Goal: Information Seeking & Learning: Check status

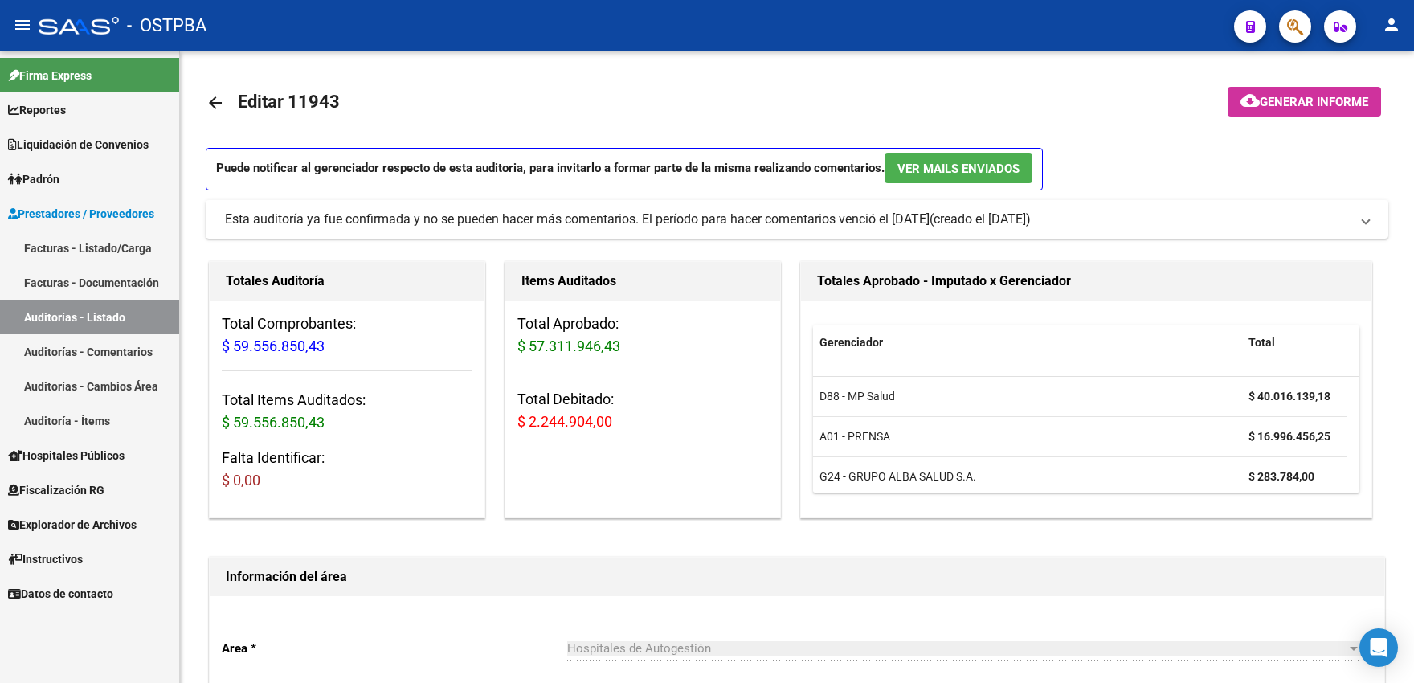
click at [59, 185] on span "Padrón" at bounding box center [33, 179] width 51 height 18
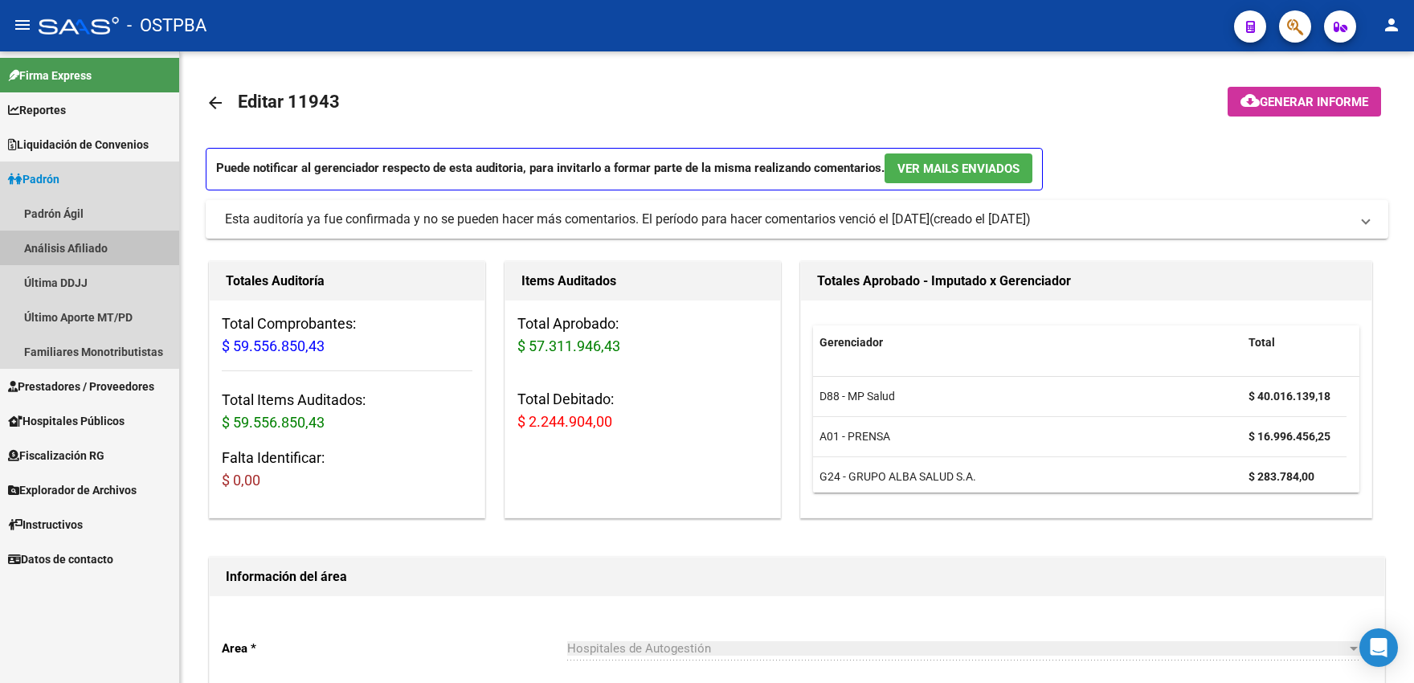
click at [61, 249] on link "Análisis Afiliado" at bounding box center [89, 248] width 179 height 35
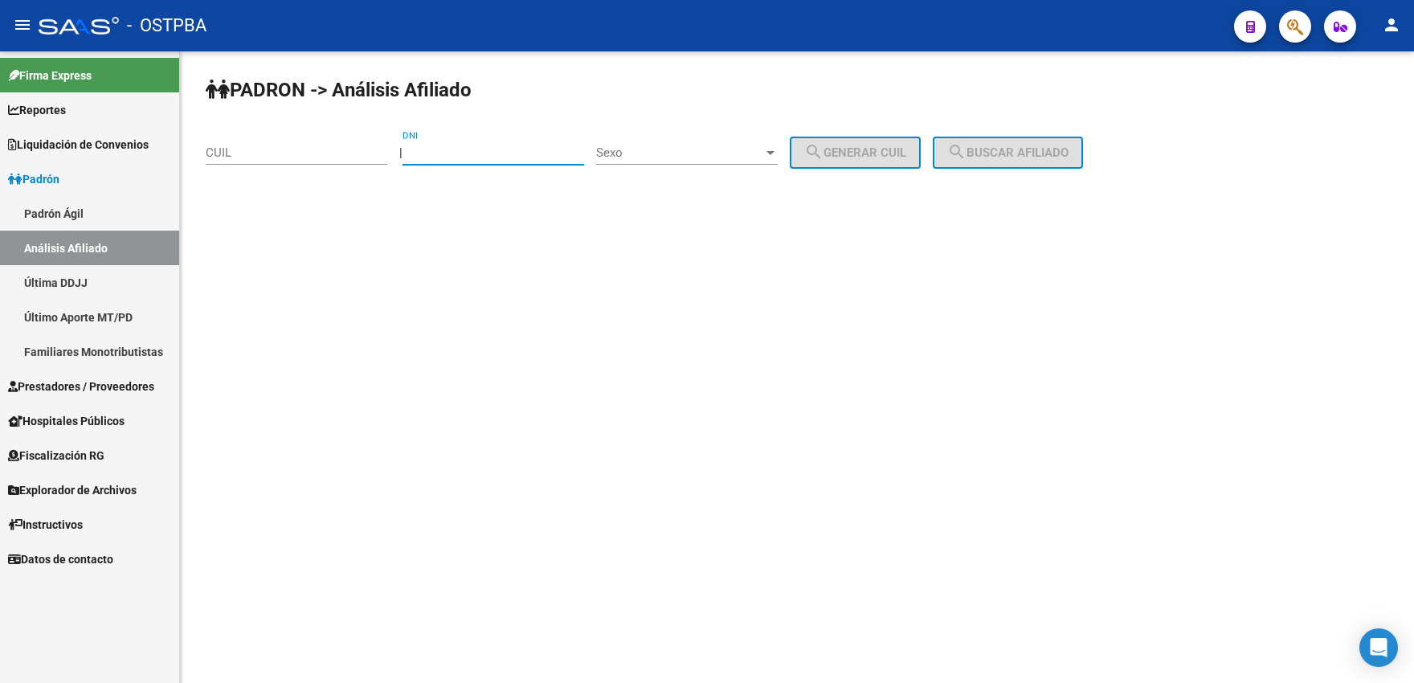
click at [465, 155] on input "DNI" at bounding box center [494, 152] width 182 height 14
type input "58207034"
click at [727, 149] on span "Sexo" at bounding box center [679, 152] width 167 height 14
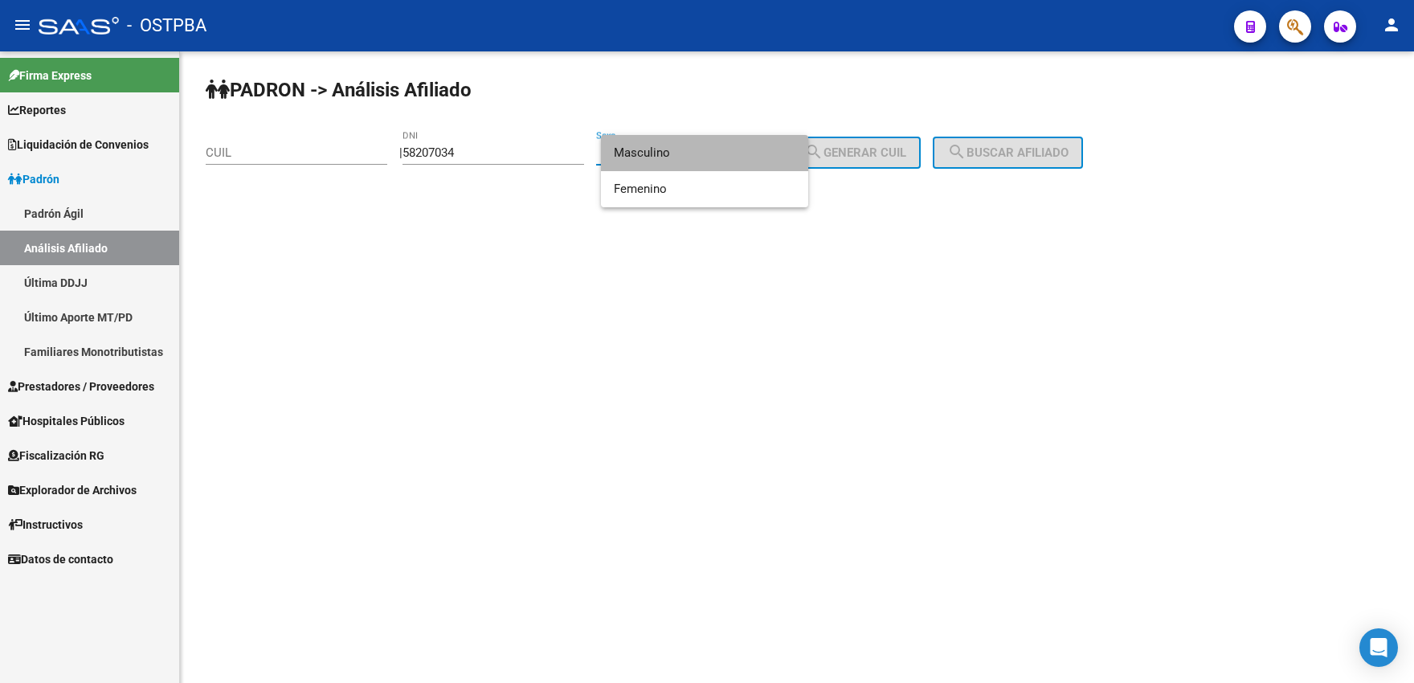
click at [675, 162] on span "Masculino" at bounding box center [705, 153] width 182 height 36
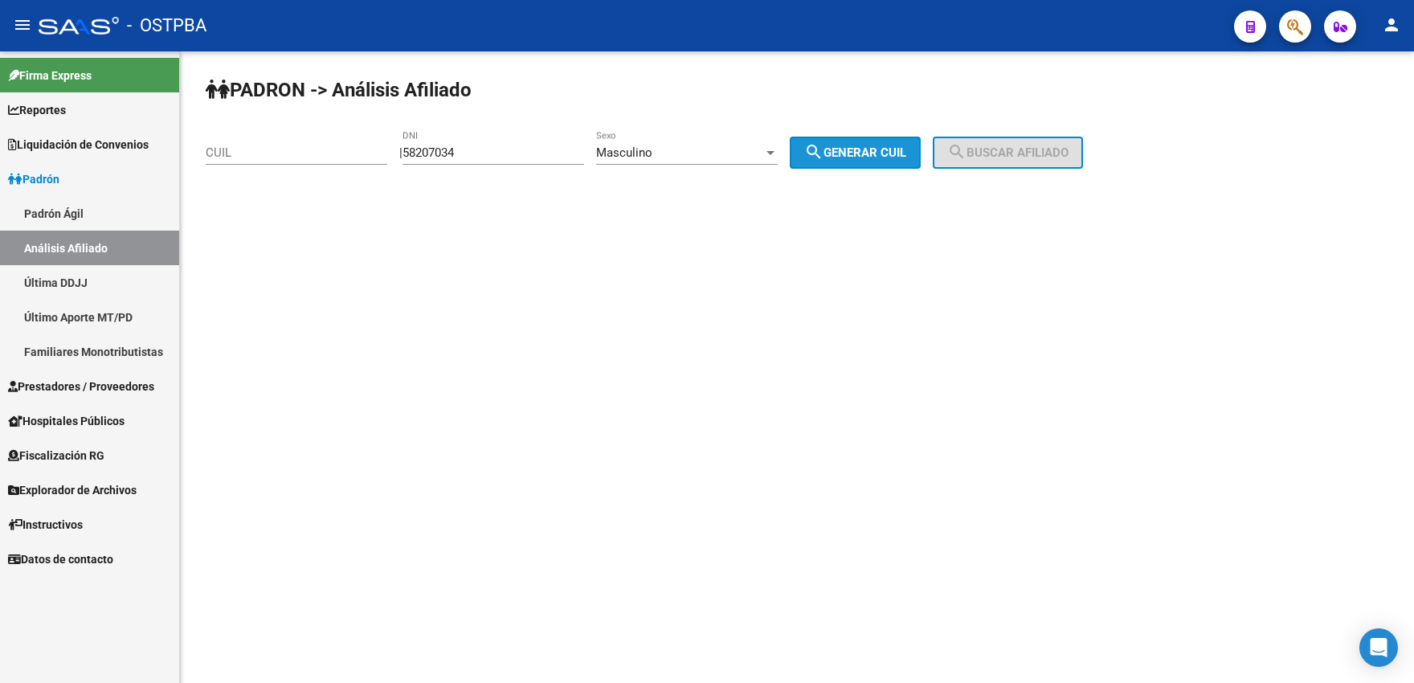
drag, startPoint x: 860, startPoint y: 150, endPoint x: 941, endPoint y: 145, distance: 81.4
click at [862, 150] on span "search Generar CUIL" at bounding box center [855, 152] width 102 height 14
type input "20-58207034-3"
click at [1004, 154] on span "search Buscar afiliado" at bounding box center [1008, 152] width 121 height 14
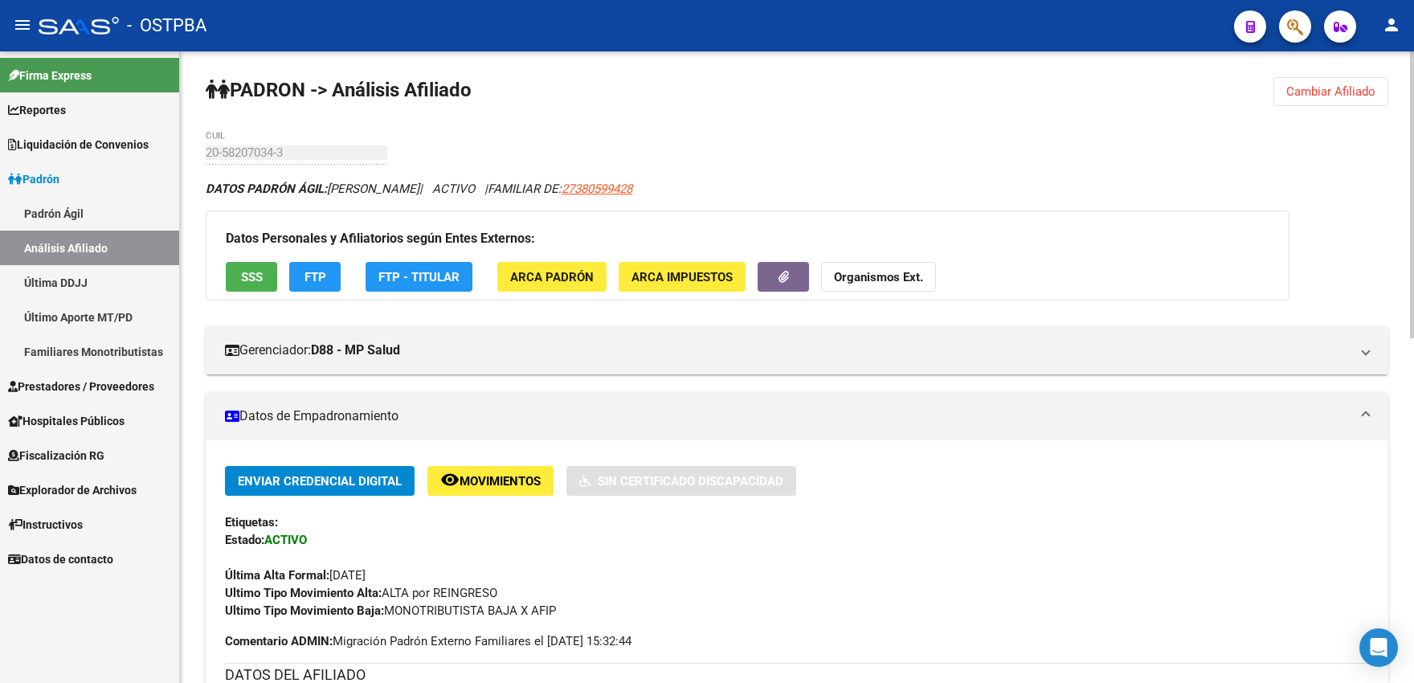
scroll to position [761, 0]
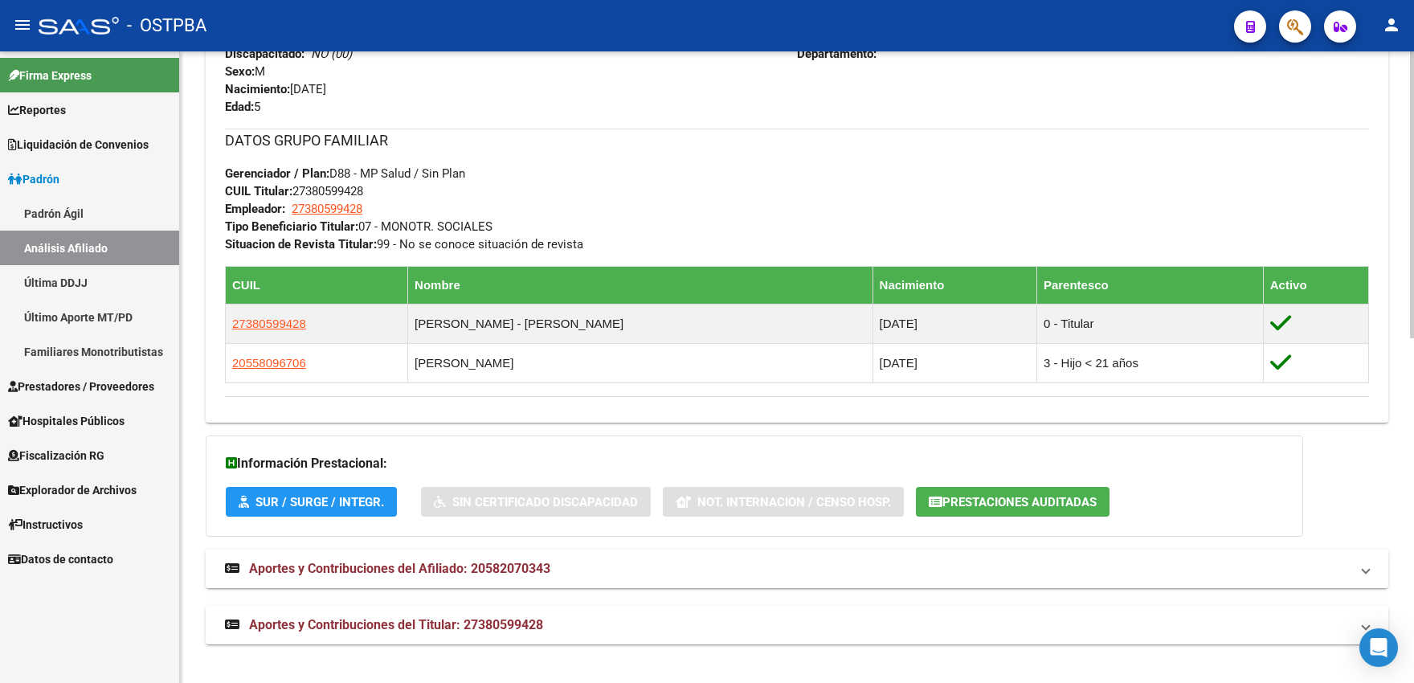
click at [421, 565] on span "Aportes y Contribuciones del Afiliado: 20582070343" at bounding box center [399, 568] width 301 height 15
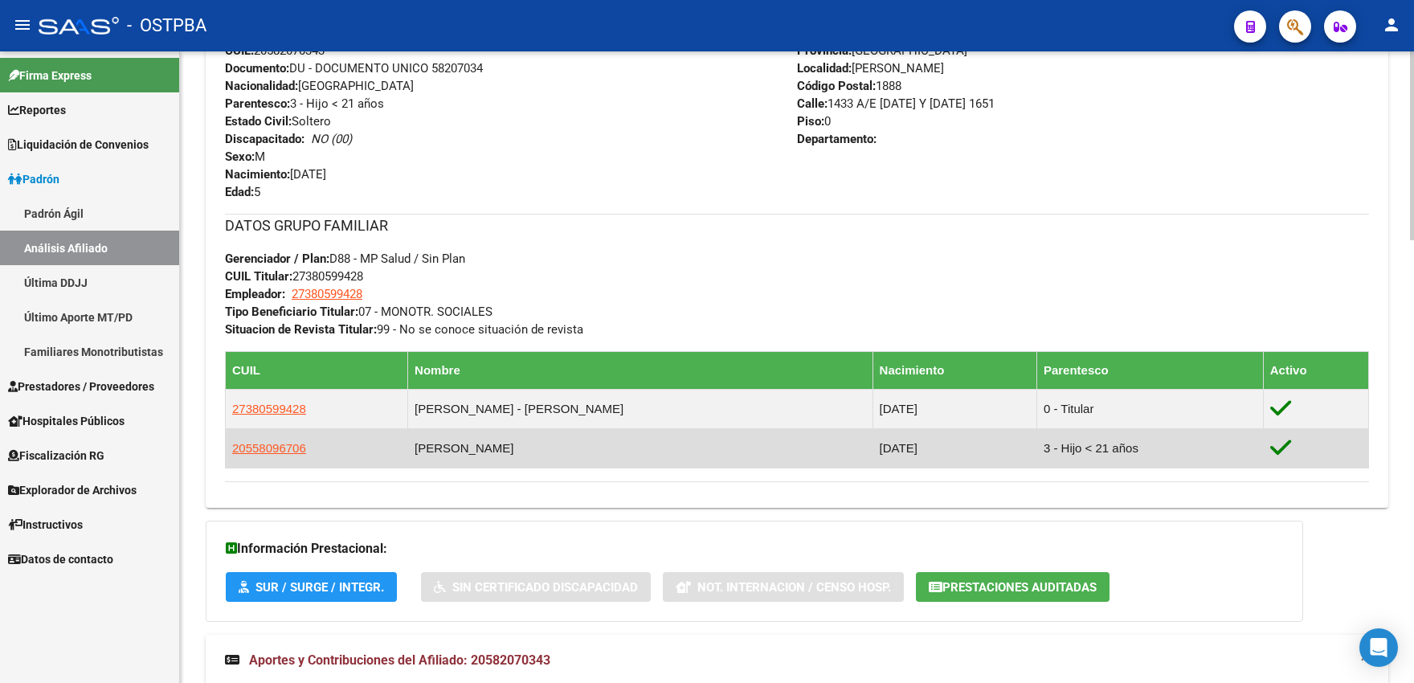
scroll to position [673, 0]
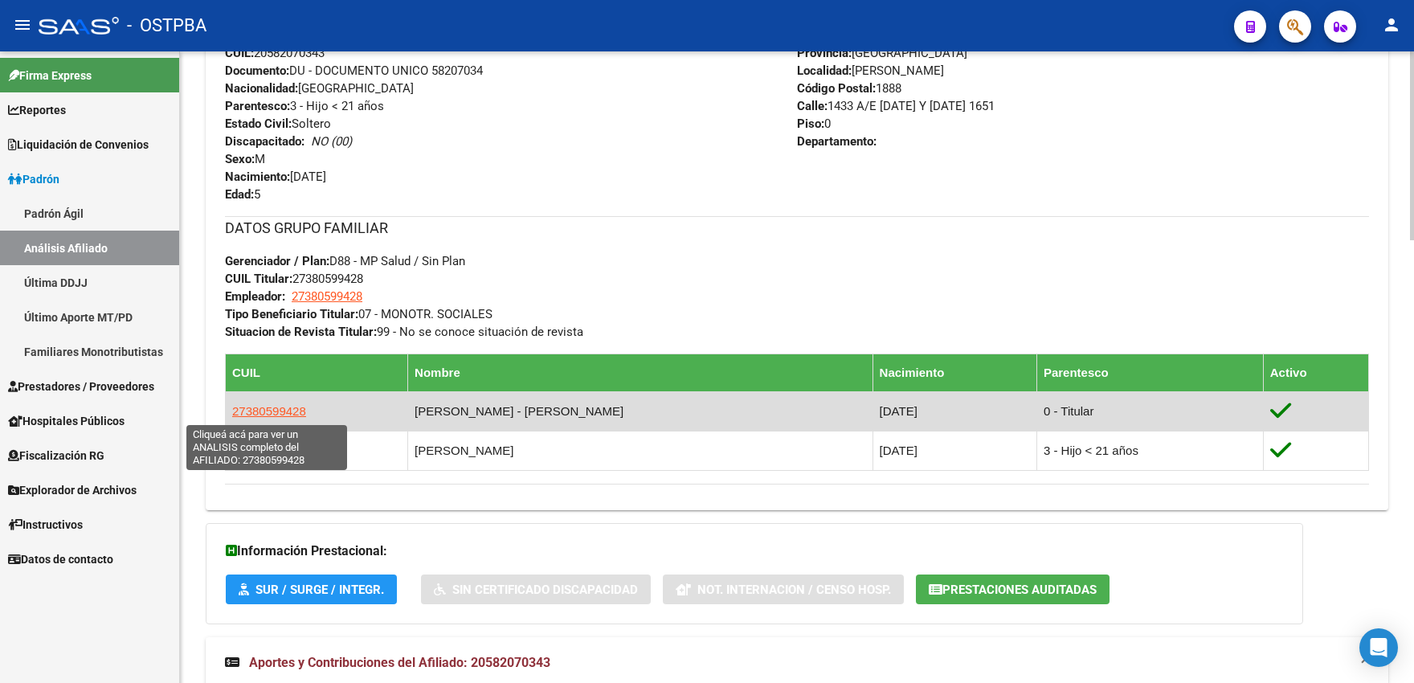
click at [274, 409] on span "27380599428" at bounding box center [269, 411] width 74 height 14
type textarea "27380599428"
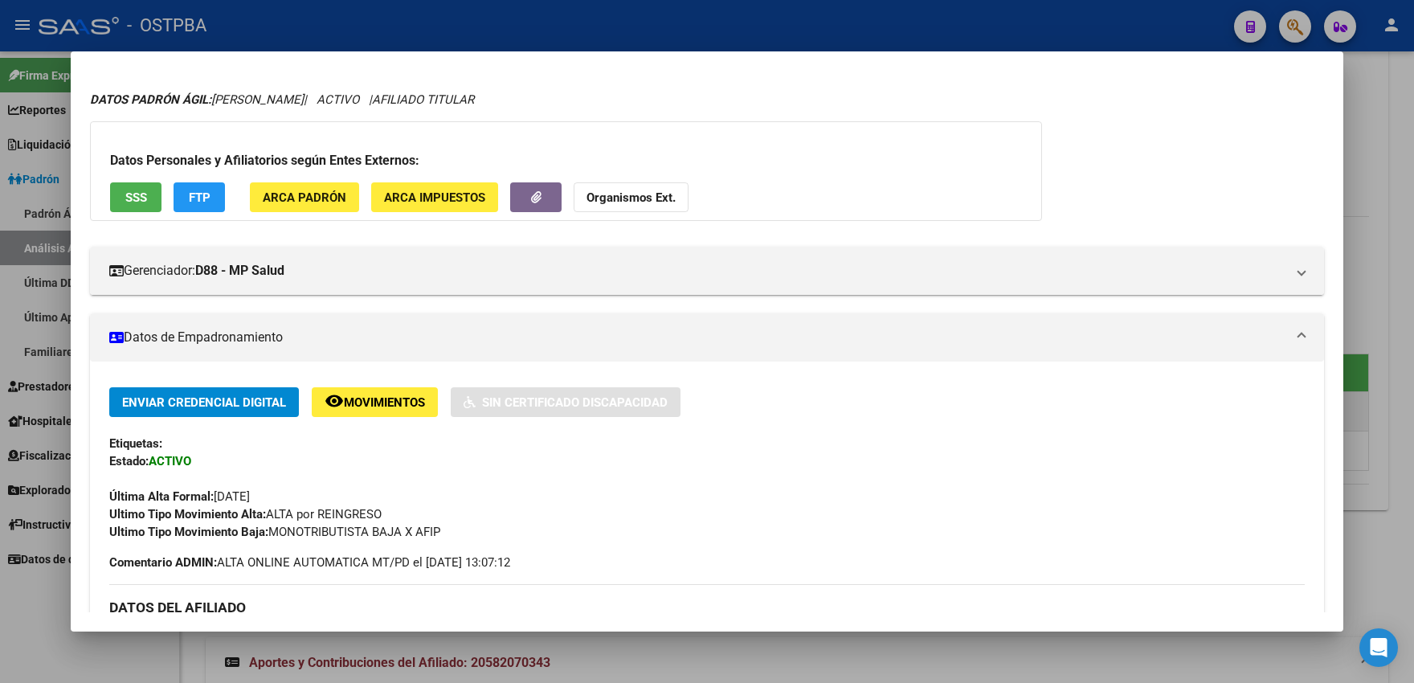
scroll to position [0, 0]
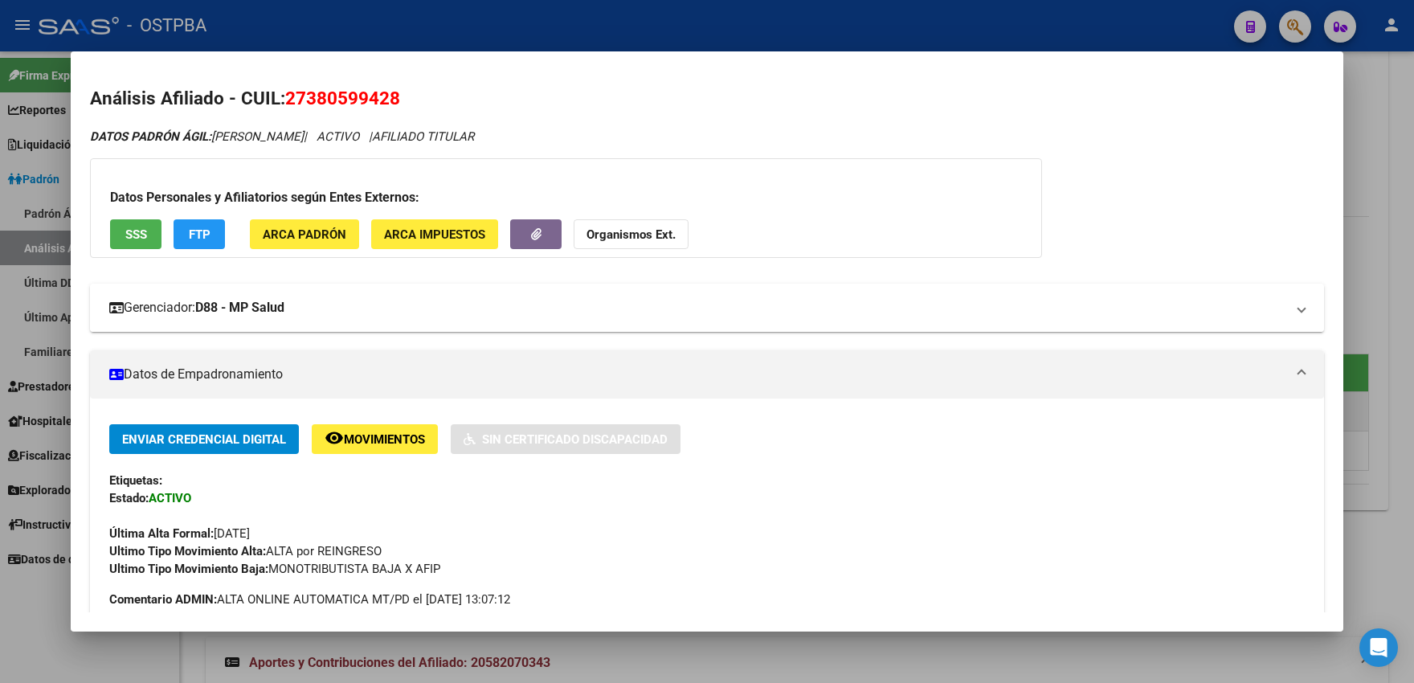
click at [305, 317] on mat-panel-title "Gerenciador: D88 - MP Salud" at bounding box center [697, 307] width 1177 height 19
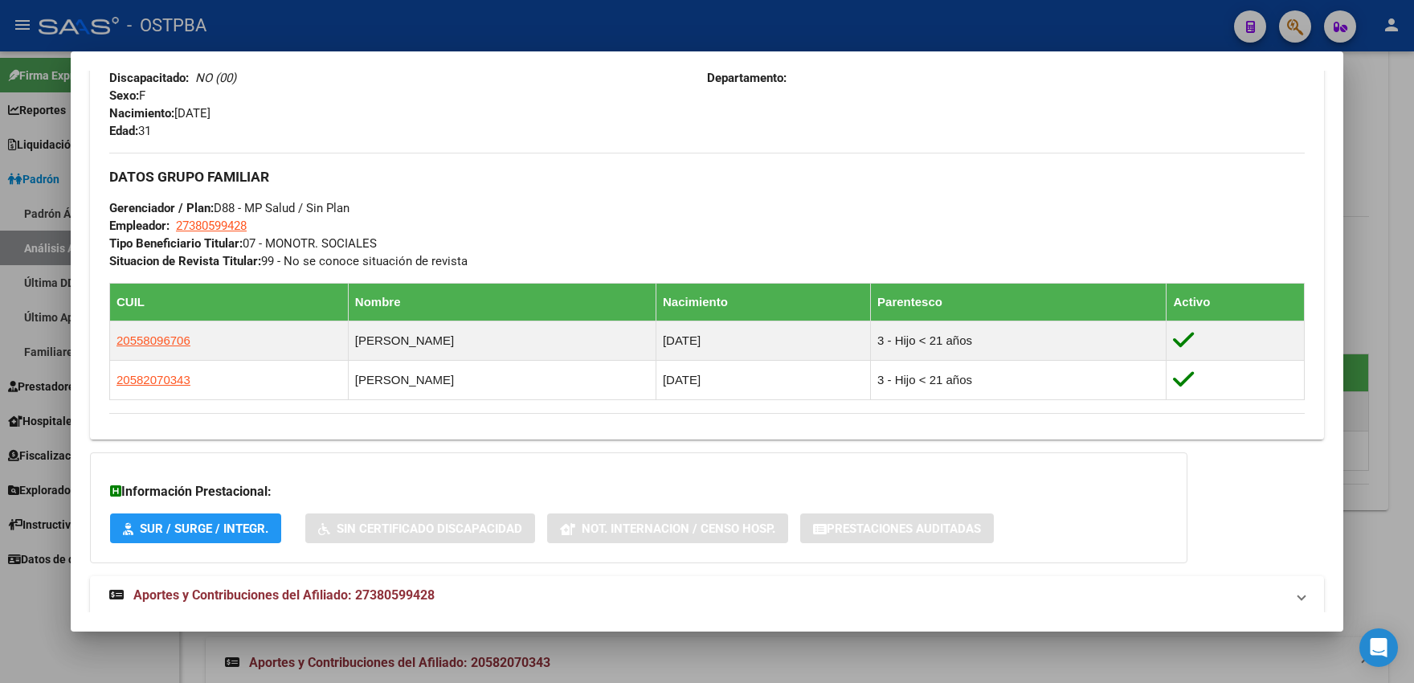
scroll to position [924, 0]
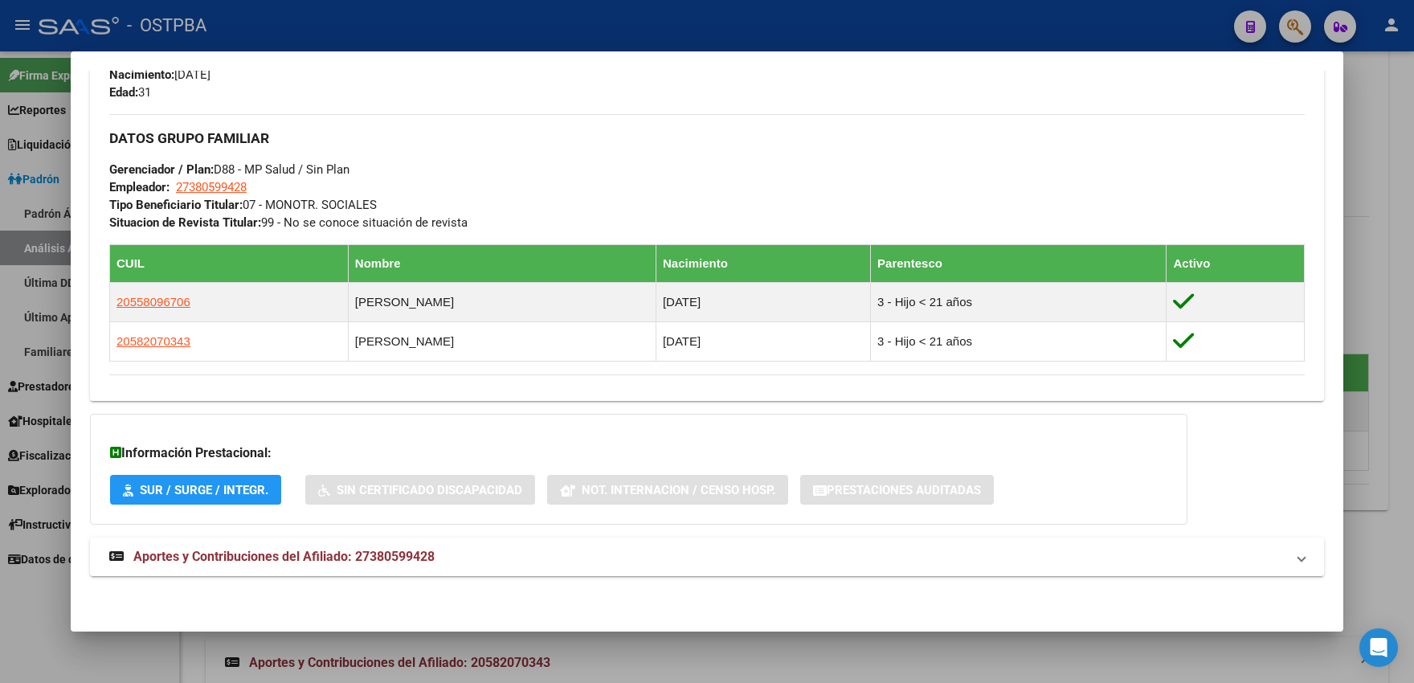
click at [371, 561] on span "Aportes y Contribuciones del Afiliado: 27380599428" at bounding box center [283, 556] width 301 height 15
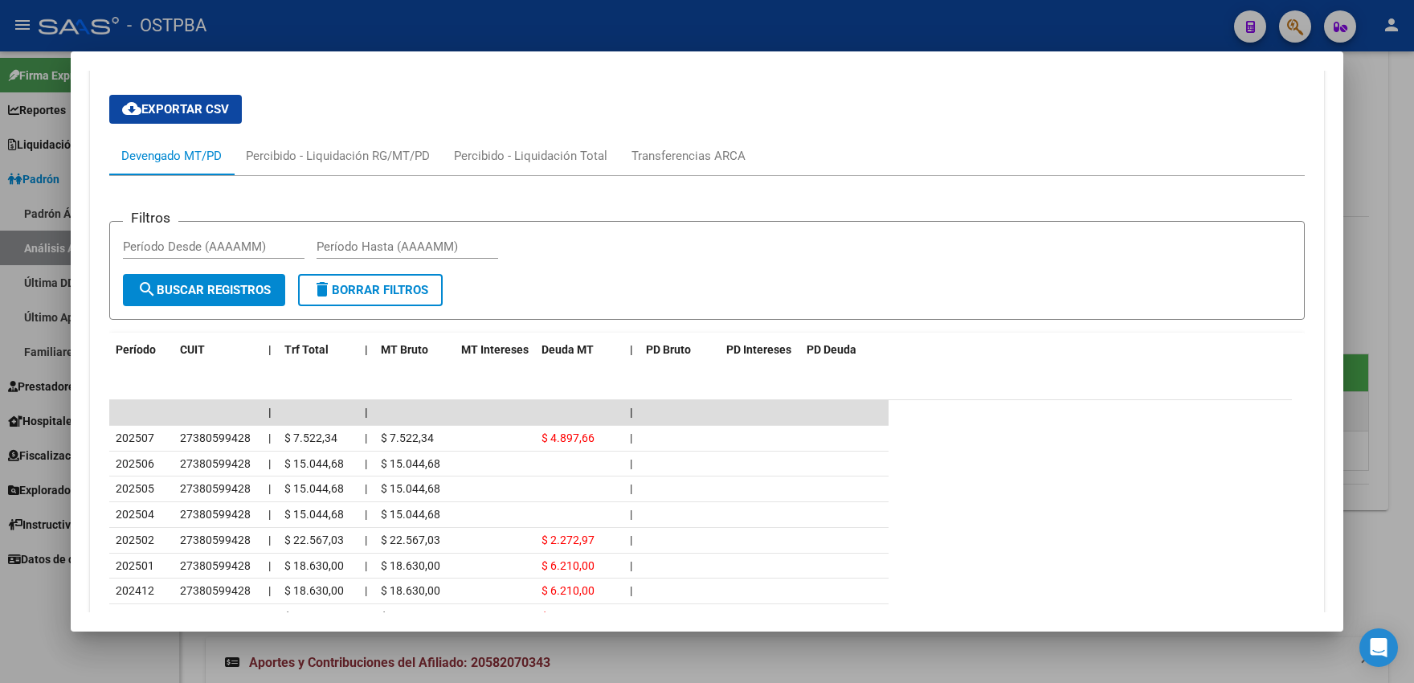
scroll to position [1455, 0]
click at [654, 156] on div "Transferencias ARCA" at bounding box center [689, 157] width 114 height 18
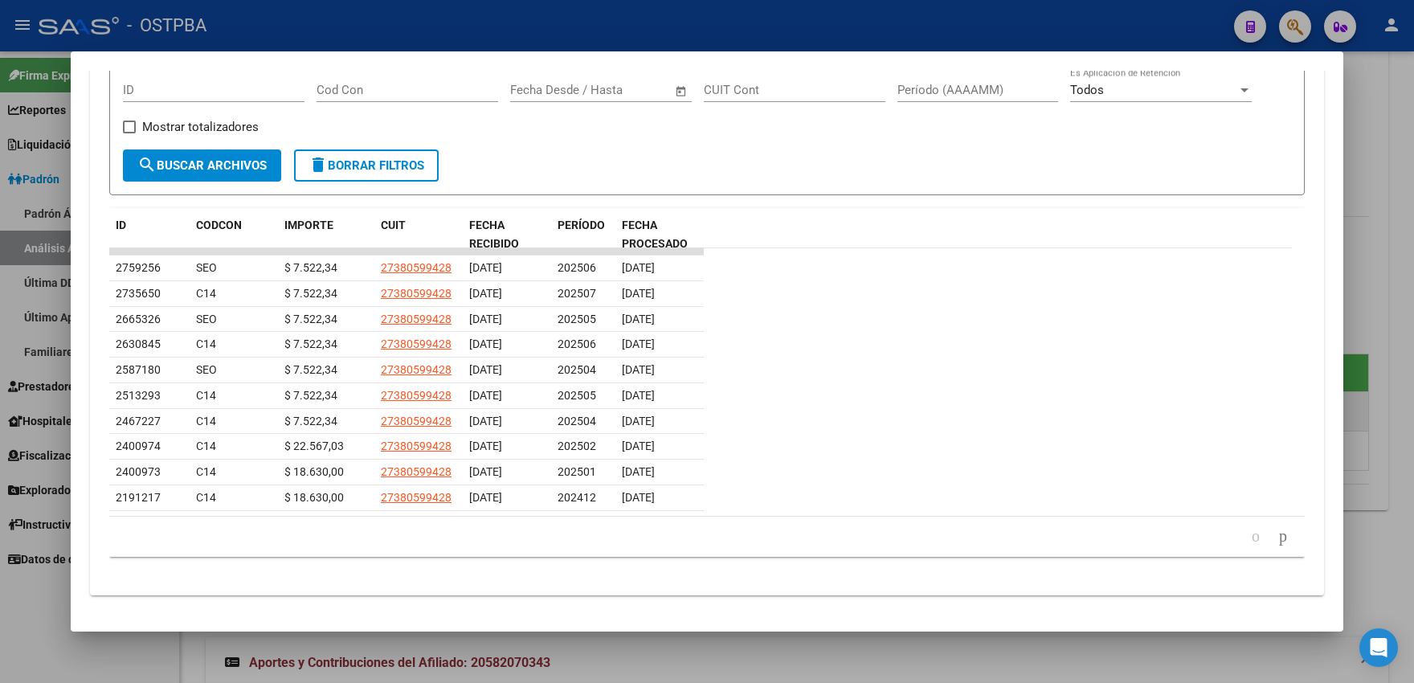
scroll to position [1524, 0]
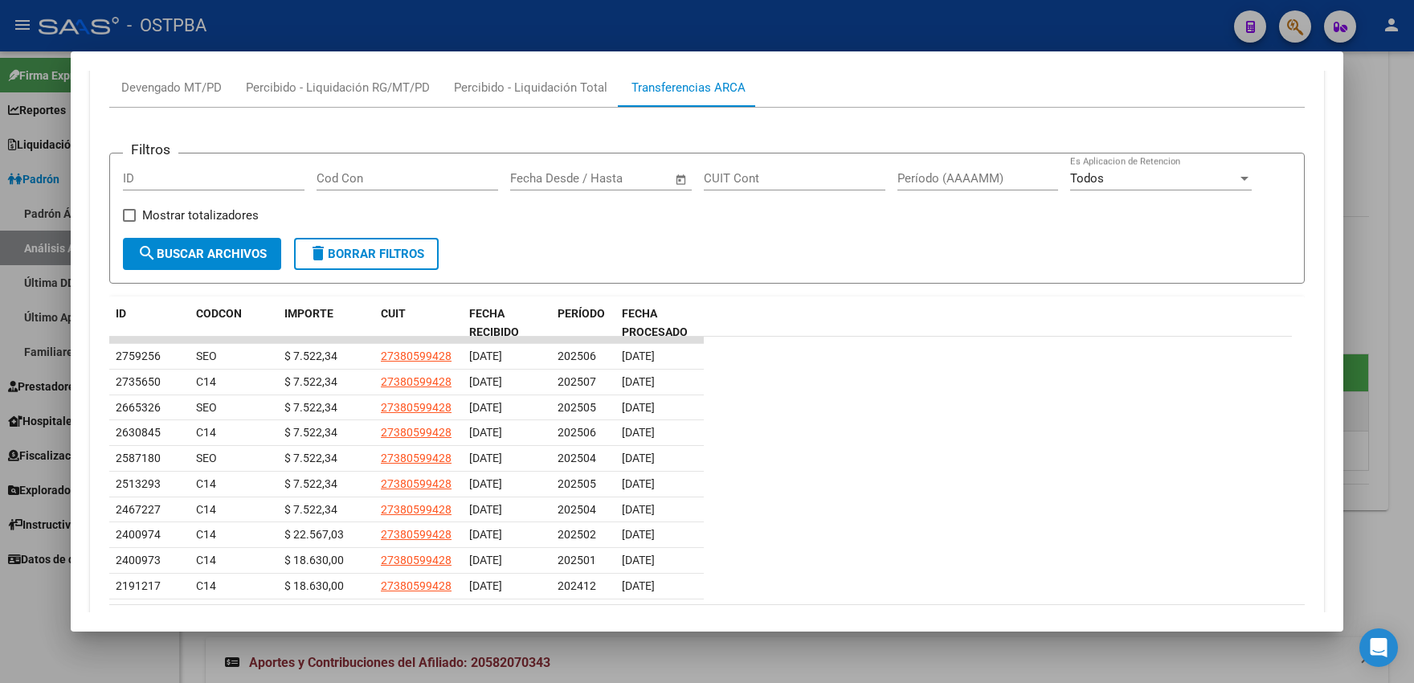
click at [336, 179] on input "Cod Con" at bounding box center [408, 178] width 182 height 14
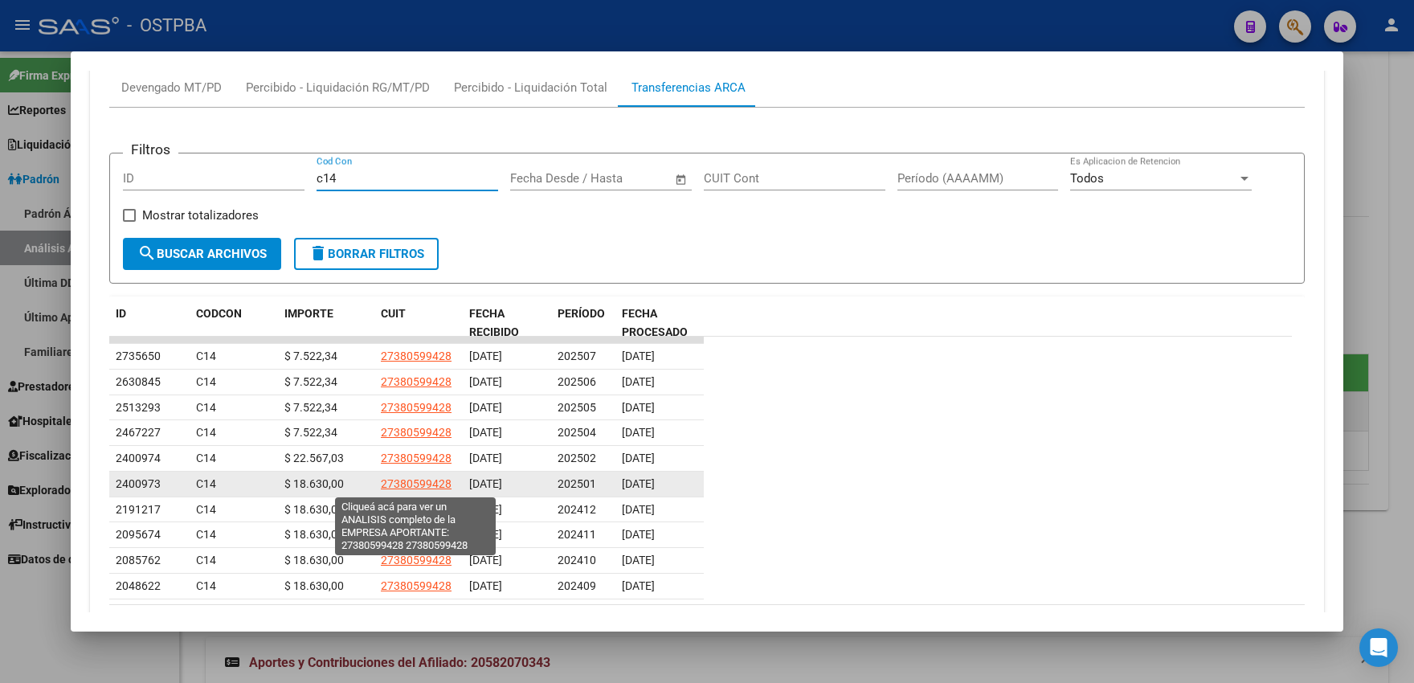
type input "c14"
click at [407, 481] on span "27380599428" at bounding box center [416, 483] width 71 height 13
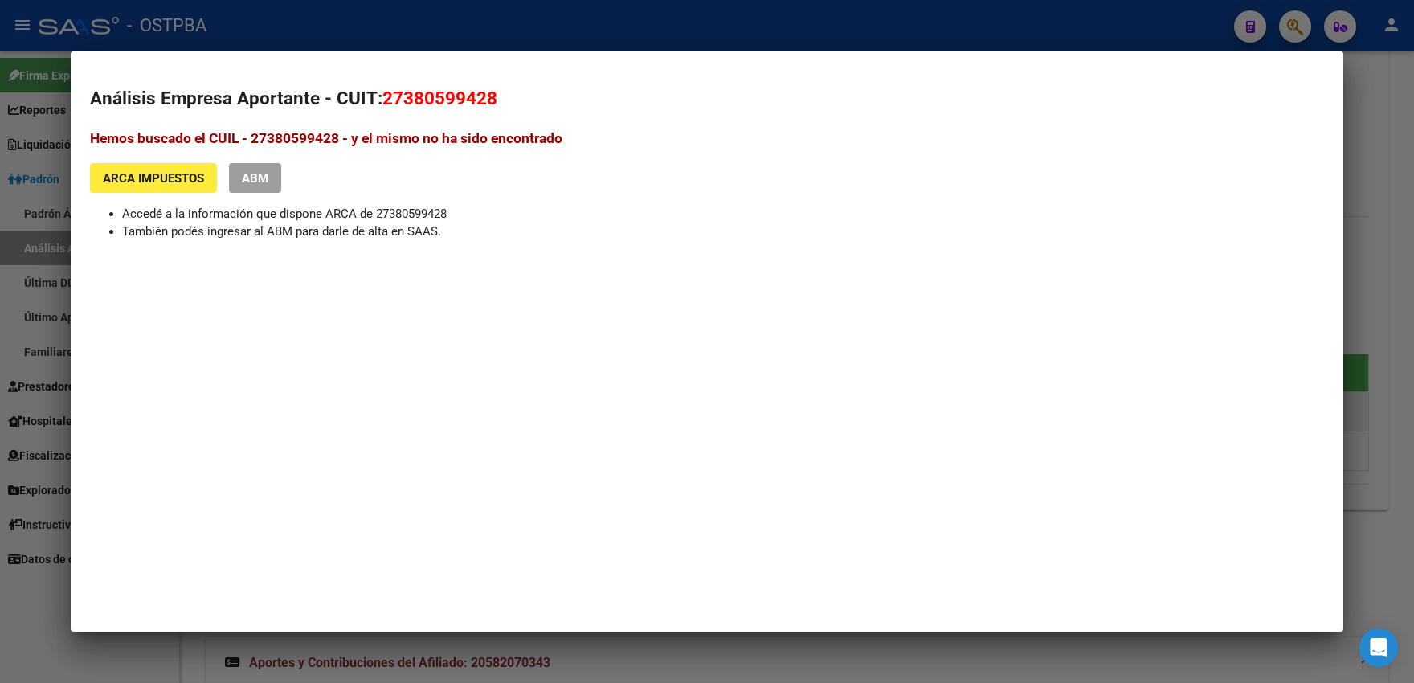
click at [28, 282] on div at bounding box center [707, 341] width 1414 height 683
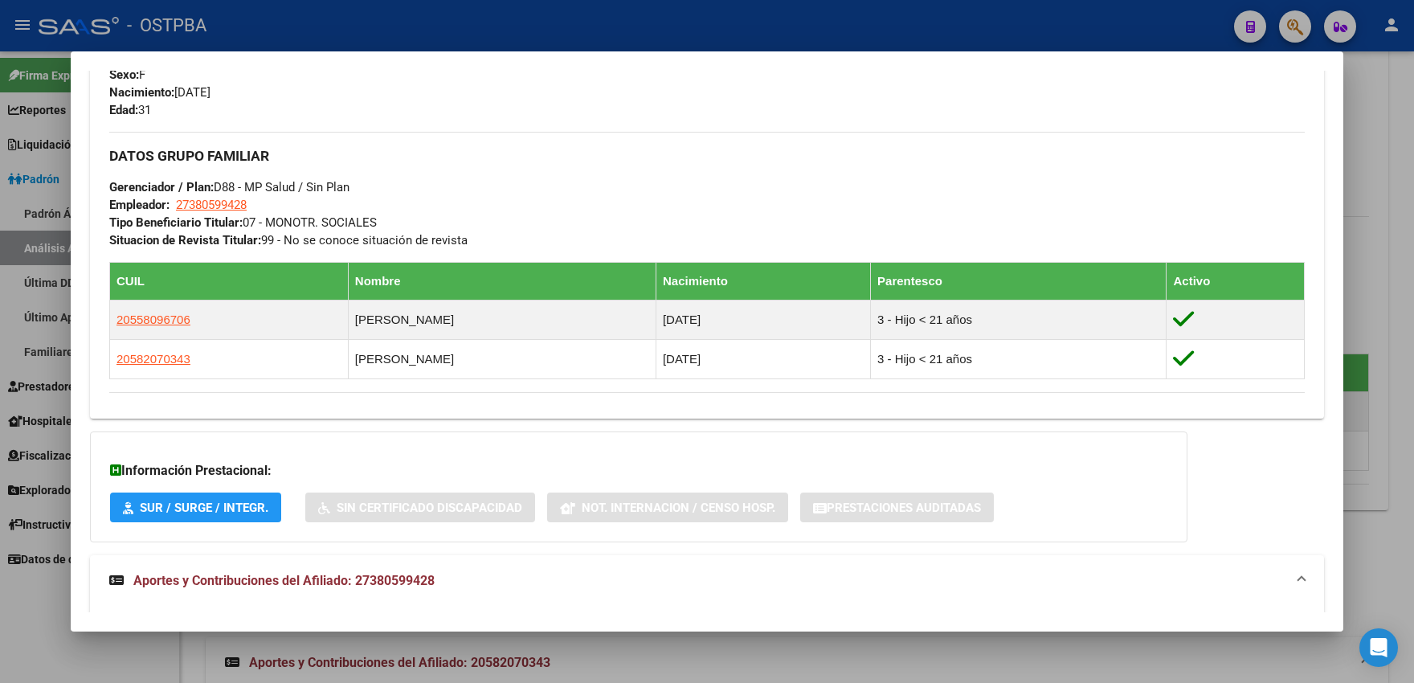
scroll to position [1259, 0]
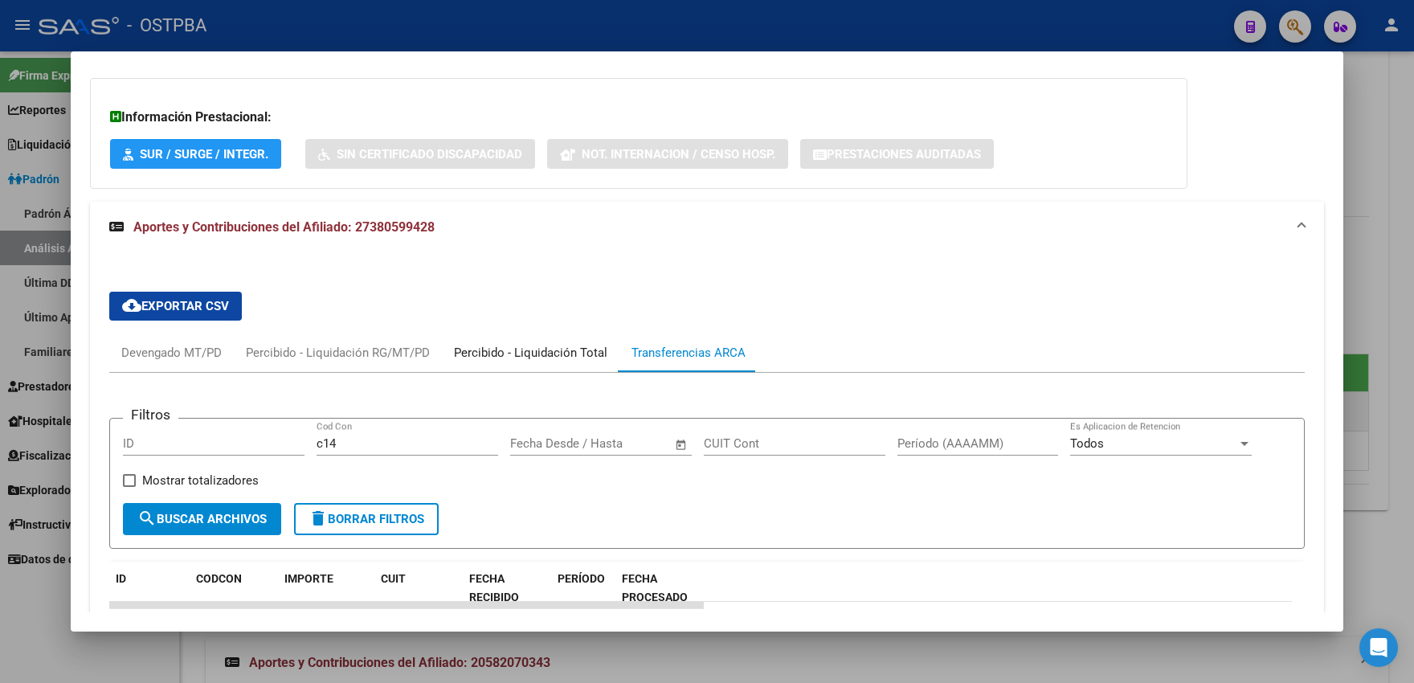
click at [545, 359] on div "Percibido - Liquidación Total" at bounding box center [531, 353] width 154 height 18
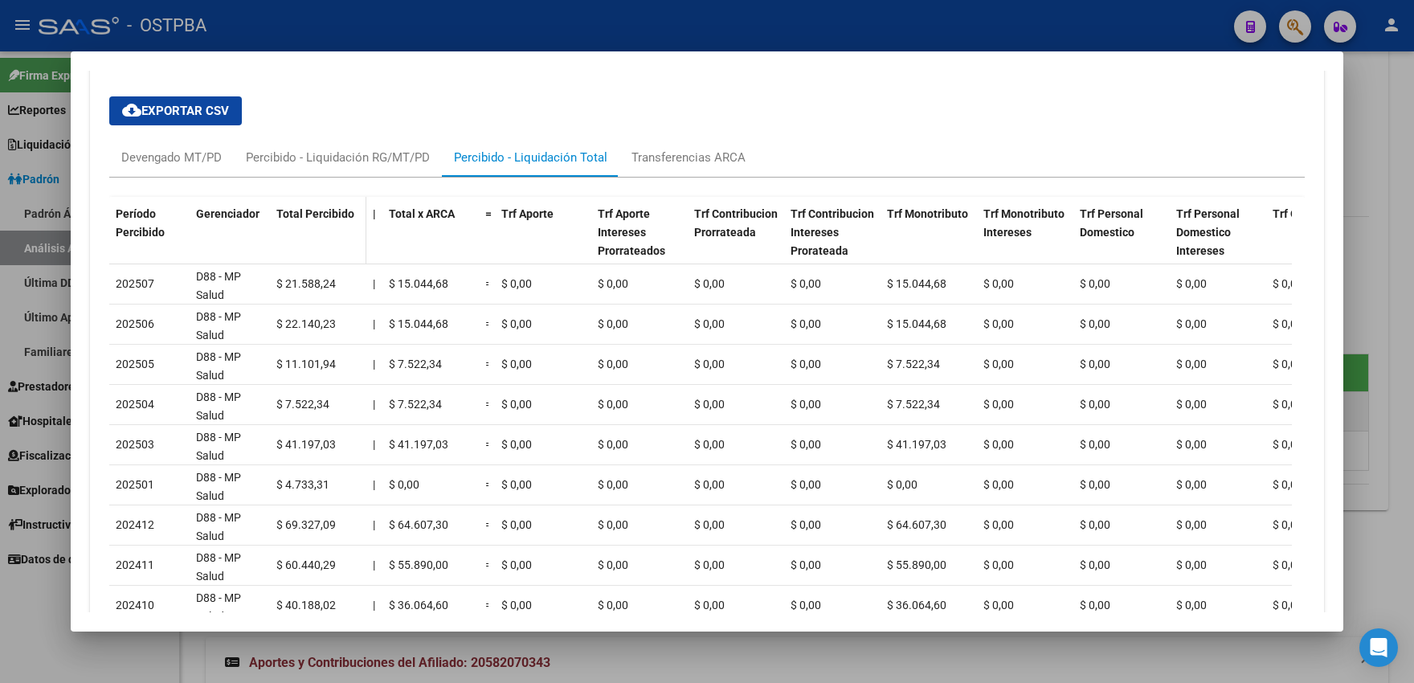
scroll to position [1347, 0]
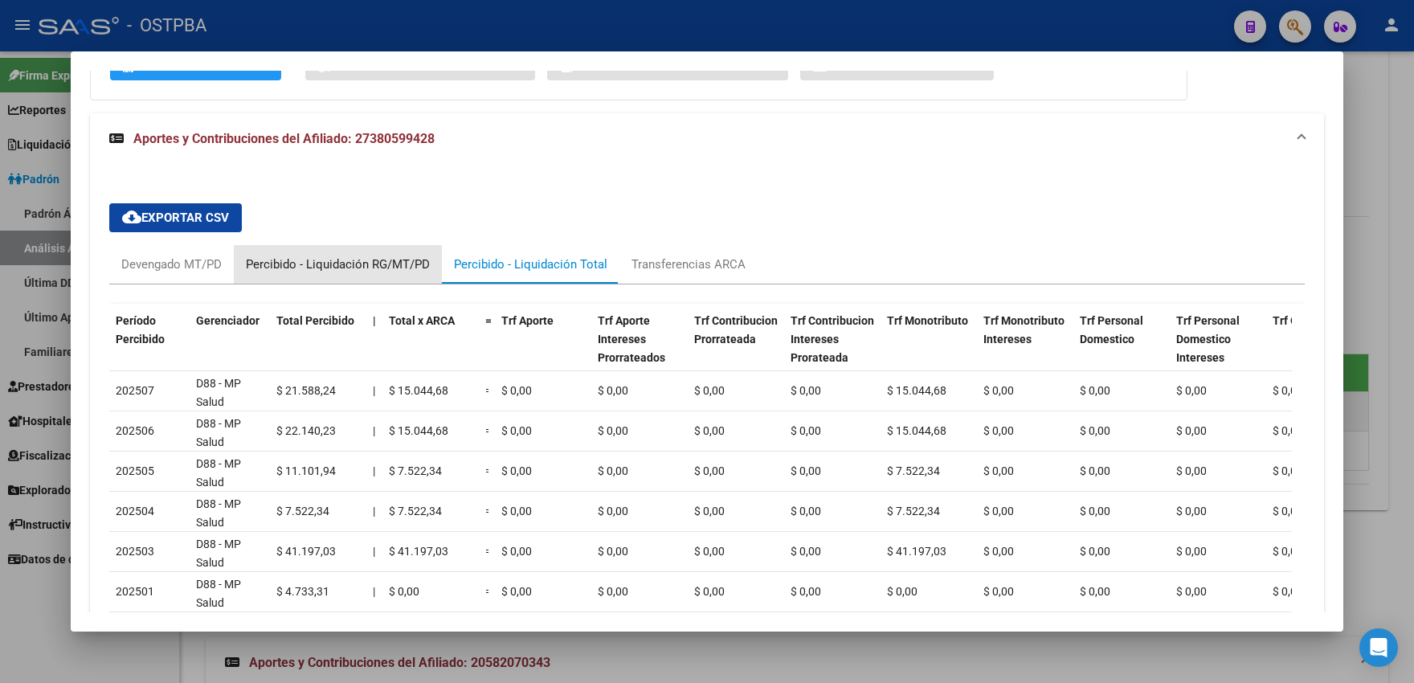
click at [361, 264] on div "Percibido - Liquidación RG/MT/PD" at bounding box center [338, 265] width 184 height 18
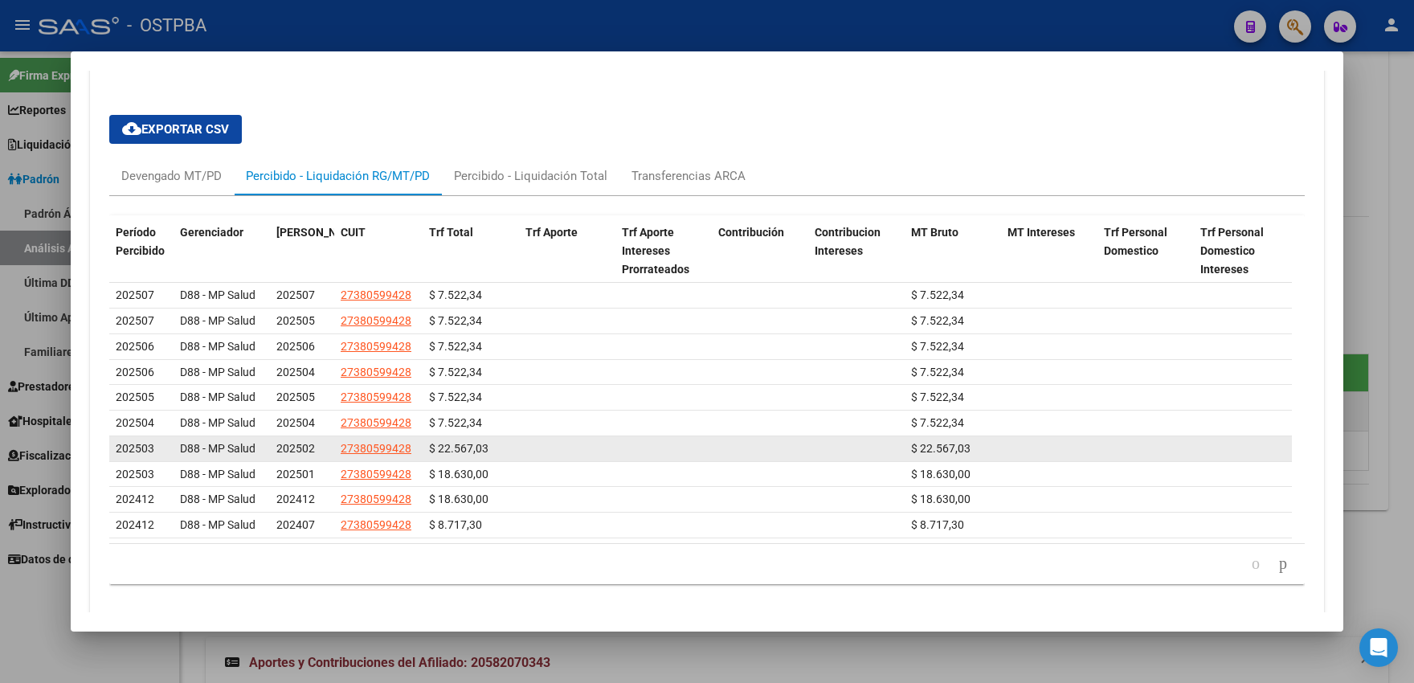
scroll to position [993, 0]
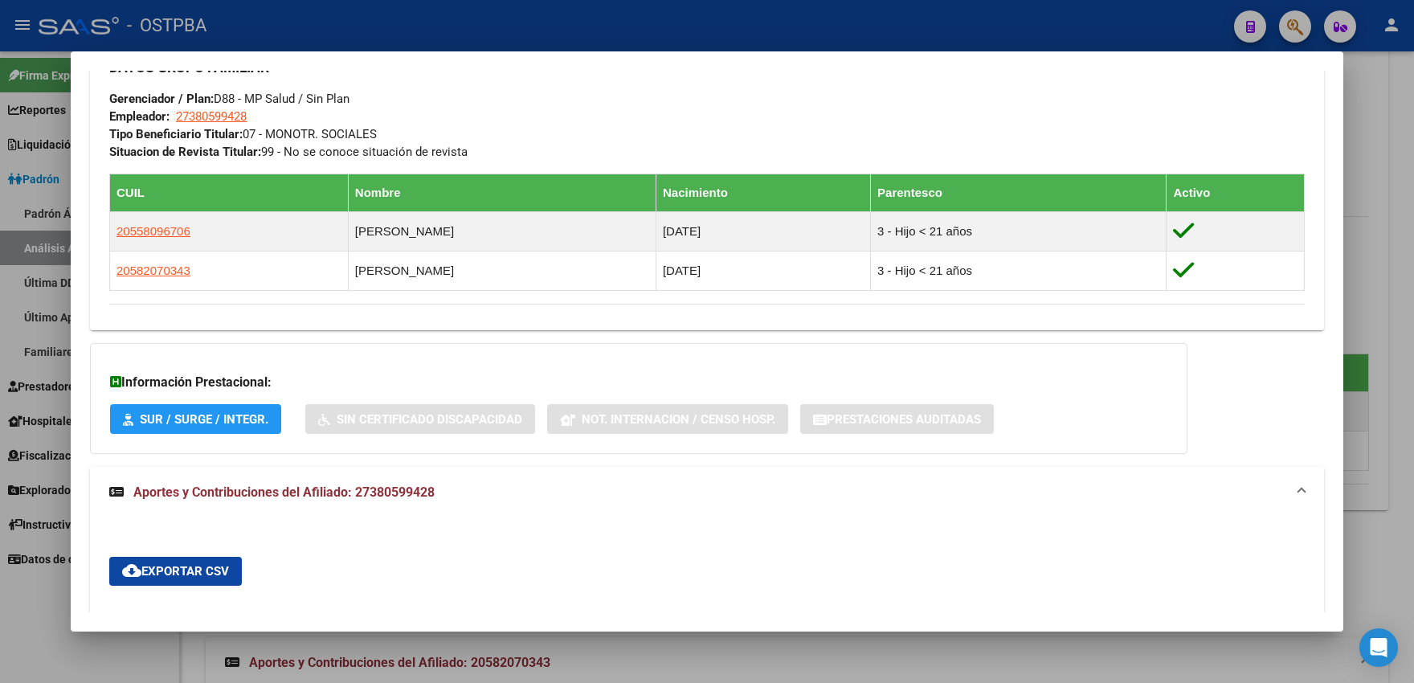
click at [4, 338] on div at bounding box center [707, 341] width 1414 height 683
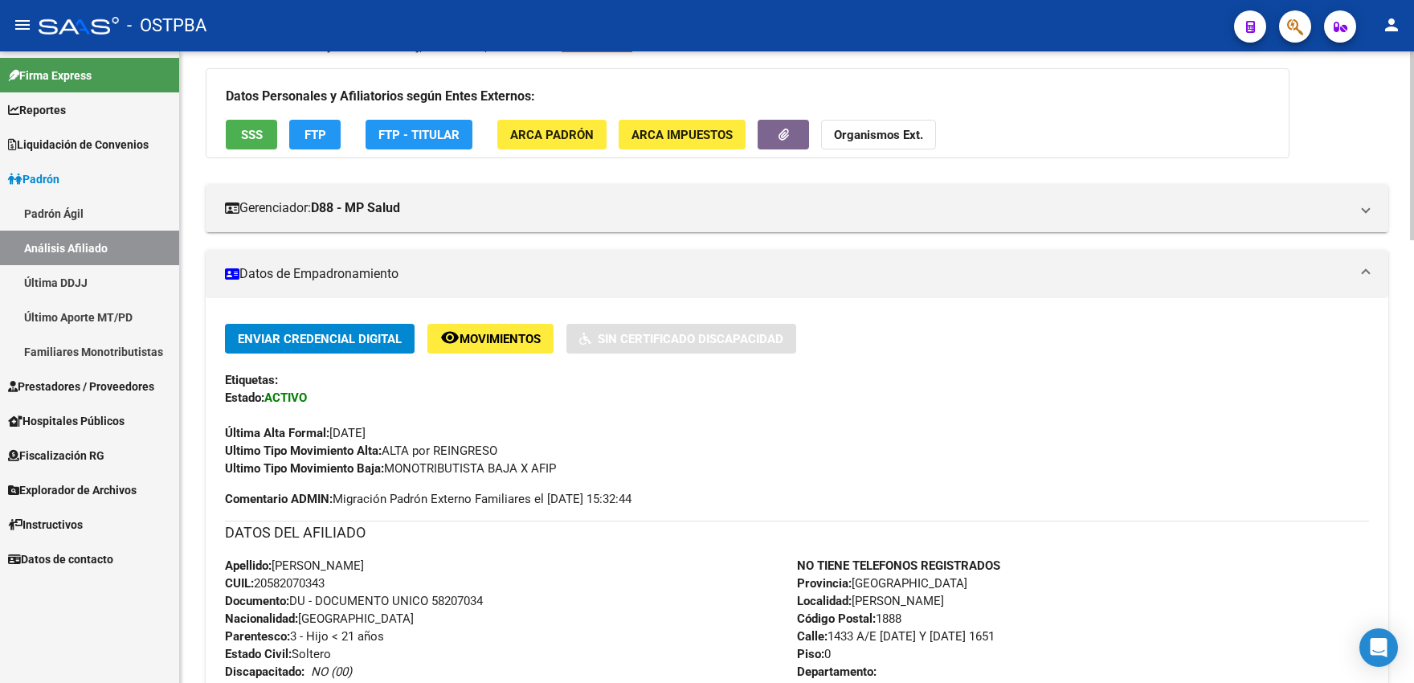
scroll to position [0, 0]
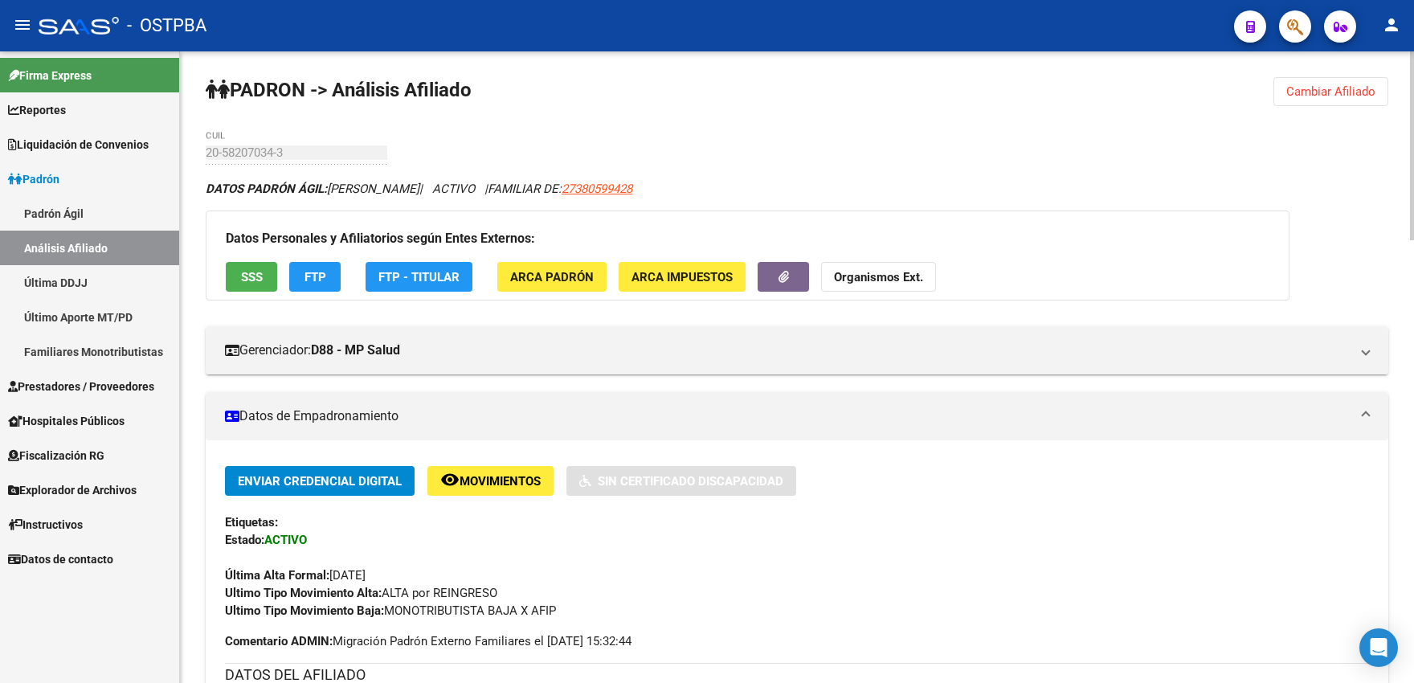
click at [1323, 92] on span "Cambiar Afiliado" at bounding box center [1331, 91] width 89 height 14
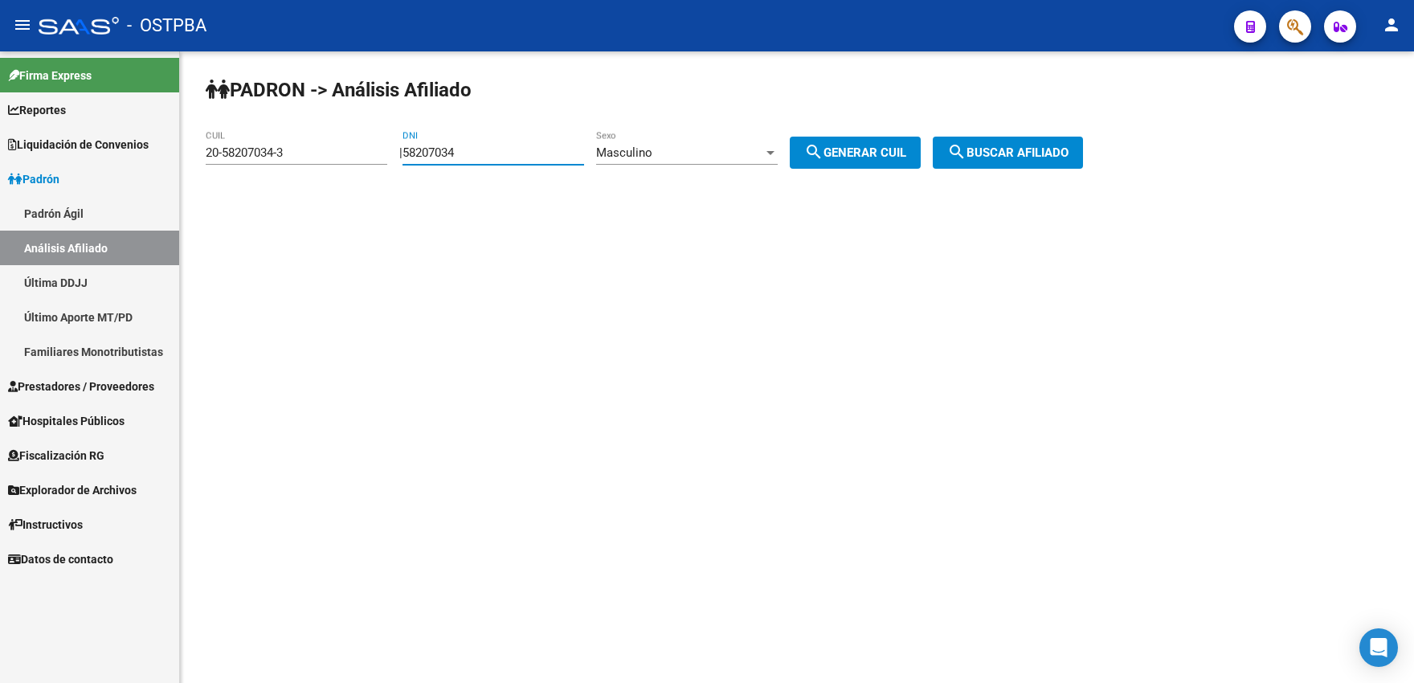
drag, startPoint x: 490, startPoint y: 155, endPoint x: 304, endPoint y: 132, distance: 187.9
click at [403, 145] on input "58207034" at bounding box center [494, 152] width 182 height 14
type input "36516047"
click at [653, 154] on span "Masculino" at bounding box center [624, 152] width 56 height 14
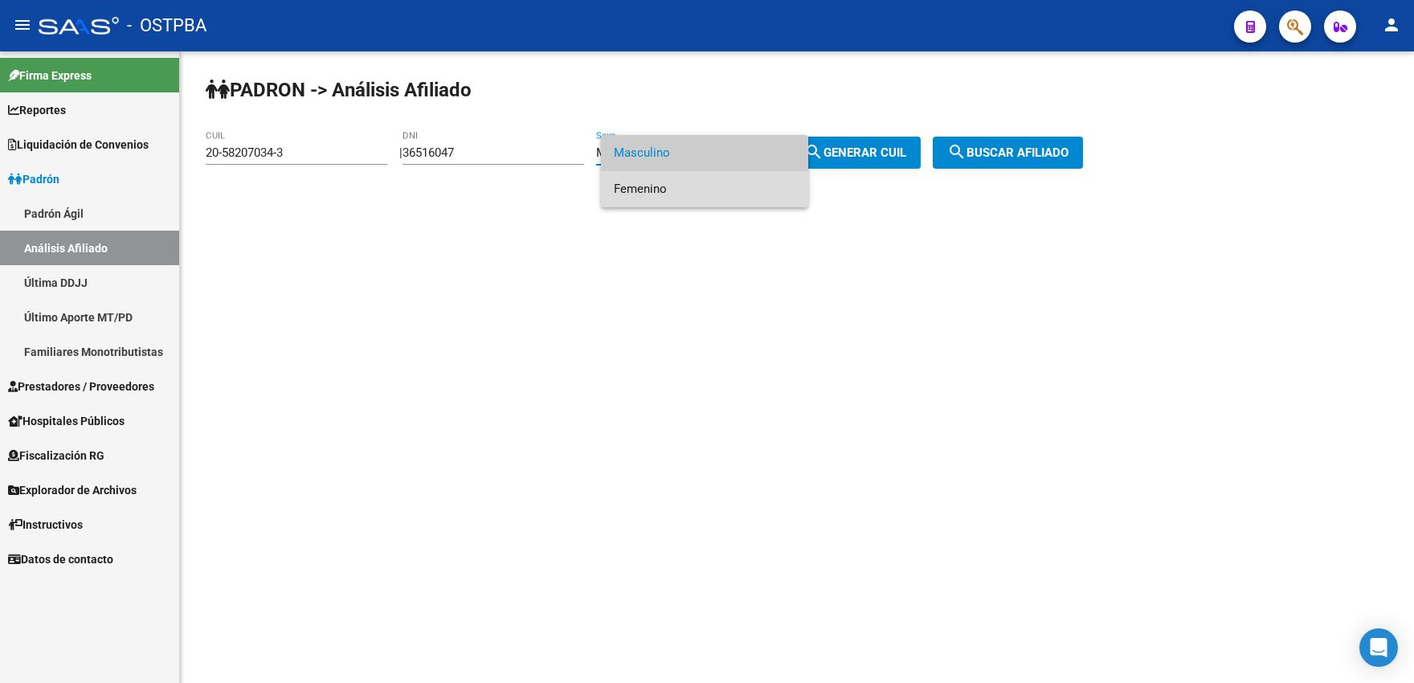
drag, startPoint x: 650, startPoint y: 199, endPoint x: 664, endPoint y: 195, distance: 14.0
click at [649, 199] on span "Femenino" at bounding box center [705, 189] width 182 height 36
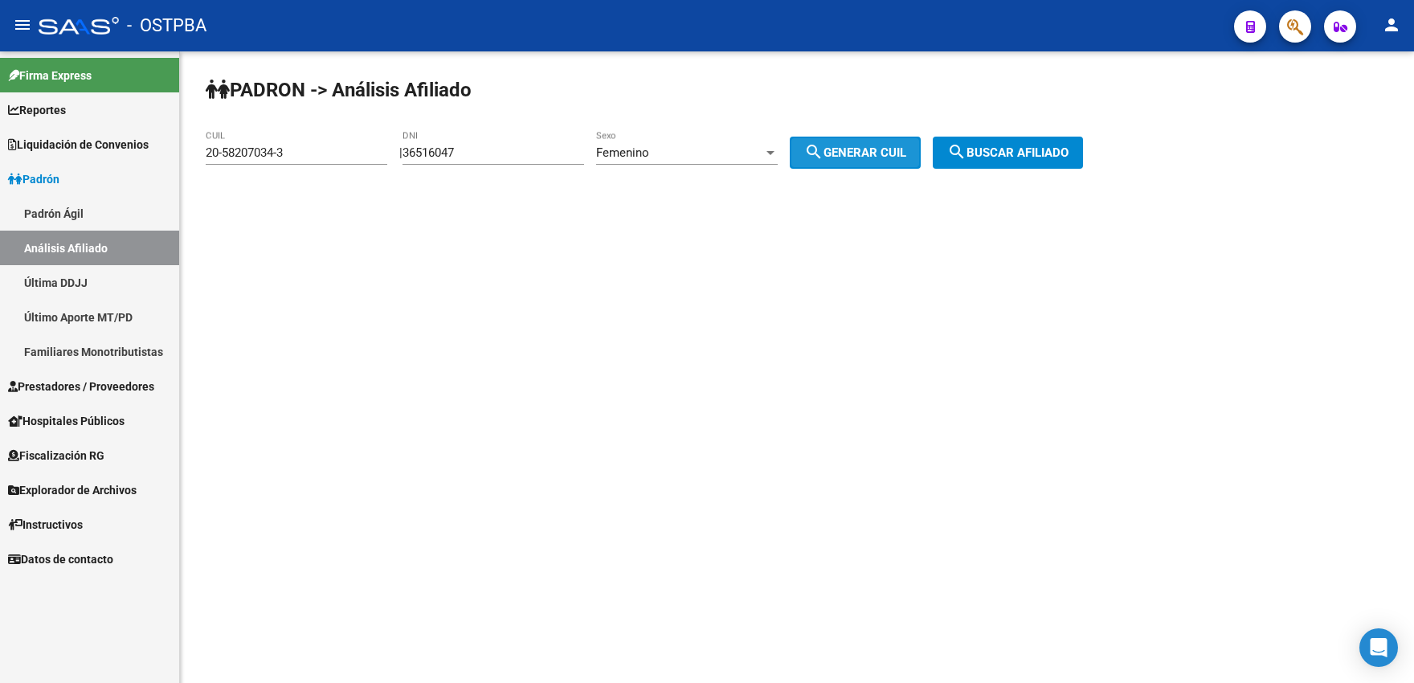
click at [866, 145] on button "search Generar CUIL" at bounding box center [855, 153] width 131 height 32
type input "27-36516047-9"
click at [1009, 147] on span "search Buscar afiliado" at bounding box center [1008, 152] width 121 height 14
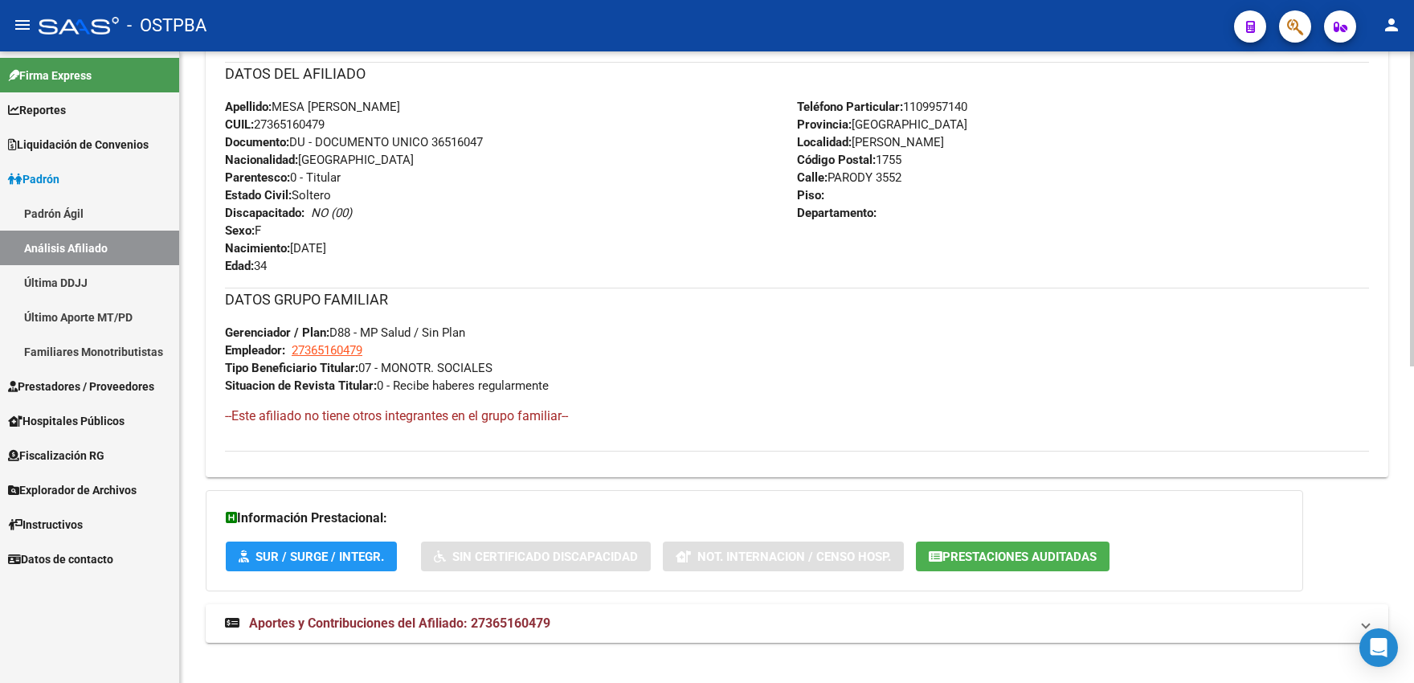
scroll to position [636, 0]
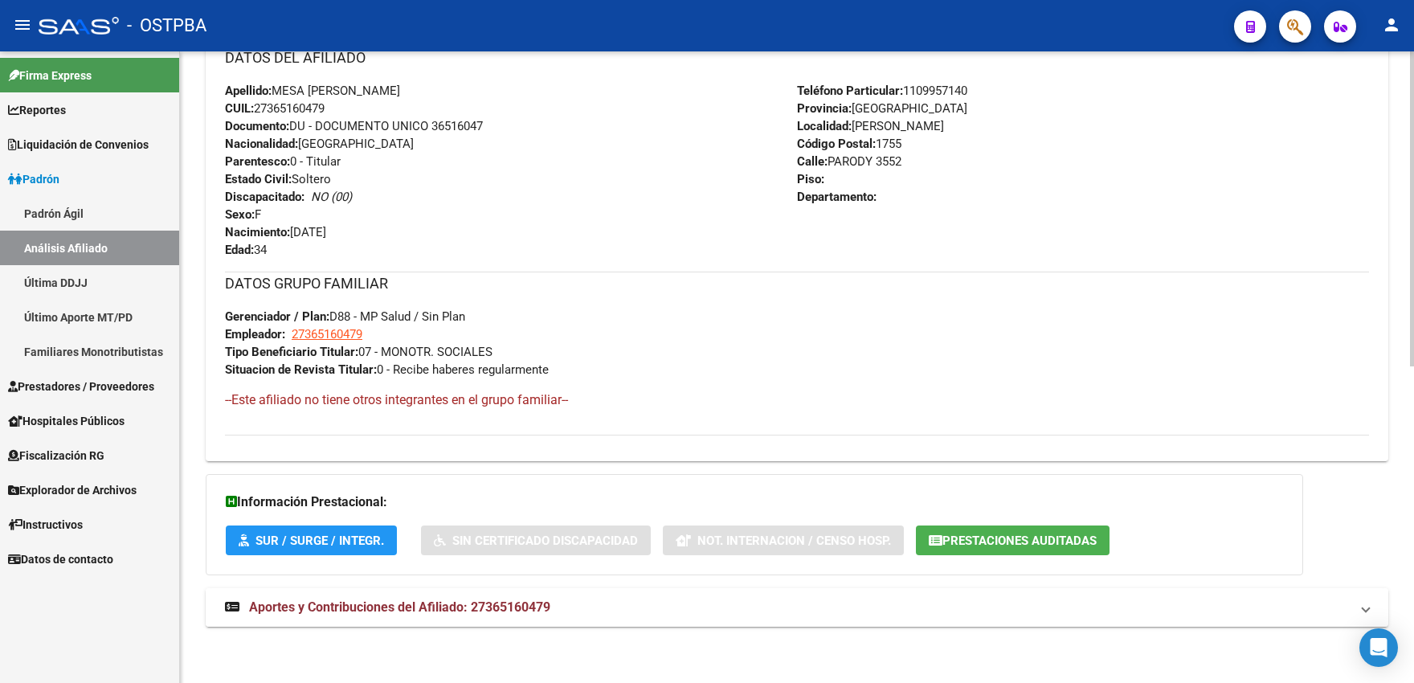
click at [624, 618] on mat-expansion-panel-header "Aportes y Contribuciones del Afiliado: 27365160479" at bounding box center [797, 607] width 1183 height 39
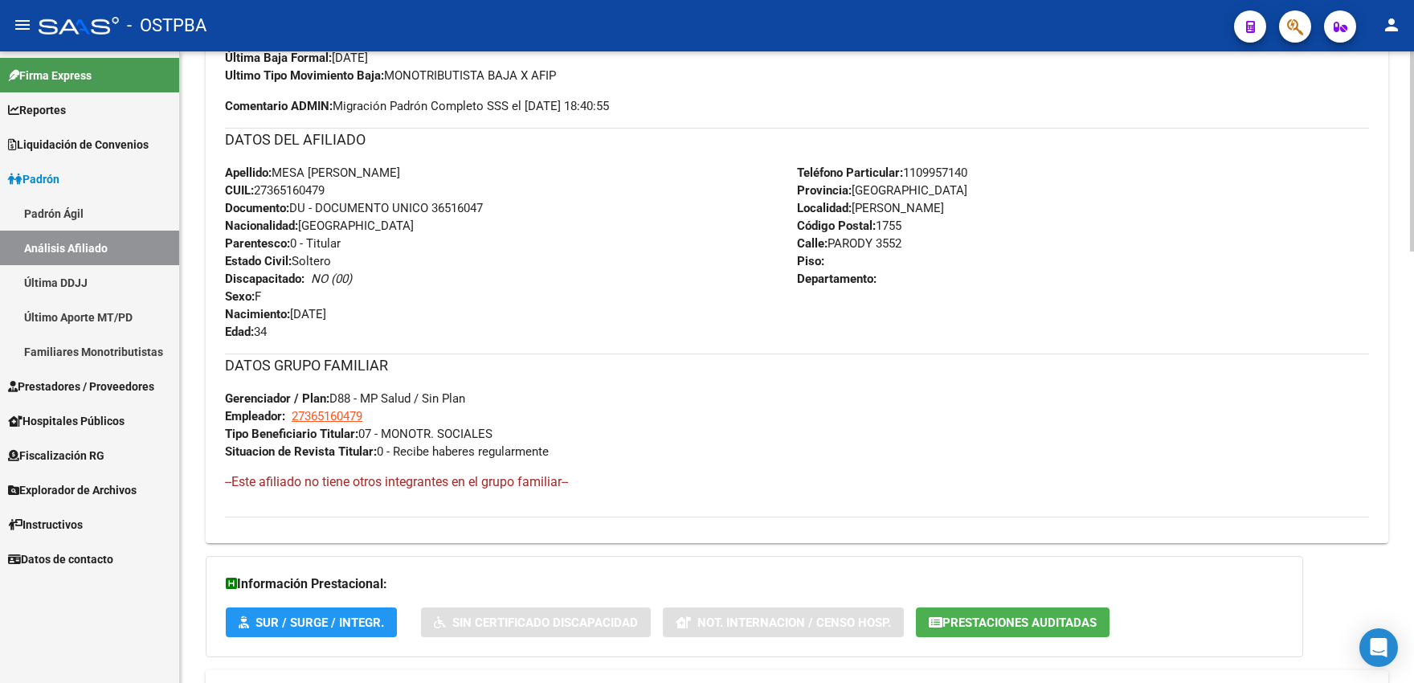
scroll to position [199, 0]
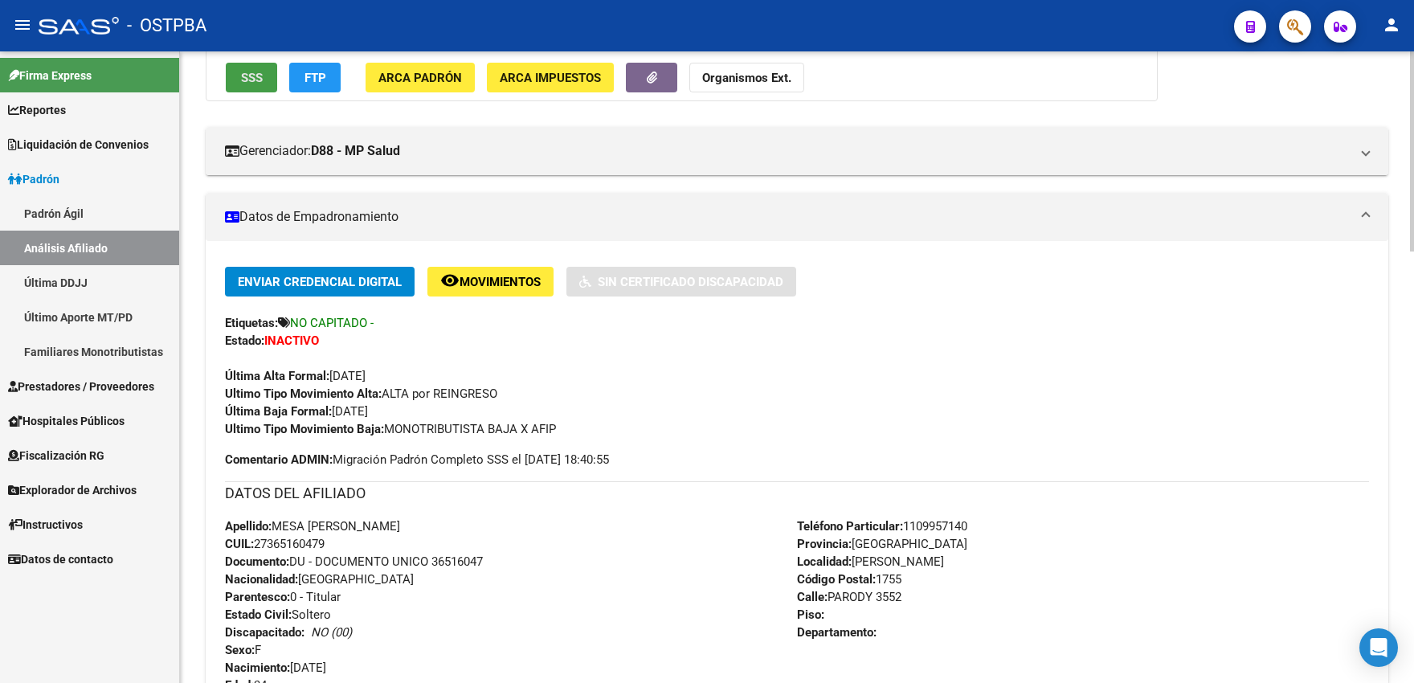
click at [261, 84] on span "SSS" at bounding box center [252, 78] width 22 height 14
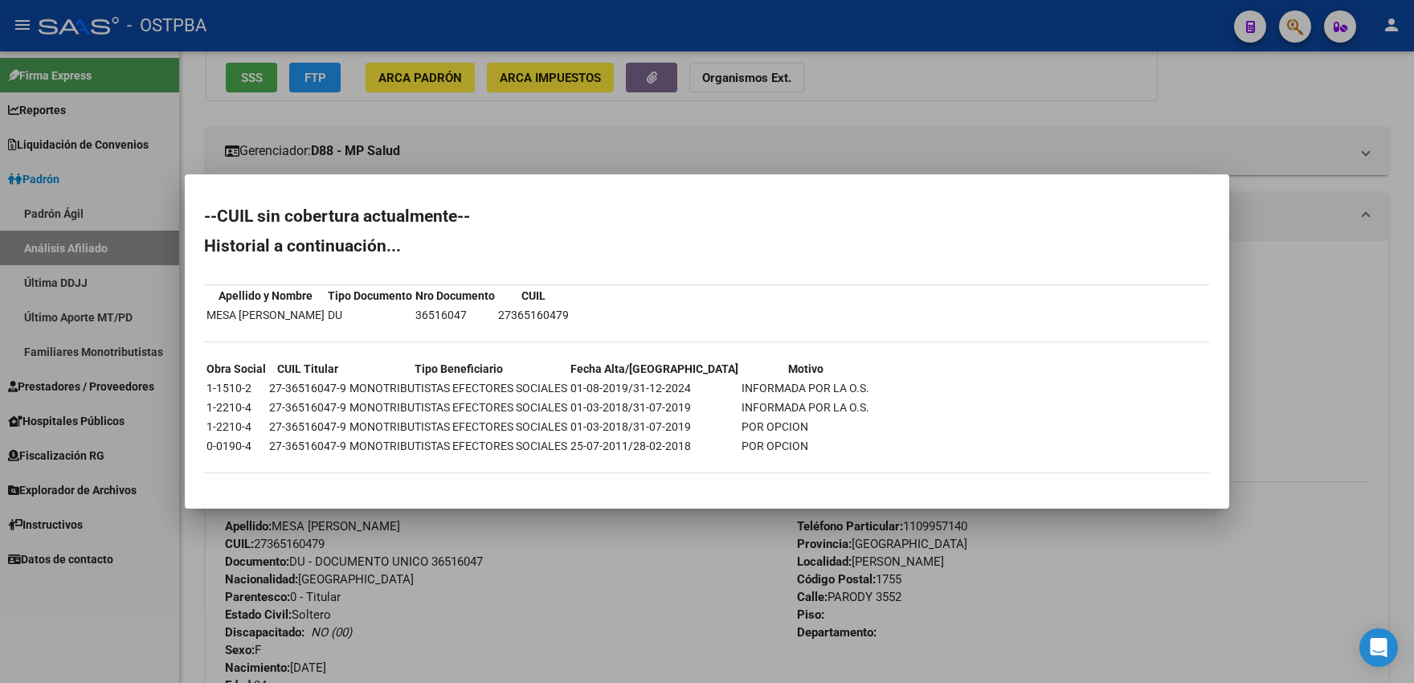
drag, startPoint x: 633, startPoint y: 389, endPoint x: 678, endPoint y: 387, distance: 45.1
click at [678, 387] on td "01-08-2019/31-12-2024" at bounding box center [655, 388] width 170 height 18
click at [643, 166] on div at bounding box center [707, 341] width 1414 height 683
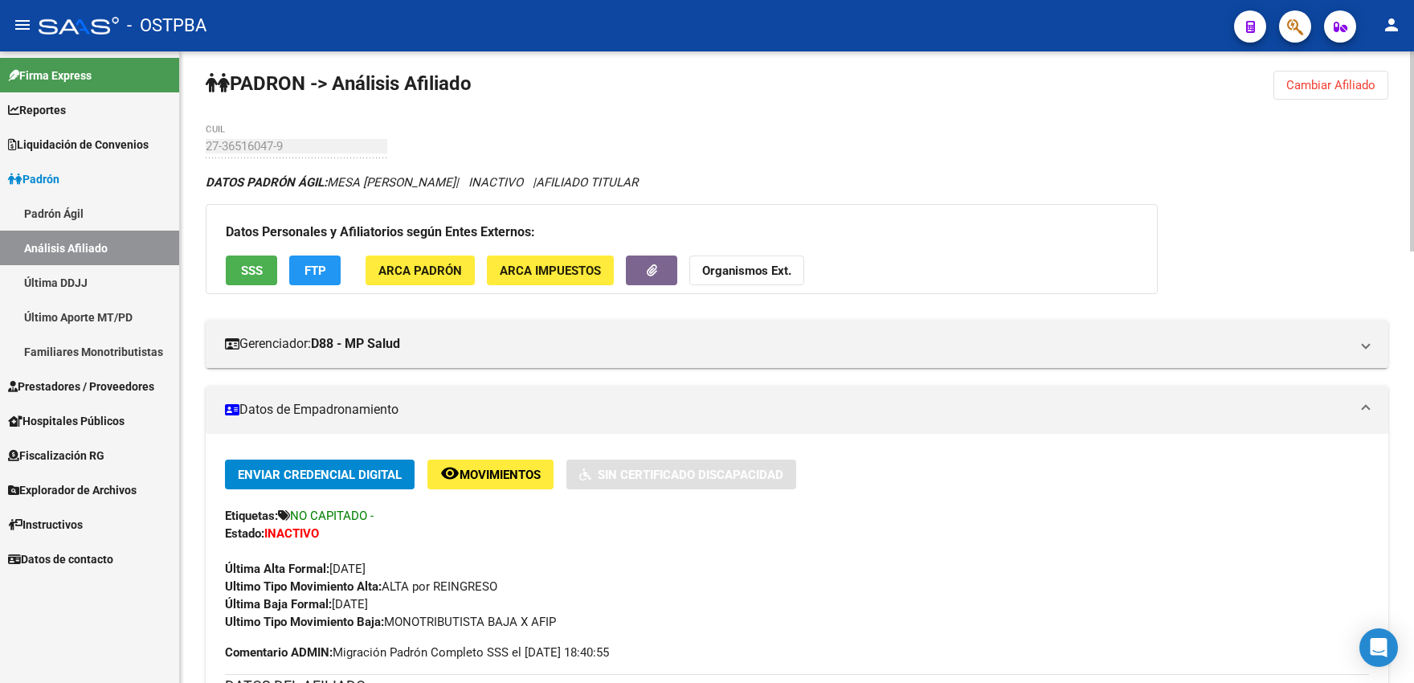
scroll to position [0, 0]
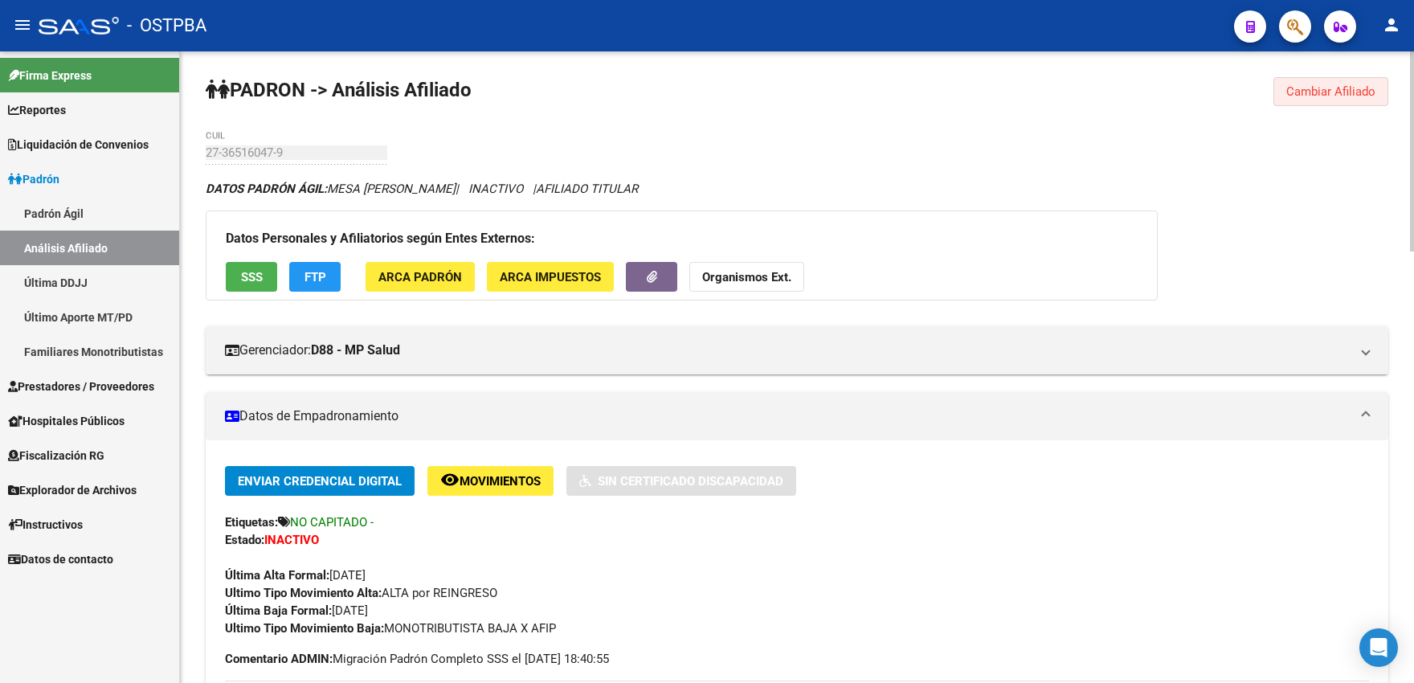
drag, startPoint x: 1353, startPoint y: 88, endPoint x: 840, endPoint y: 116, distance: 514.3
click at [1352, 90] on span "Cambiar Afiliado" at bounding box center [1331, 91] width 89 height 14
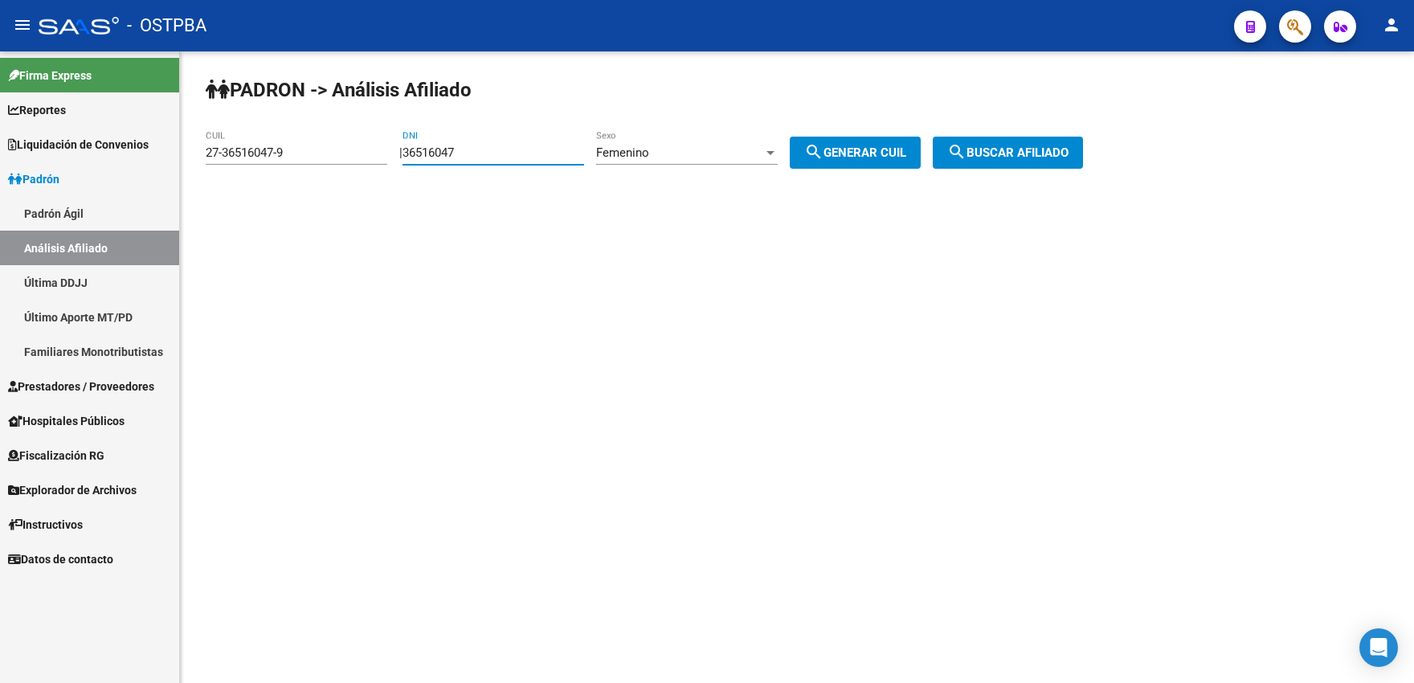
drag, startPoint x: 490, startPoint y: 149, endPoint x: 411, endPoint y: 157, distance: 79.2
click at [411, 157] on input "36516047" at bounding box center [494, 152] width 182 height 14
type input "53607544"
click at [747, 153] on div "Femenino" at bounding box center [679, 152] width 167 height 14
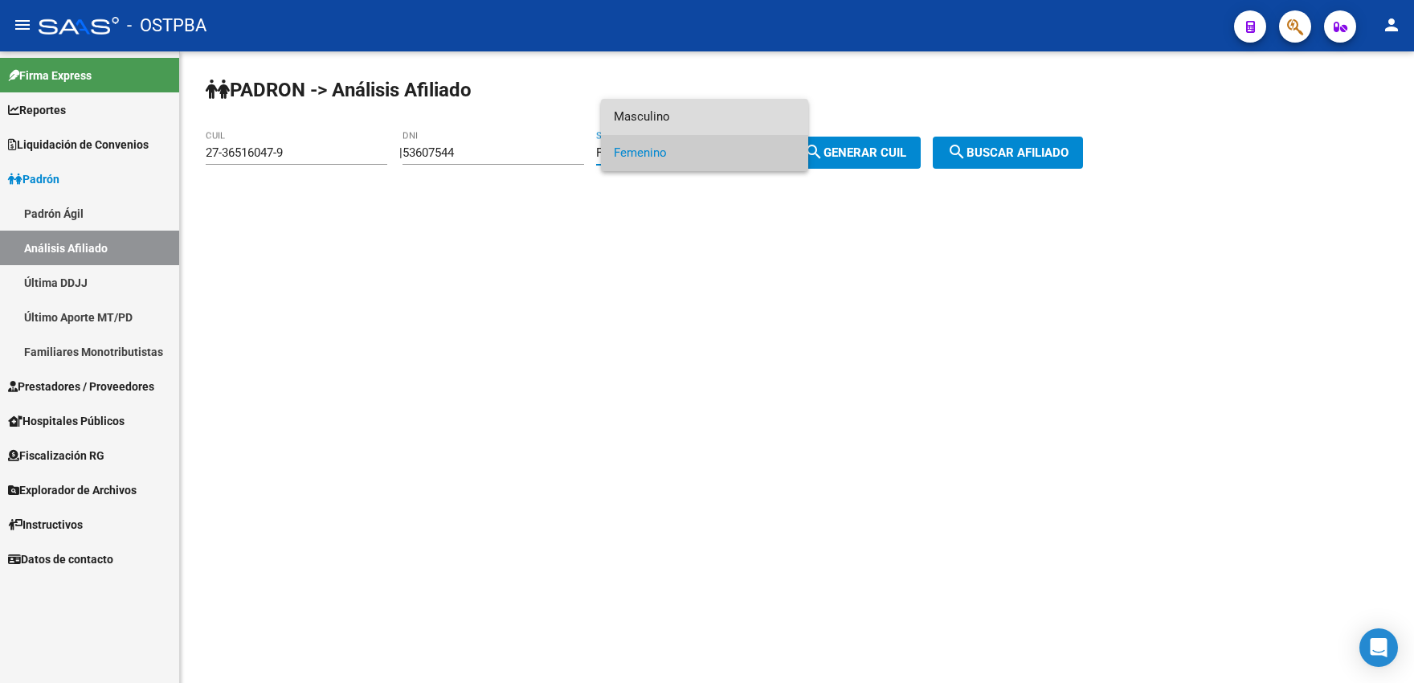
click at [739, 120] on span "Masculino" at bounding box center [705, 117] width 182 height 36
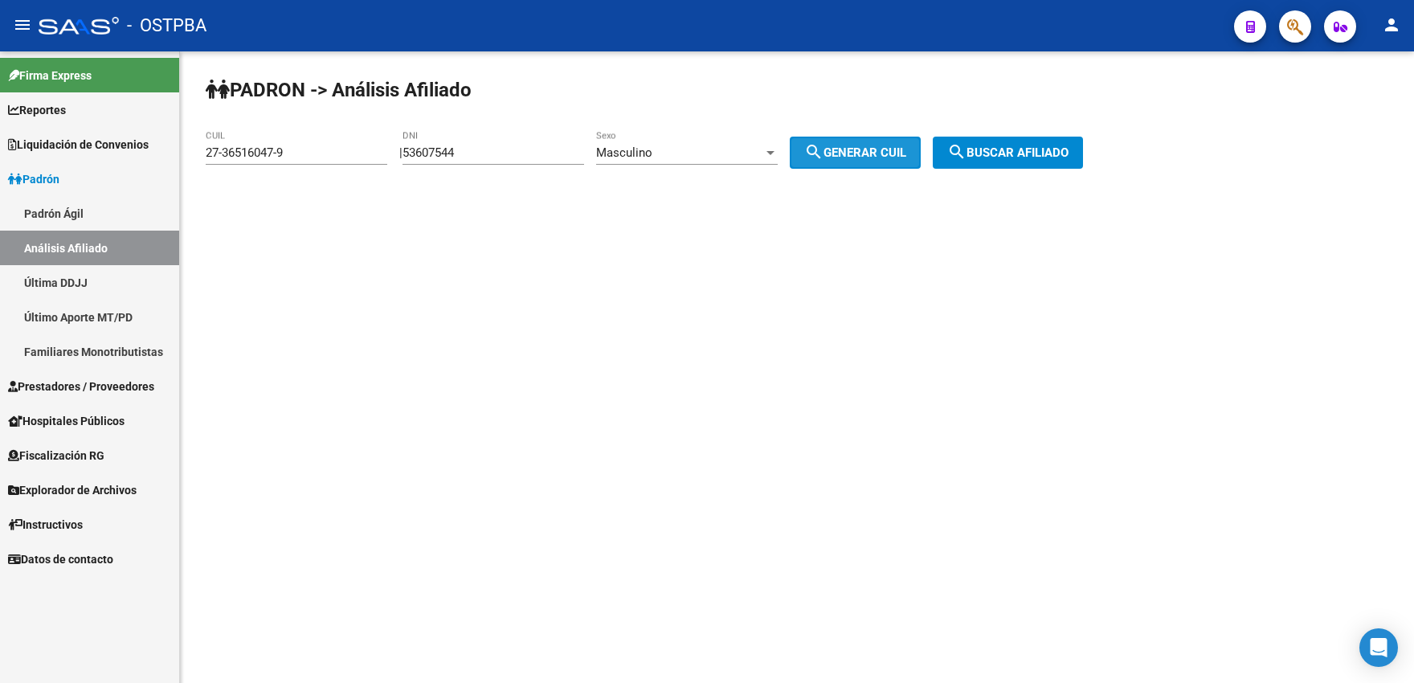
click at [860, 149] on span "search Generar CUIL" at bounding box center [855, 152] width 102 height 14
type input "20-53607544-6"
click at [1017, 154] on span "search Buscar afiliado" at bounding box center [1008, 152] width 121 height 14
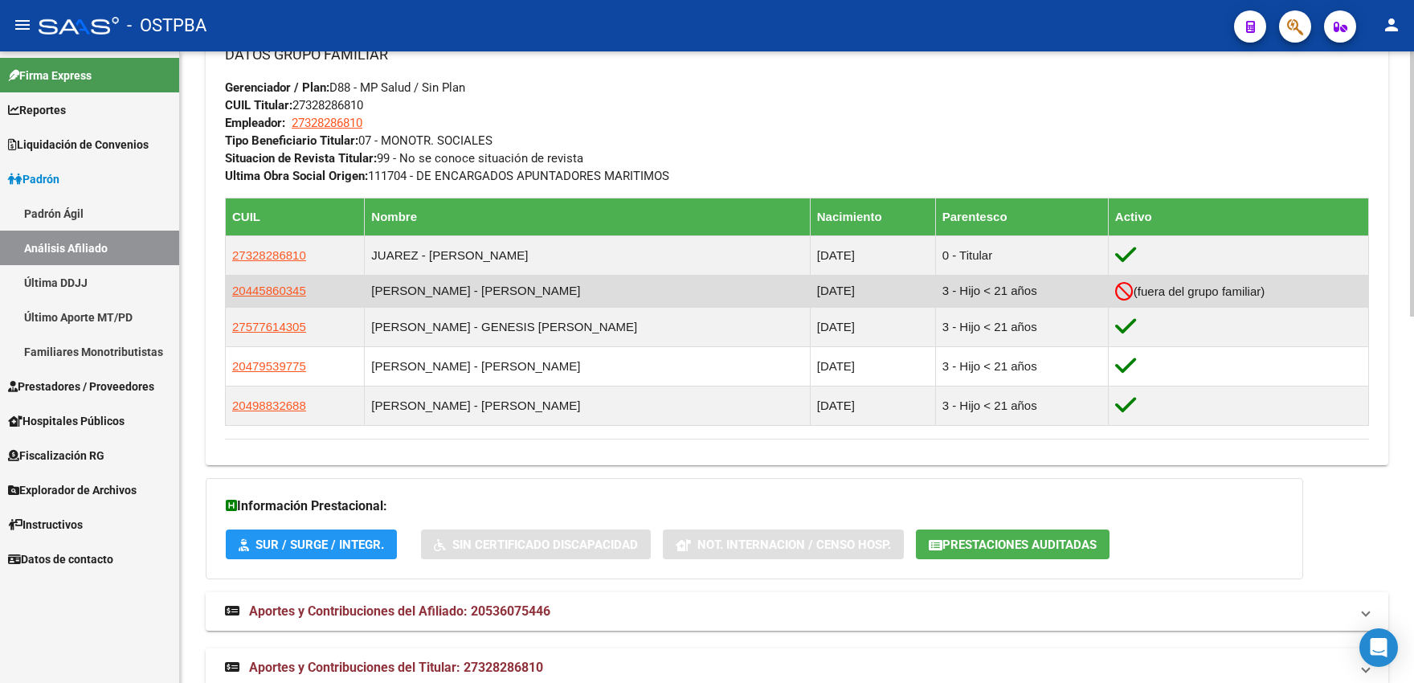
scroll to position [872, 0]
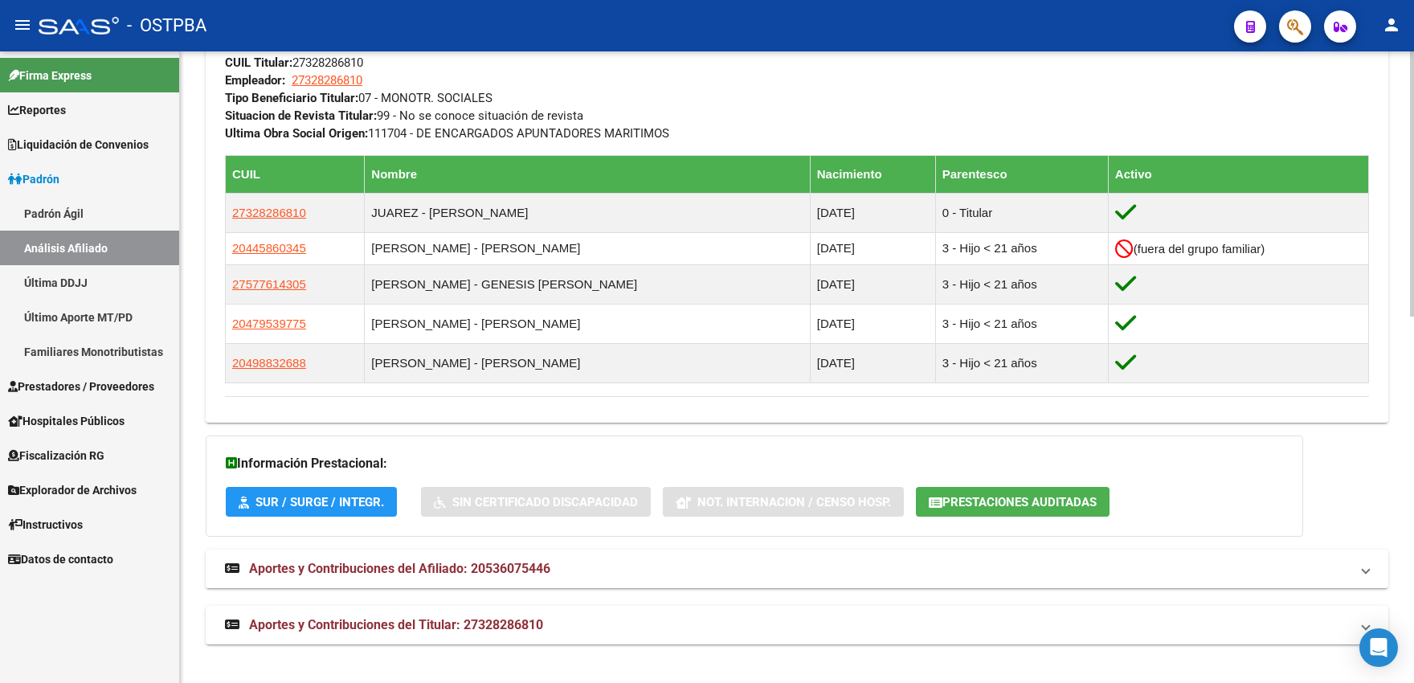
click at [518, 567] on span "Aportes y Contribuciones del Afiliado: 20536075446" at bounding box center [399, 568] width 301 height 15
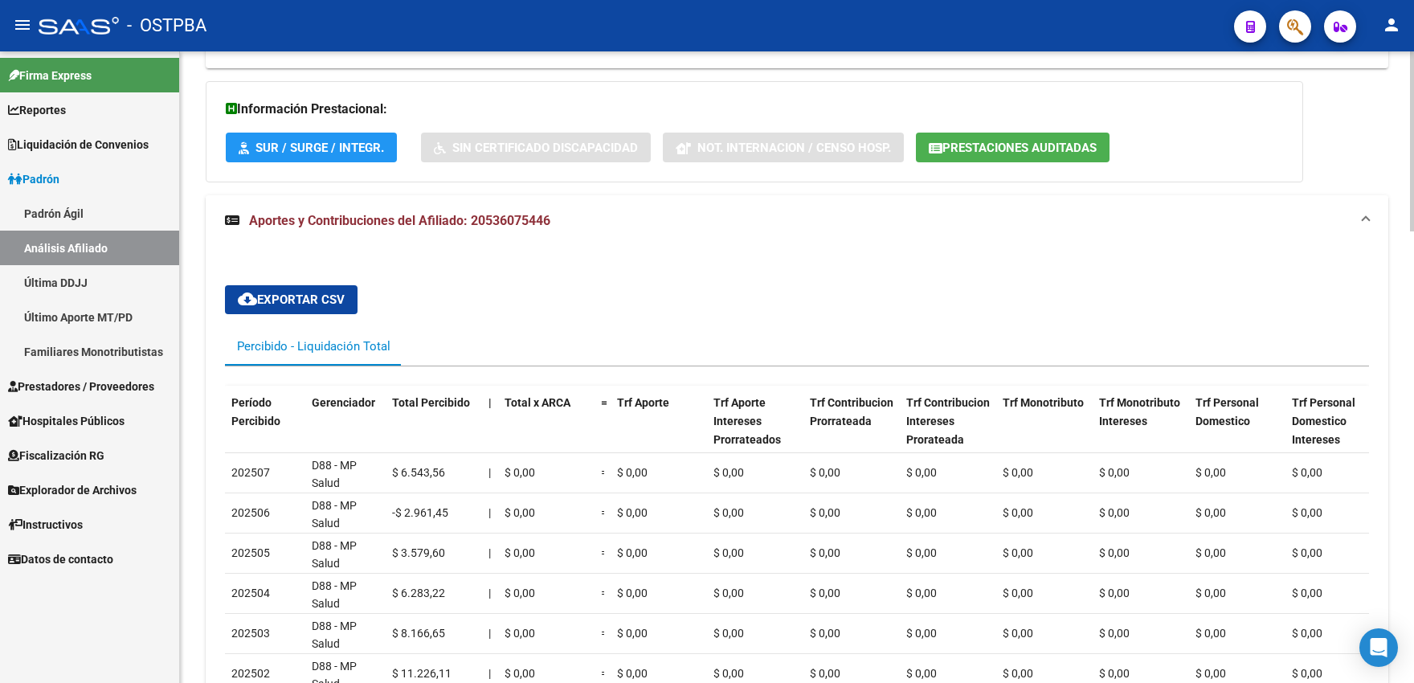
scroll to position [1590, 0]
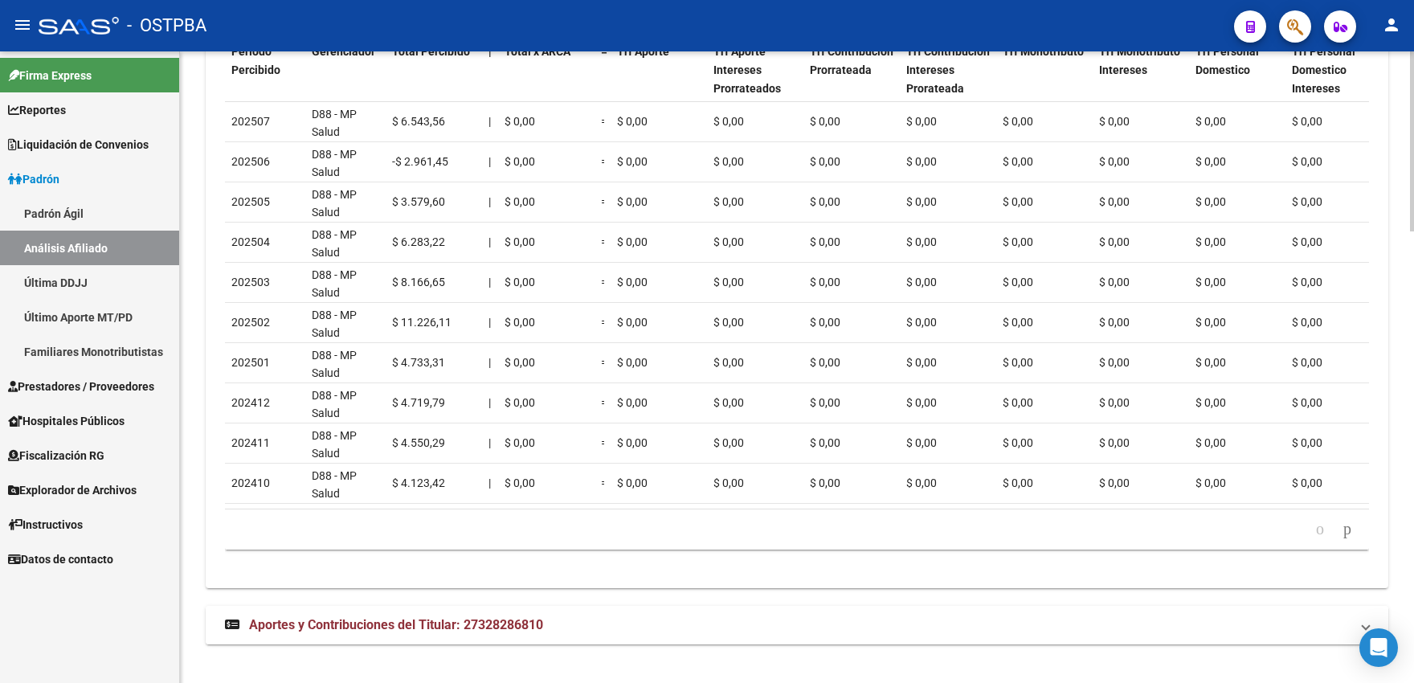
click at [432, 622] on span "Aportes y Contribuciones del Titular: 27328286810" at bounding box center [396, 624] width 294 height 15
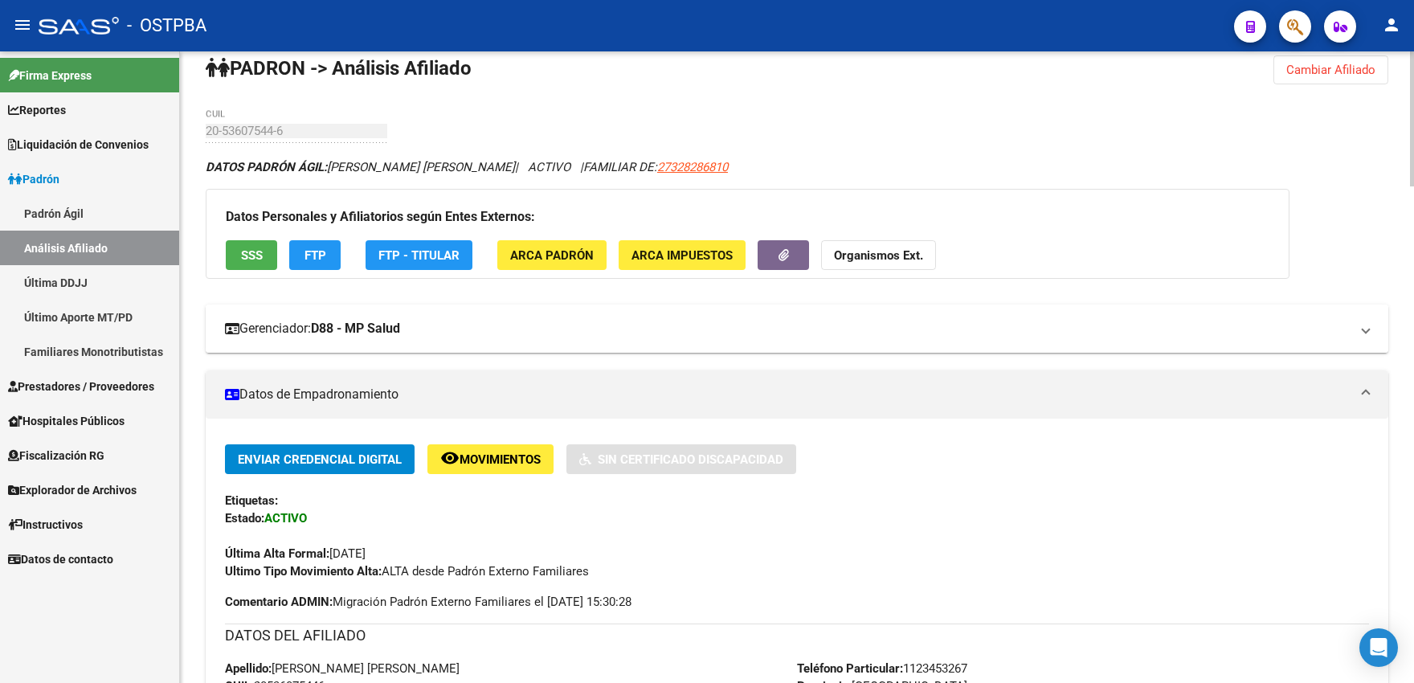
scroll to position [0, 0]
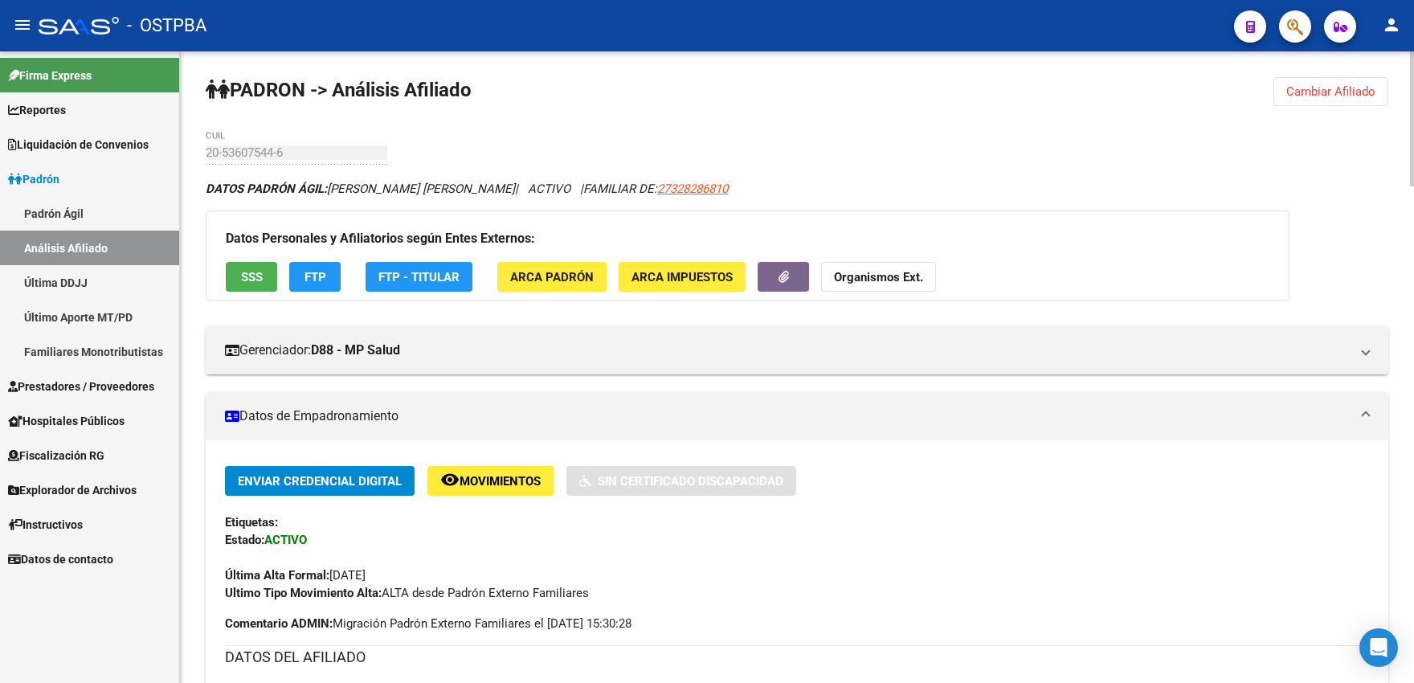
click at [243, 280] on span "SSS" at bounding box center [252, 277] width 22 height 14
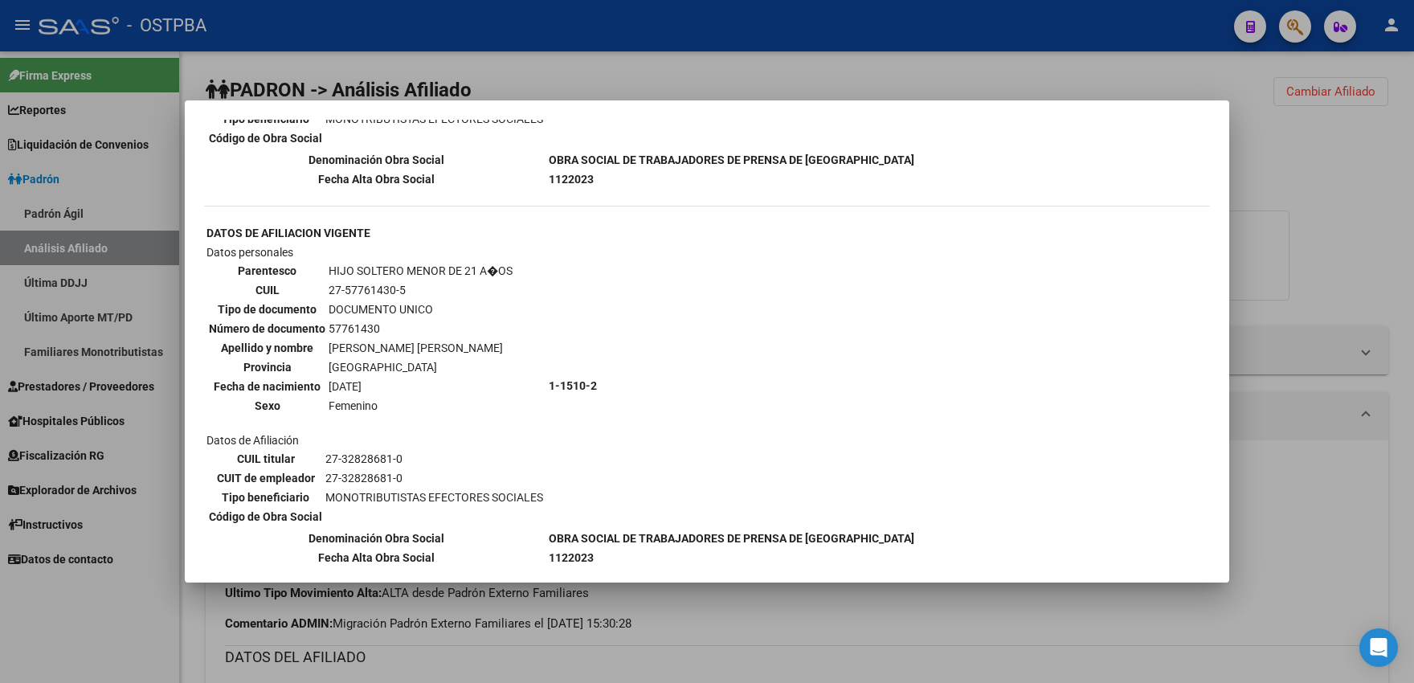
scroll to position [1509, 0]
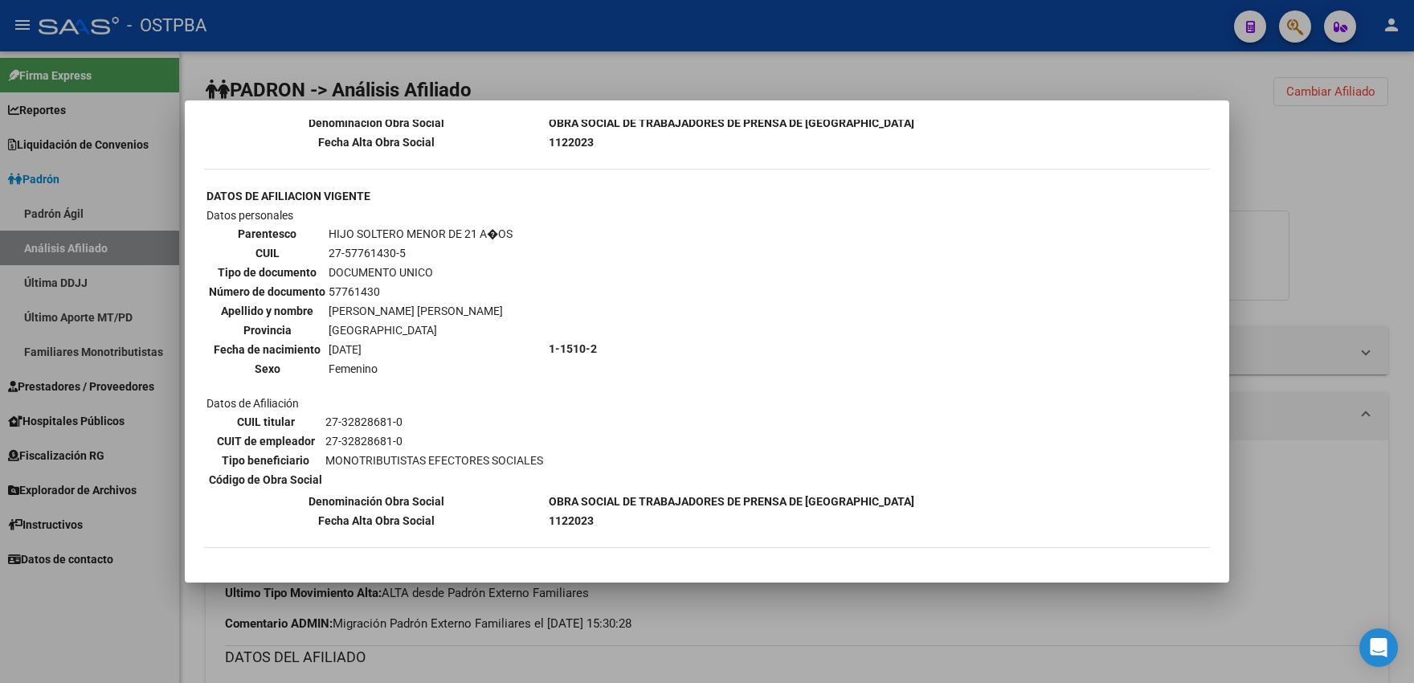
click at [1296, 258] on div at bounding box center [707, 341] width 1414 height 683
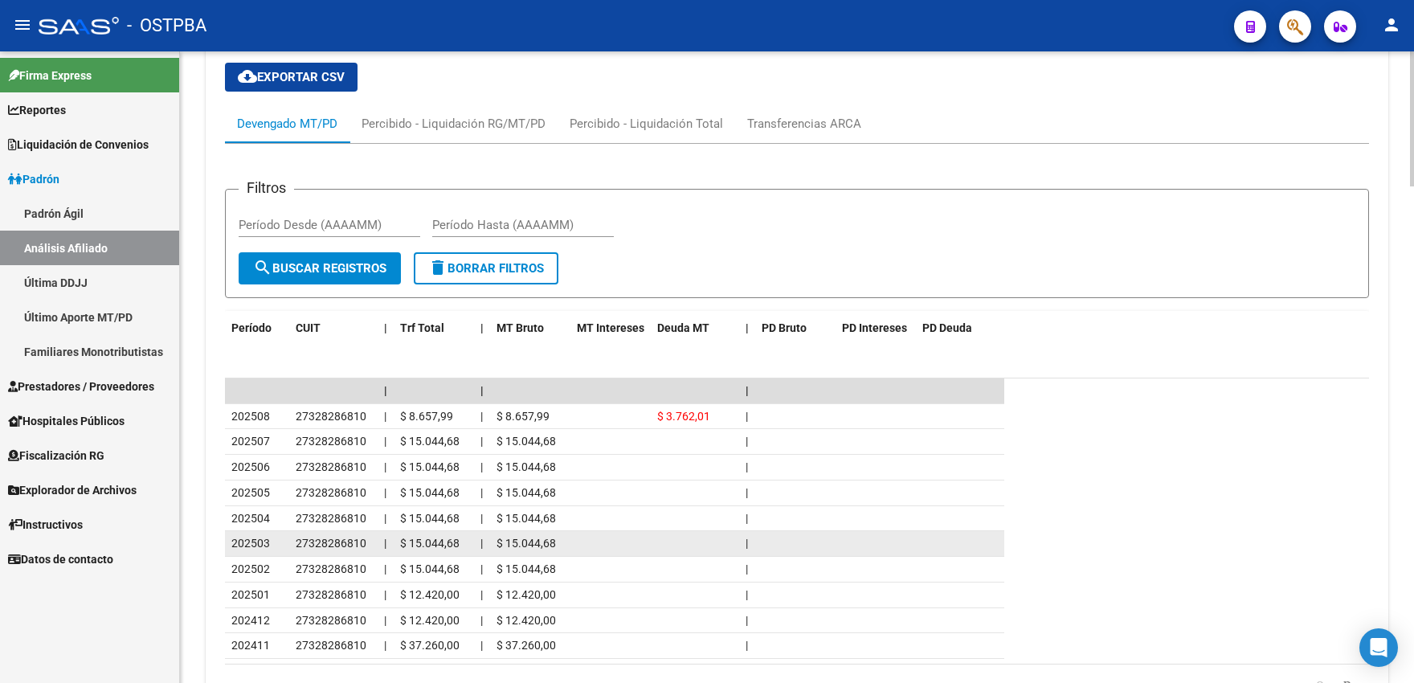
scroll to position [2122, 0]
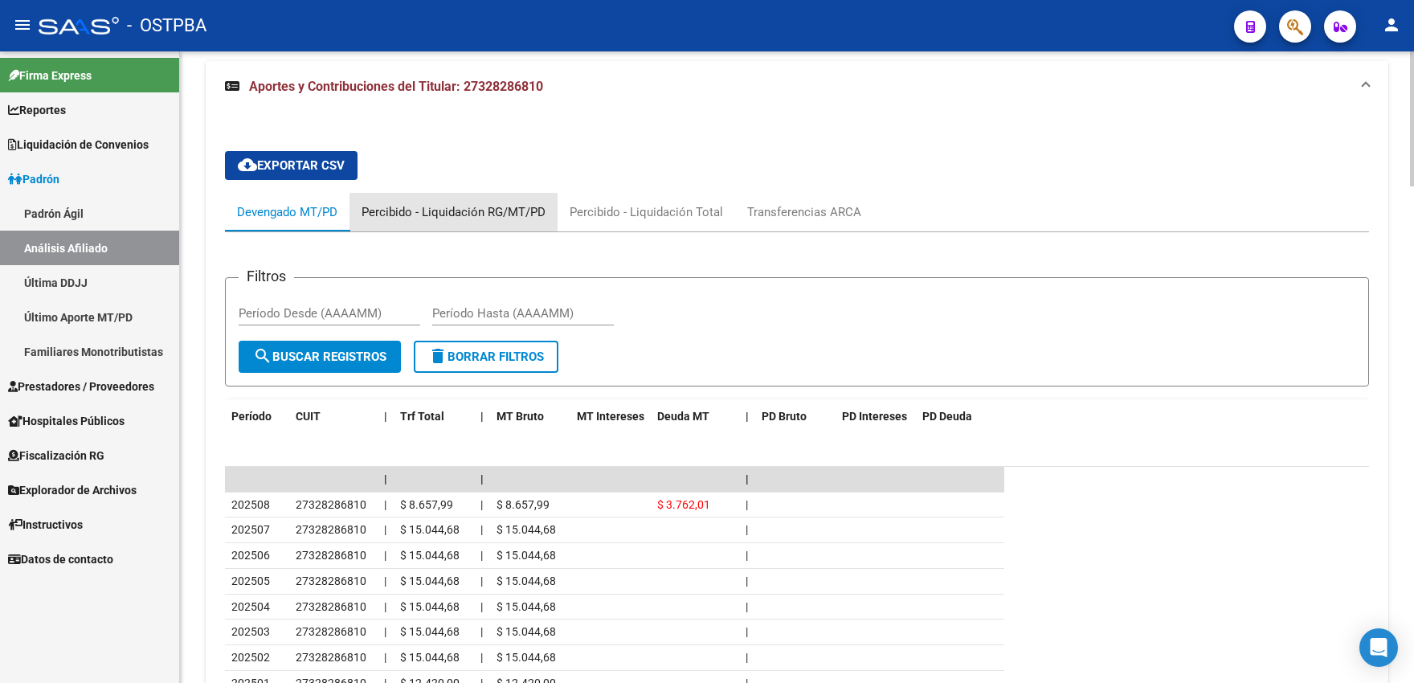
click at [487, 221] on div "Percibido - Liquidación RG/MT/PD" at bounding box center [454, 212] width 184 height 18
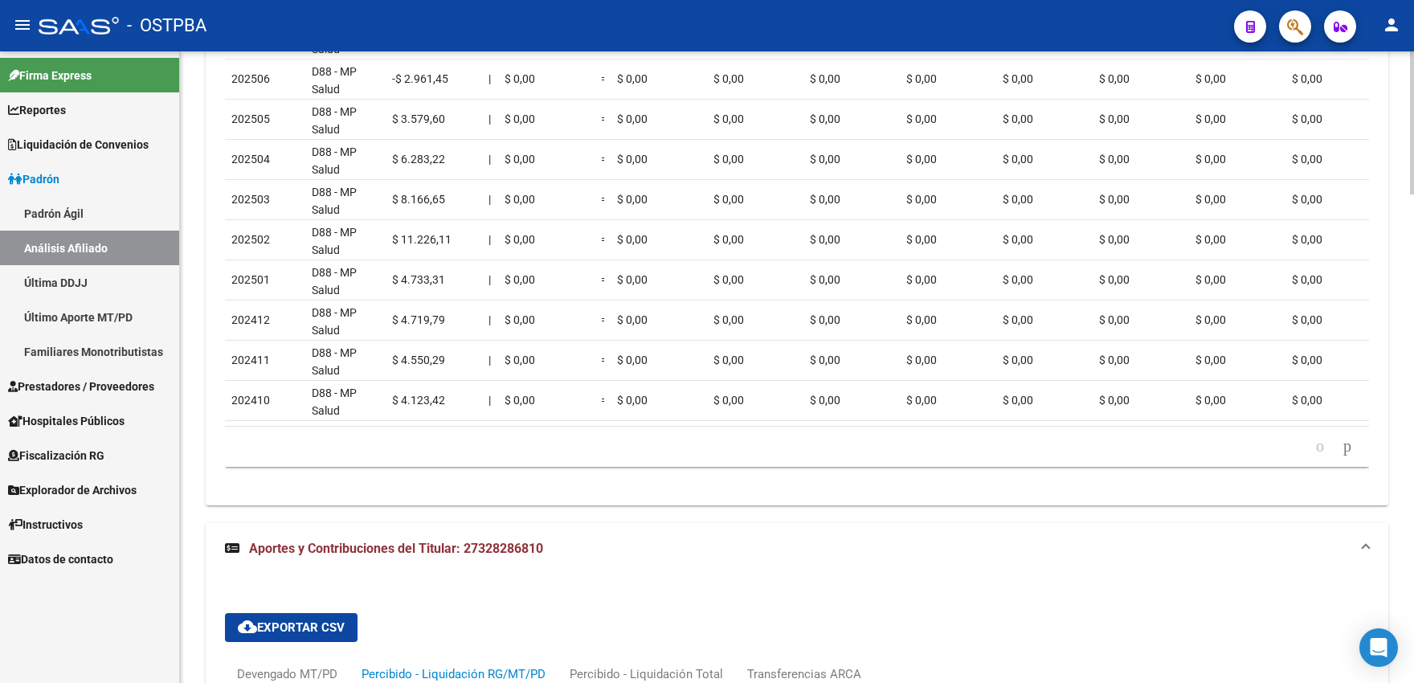
scroll to position [2102, 0]
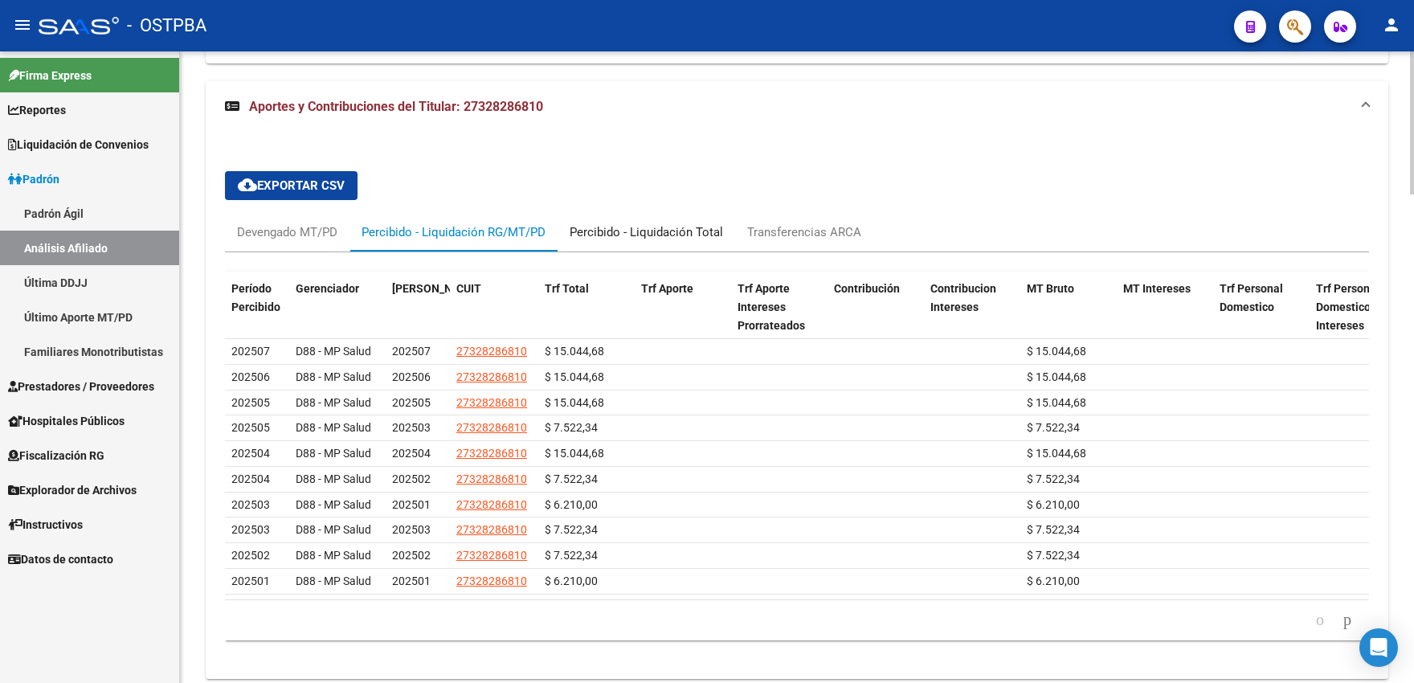
click at [643, 241] on div "Percibido - Liquidación Total" at bounding box center [647, 232] width 154 height 18
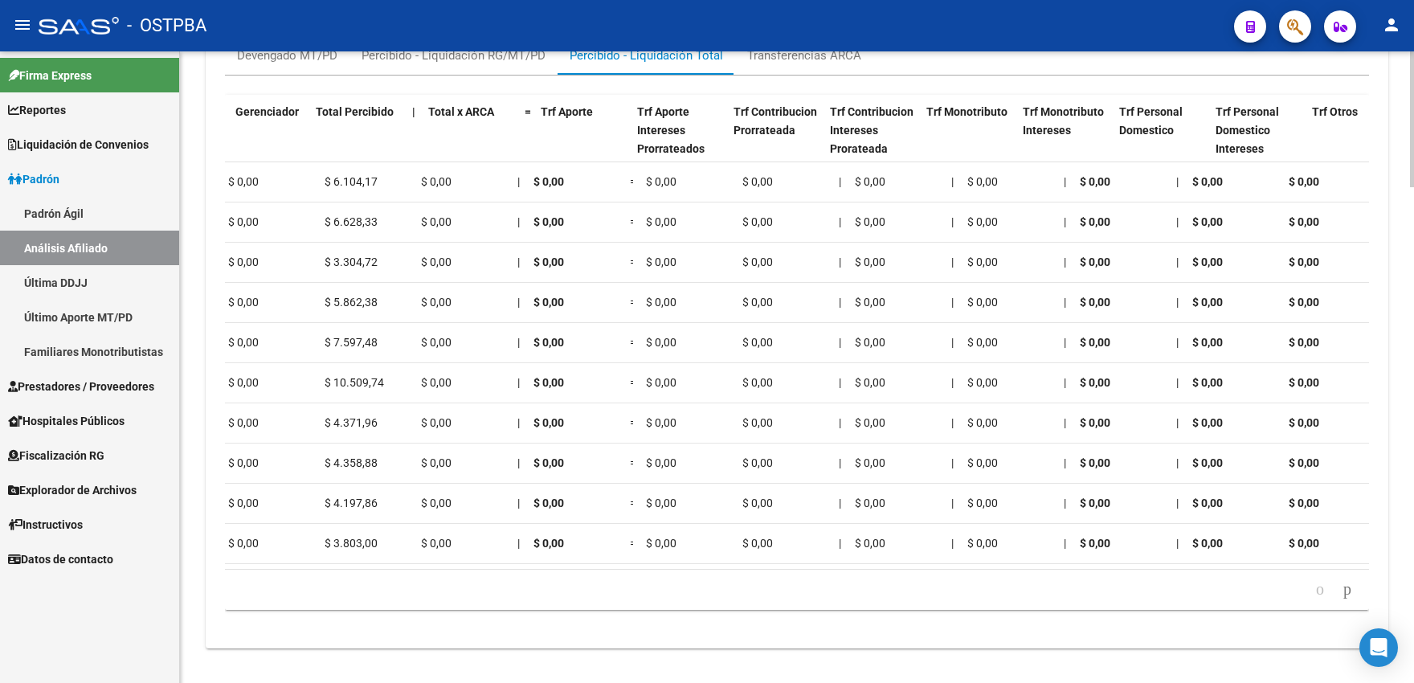
scroll to position [0, 0]
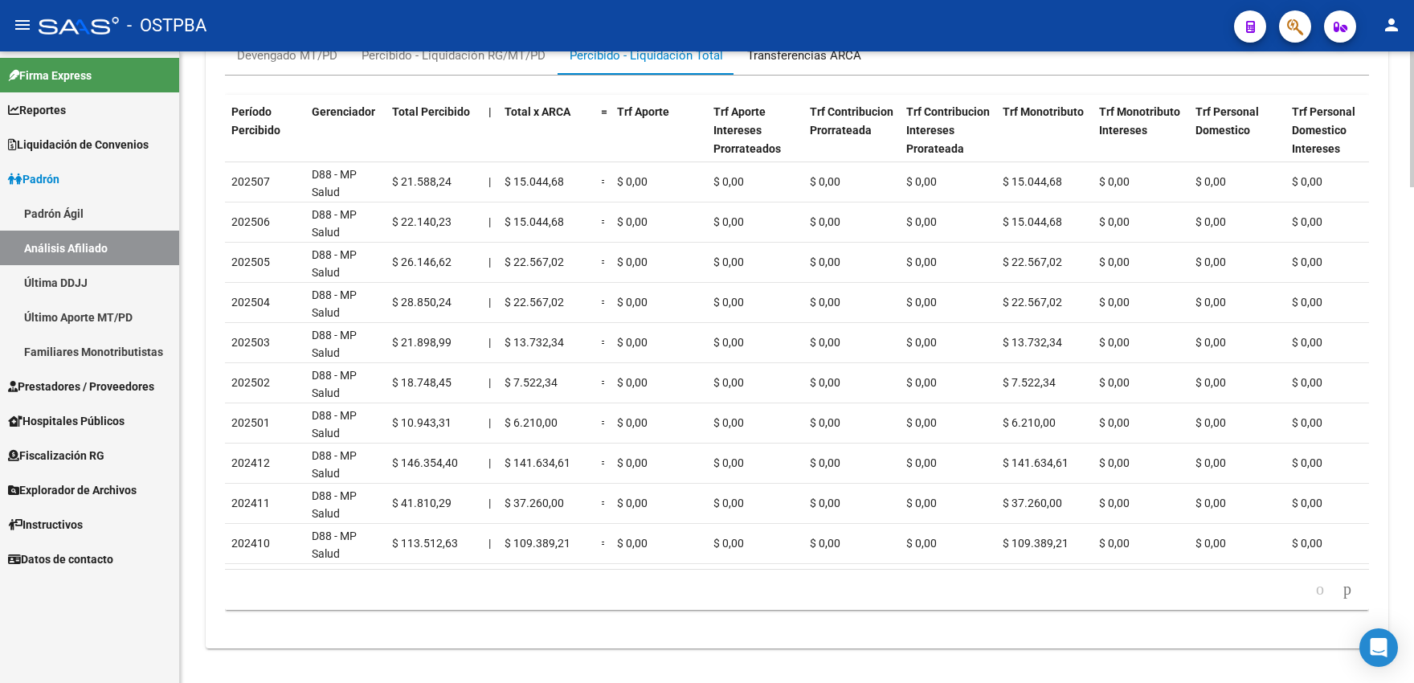
click at [788, 63] on div "Transferencias ARCA" at bounding box center [804, 56] width 114 height 18
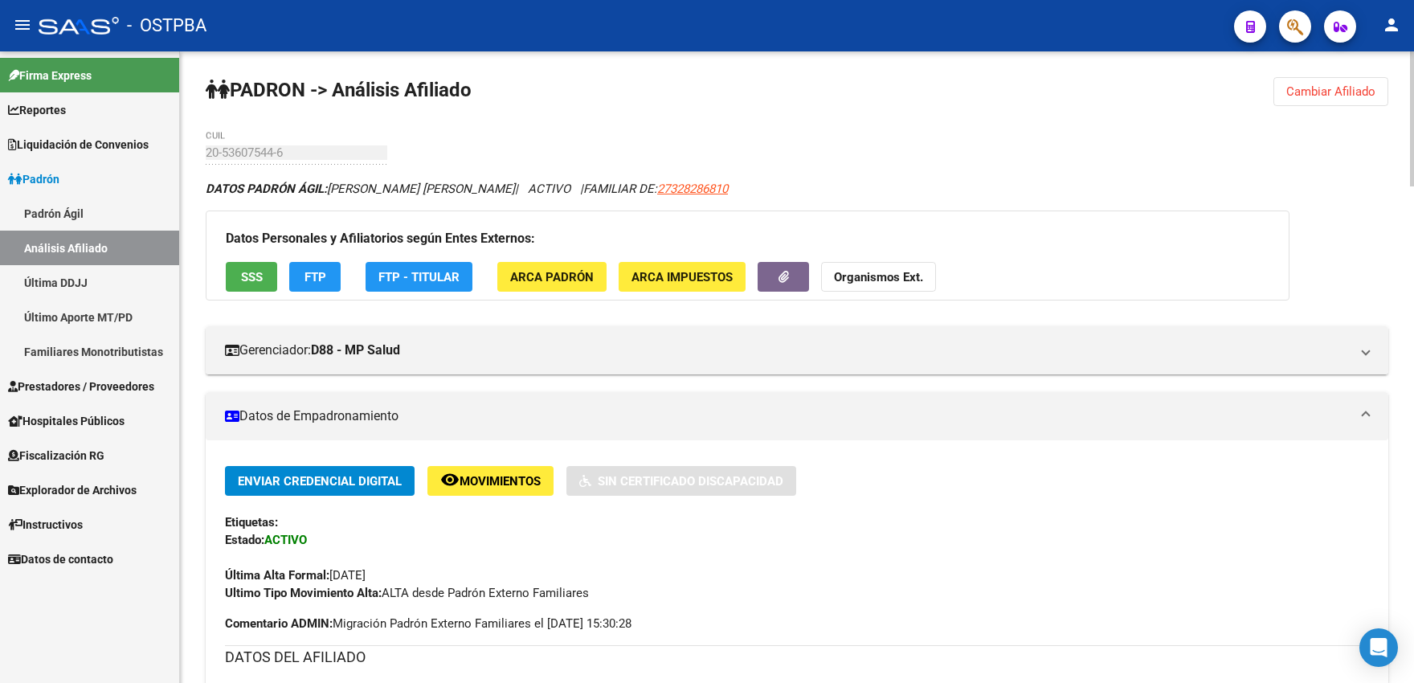
click at [424, 283] on span "FTP - Titular" at bounding box center [419, 277] width 81 height 14
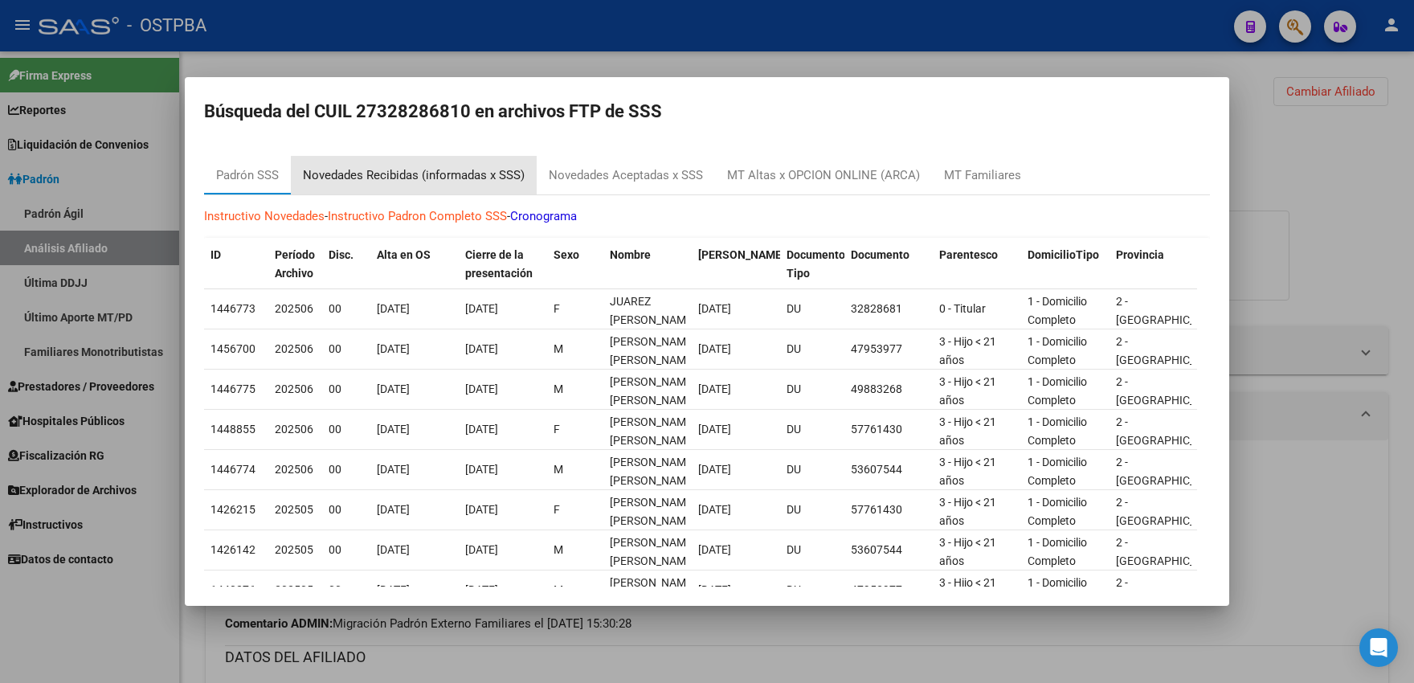
click at [464, 180] on div "Novedades Recibidas (informadas x SSS)" at bounding box center [414, 175] width 222 height 18
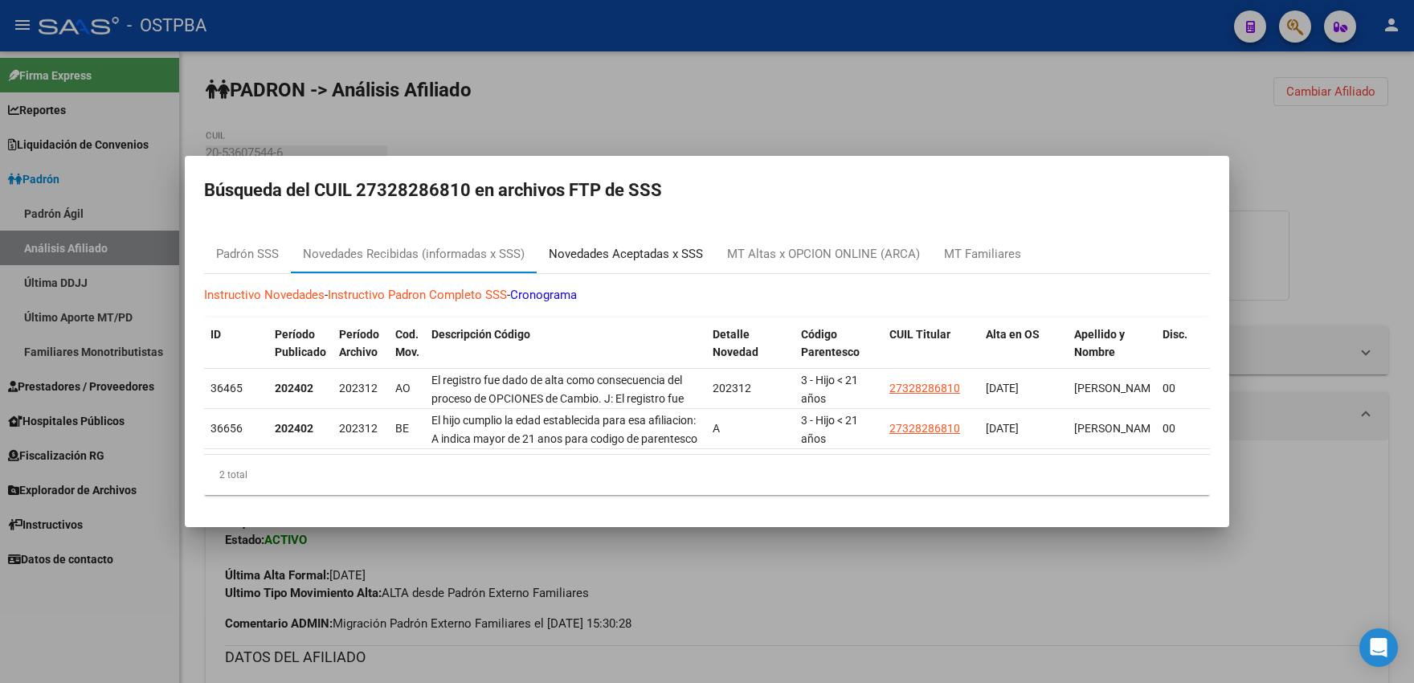
click at [657, 252] on div "Novedades Aceptadas x SSS" at bounding box center [626, 254] width 154 height 18
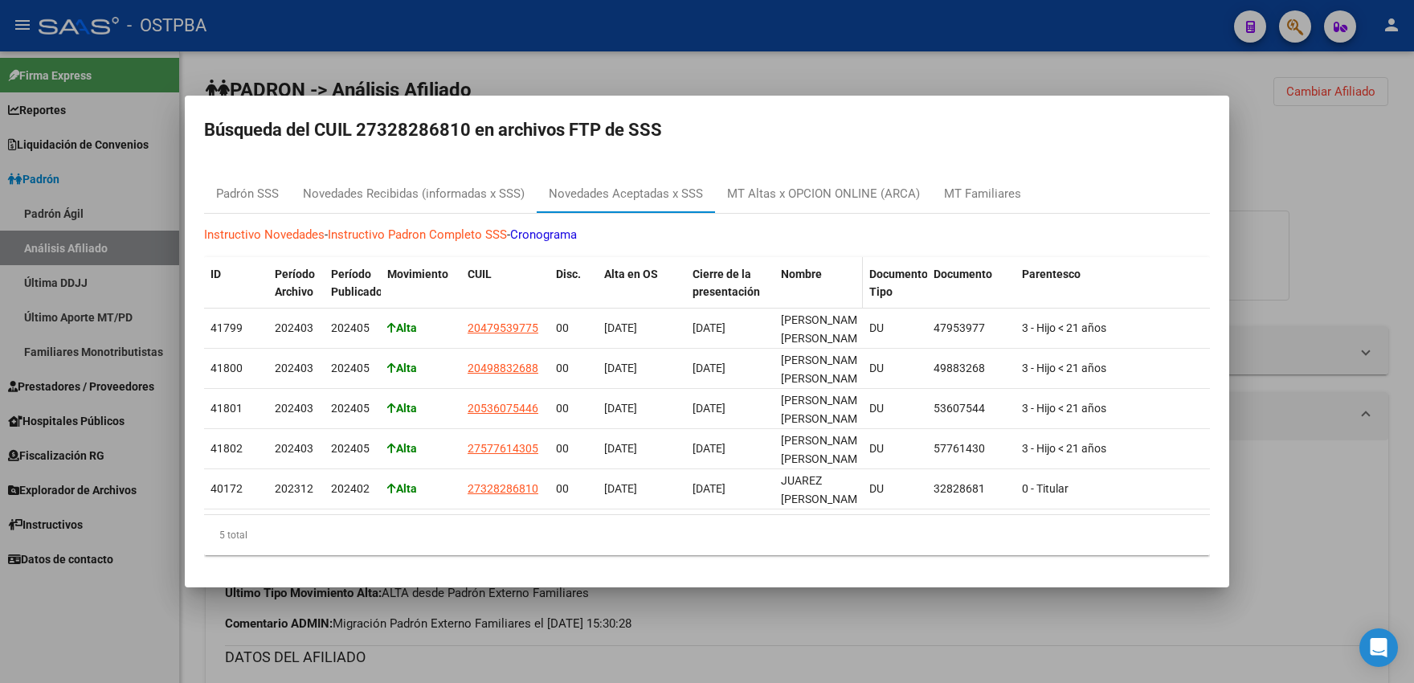
click at [796, 268] on span "Nombre" at bounding box center [801, 274] width 41 height 13
click at [956, 270] on span "Documento" at bounding box center [963, 274] width 59 height 13
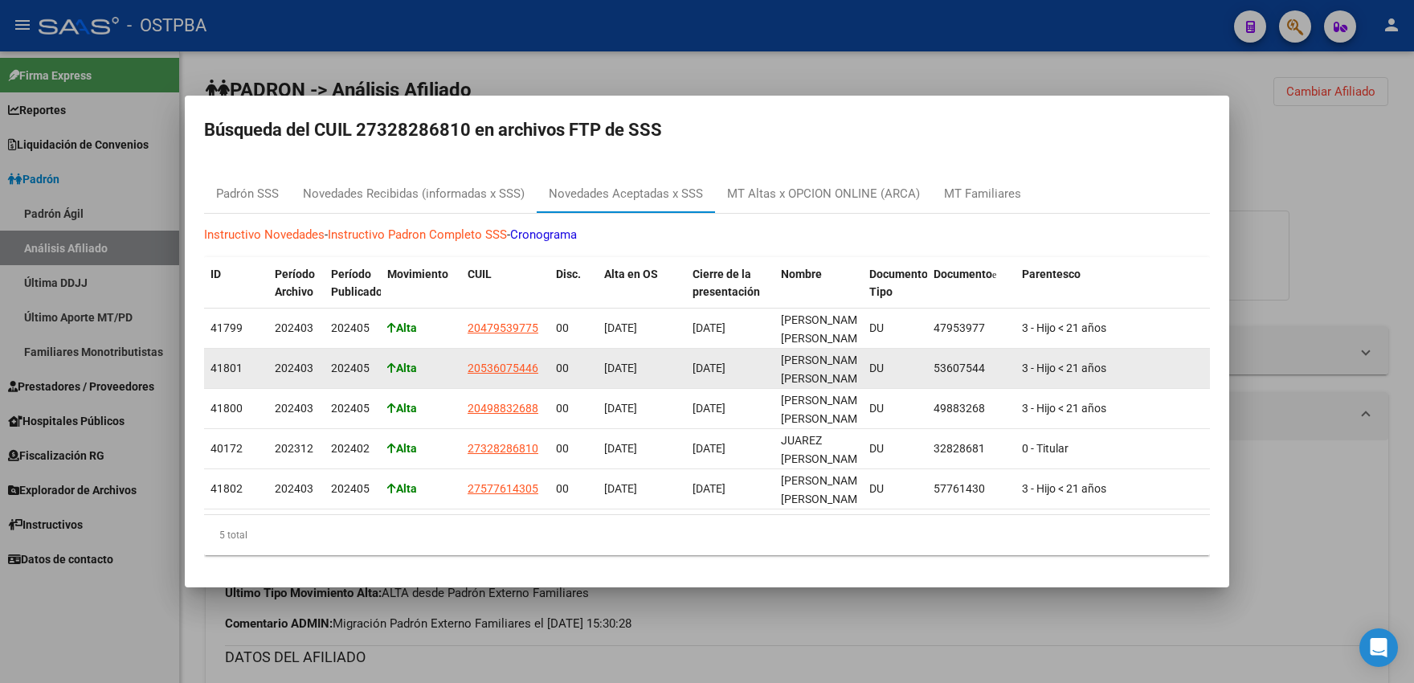
drag, startPoint x: 934, startPoint y: 365, endPoint x: 984, endPoint y: 359, distance: 50.1
click at [984, 359] on div "53607544" at bounding box center [972, 368] width 76 height 18
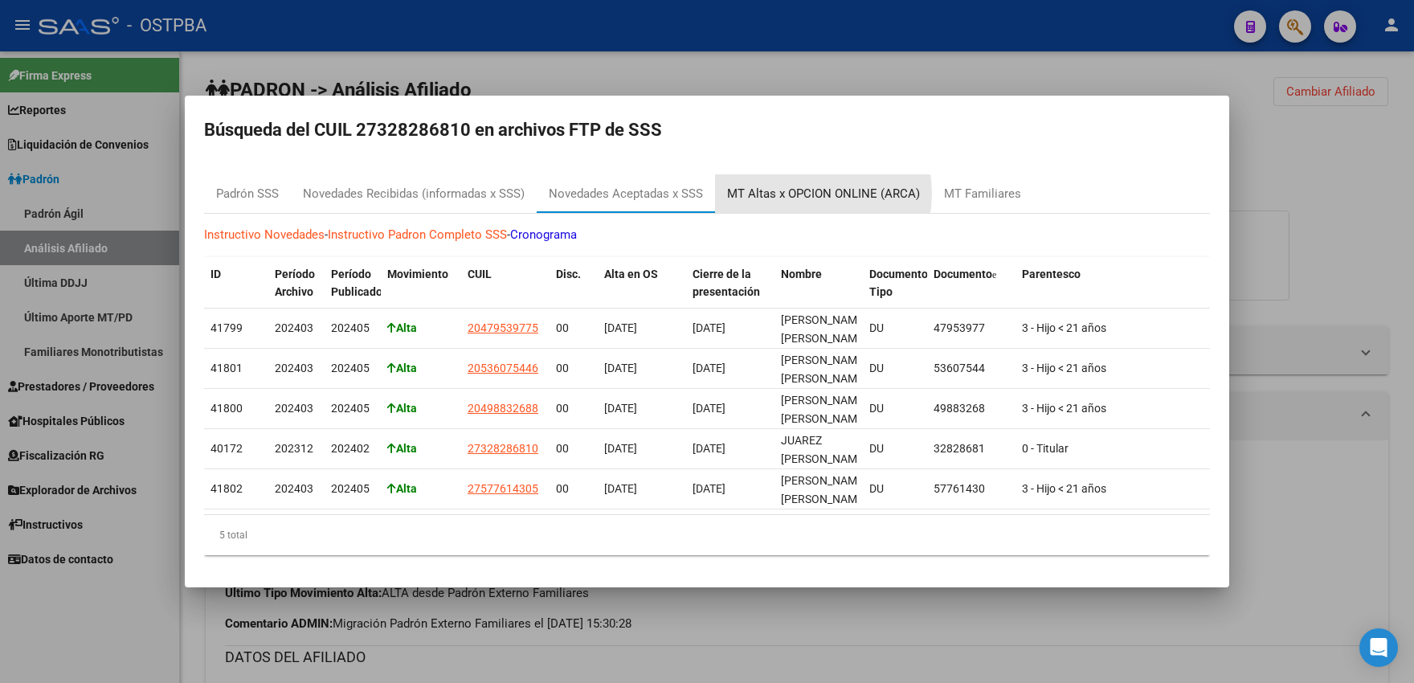
click at [803, 188] on div "MT Altas x OPCION ONLINE (ARCA)" at bounding box center [823, 194] width 193 height 18
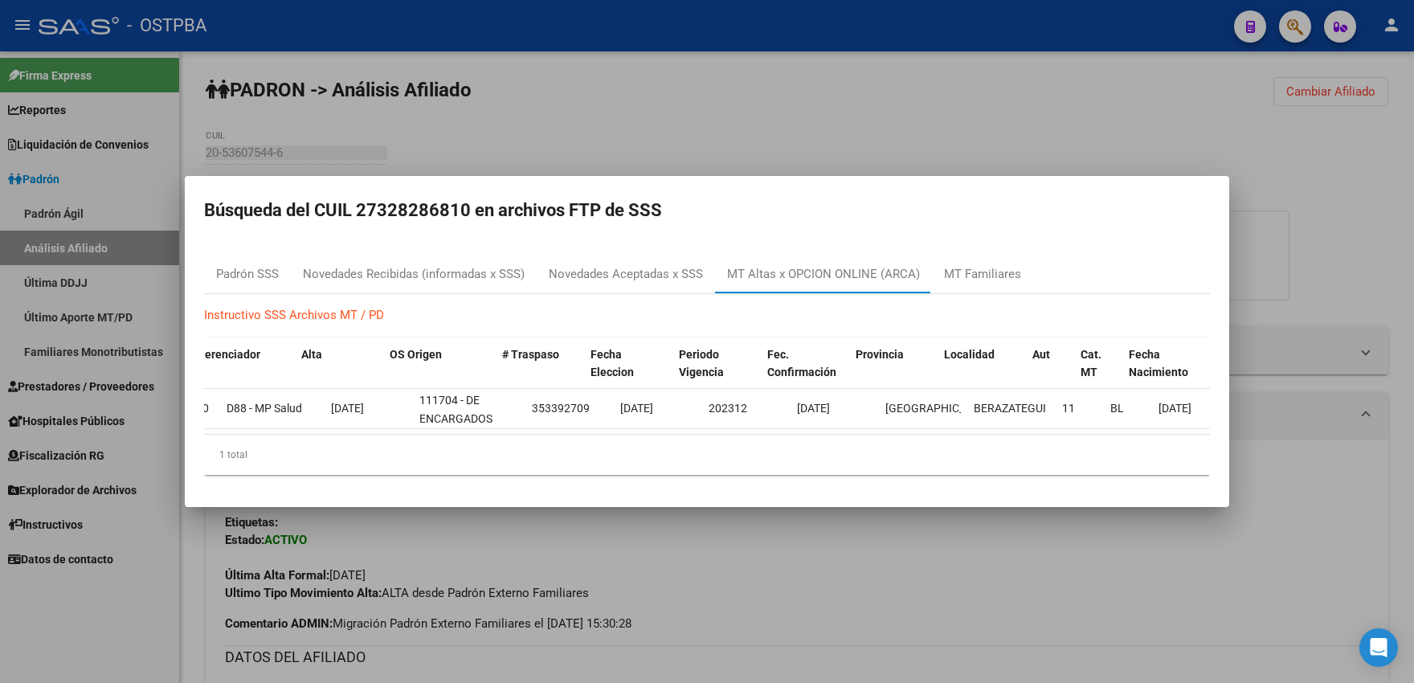
scroll to position [0, 102]
click at [967, 270] on div "MT Familiares" at bounding box center [982, 274] width 77 height 18
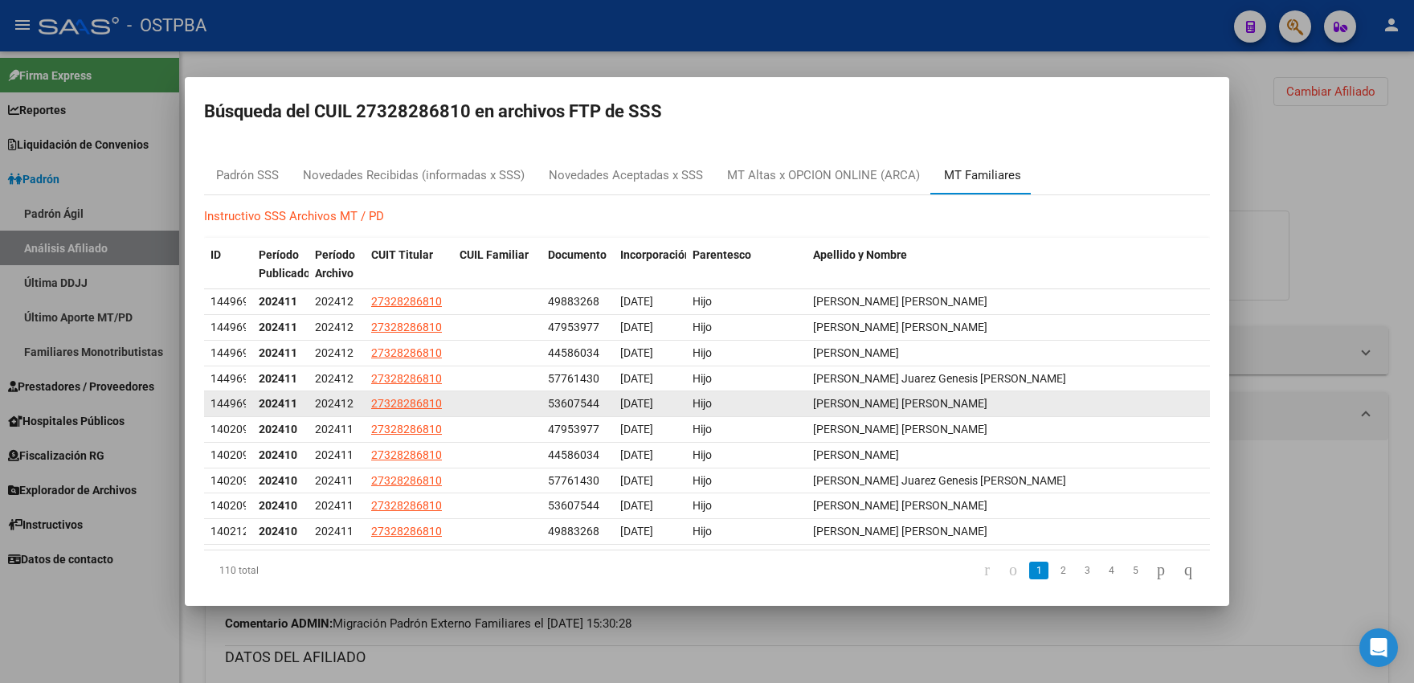
scroll to position [16, 0]
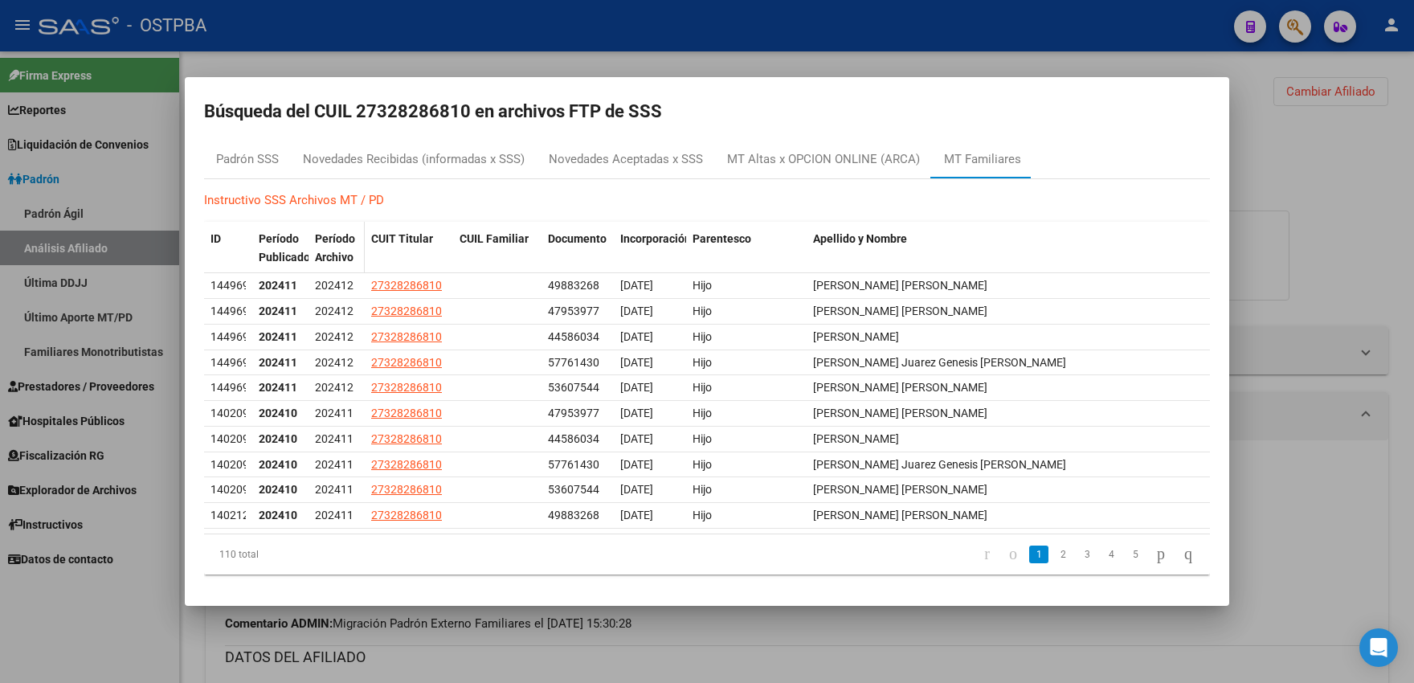
click at [337, 245] on span "Período Archivo" at bounding box center [335, 247] width 40 height 31
click at [327, 250] on div "Período Archivo" at bounding box center [336, 248] width 43 height 37
click at [330, 255] on span "Período Archivo" at bounding box center [335, 247] width 40 height 31
click at [814, 164] on div "MT Altas x OPCION ONLINE (ARCA)" at bounding box center [823, 159] width 193 height 18
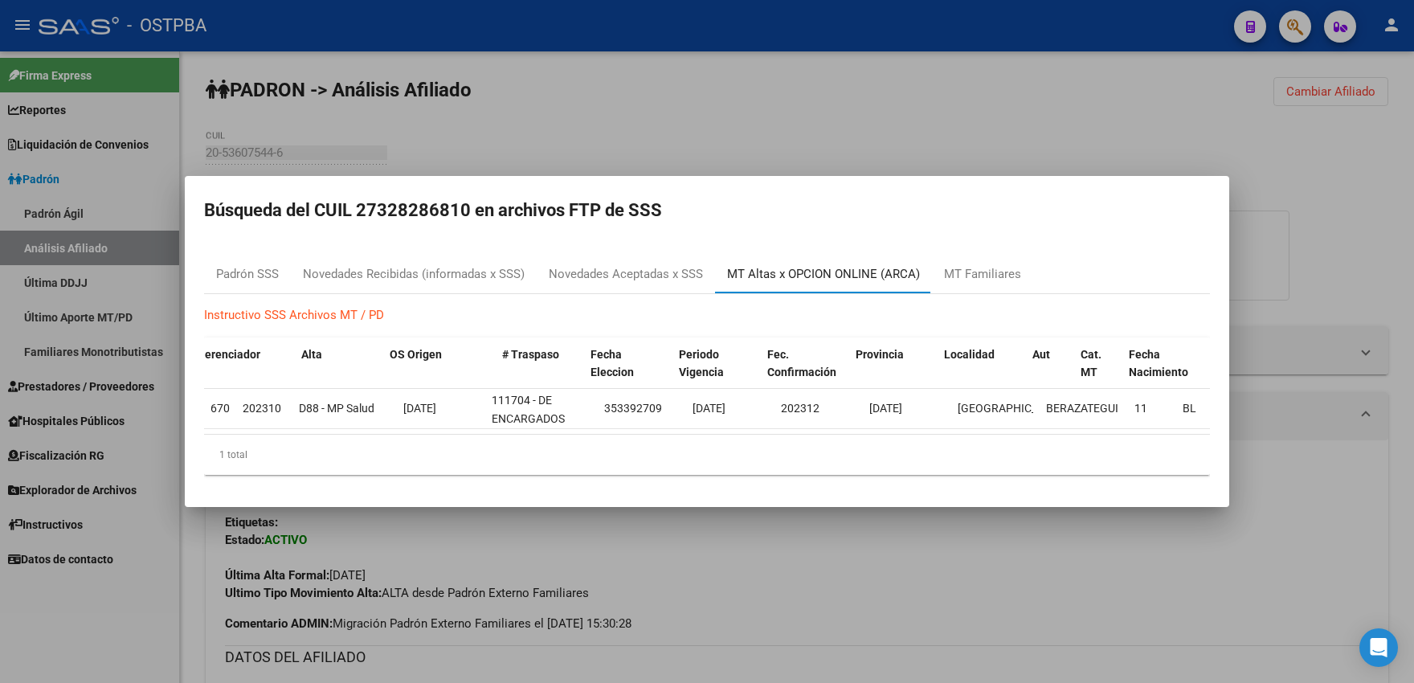
scroll to position [0, 102]
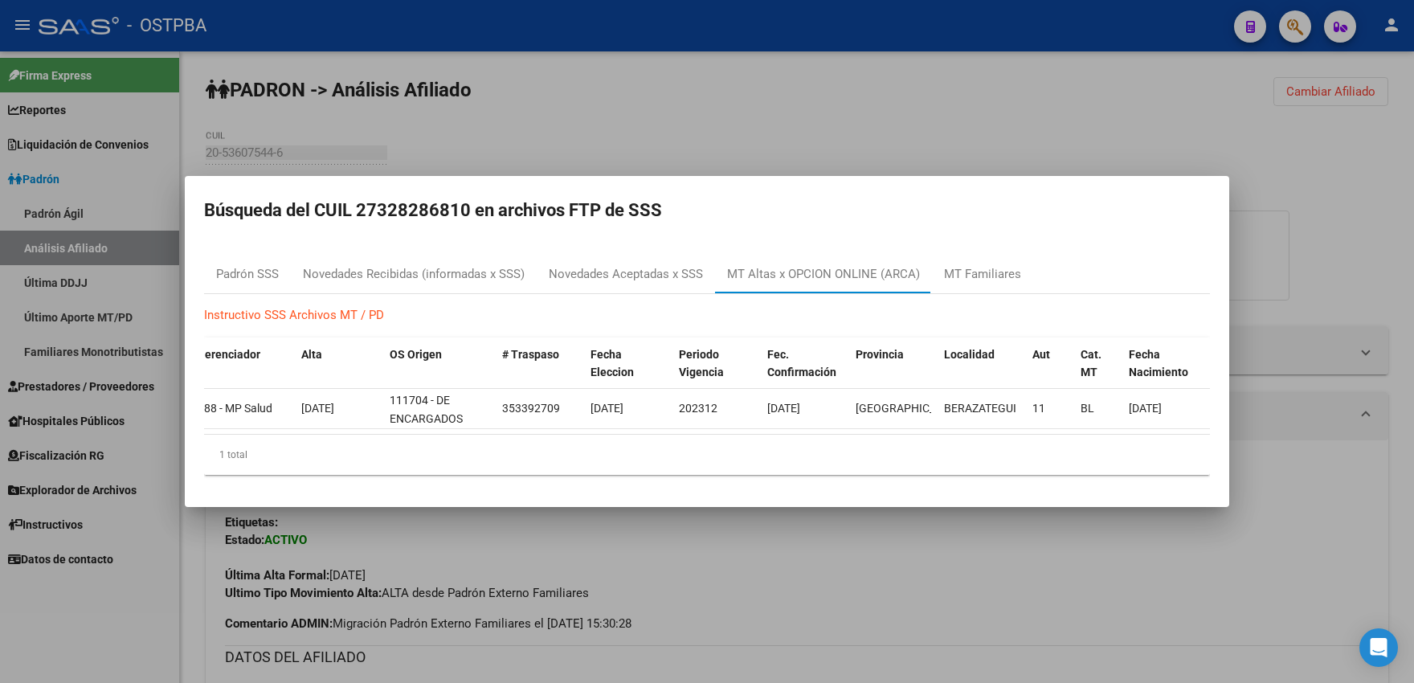
click at [633, 149] on div at bounding box center [707, 341] width 1414 height 683
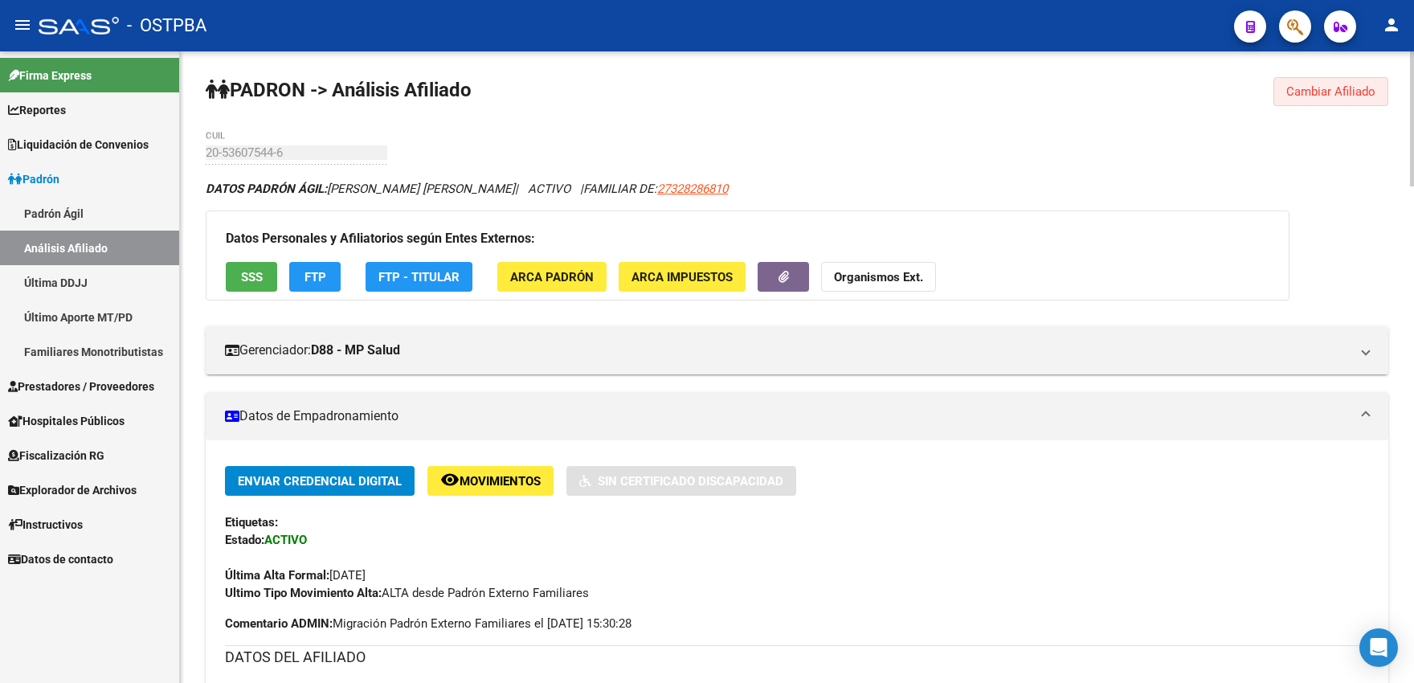
click at [1313, 91] on span "Cambiar Afiliado" at bounding box center [1331, 91] width 89 height 14
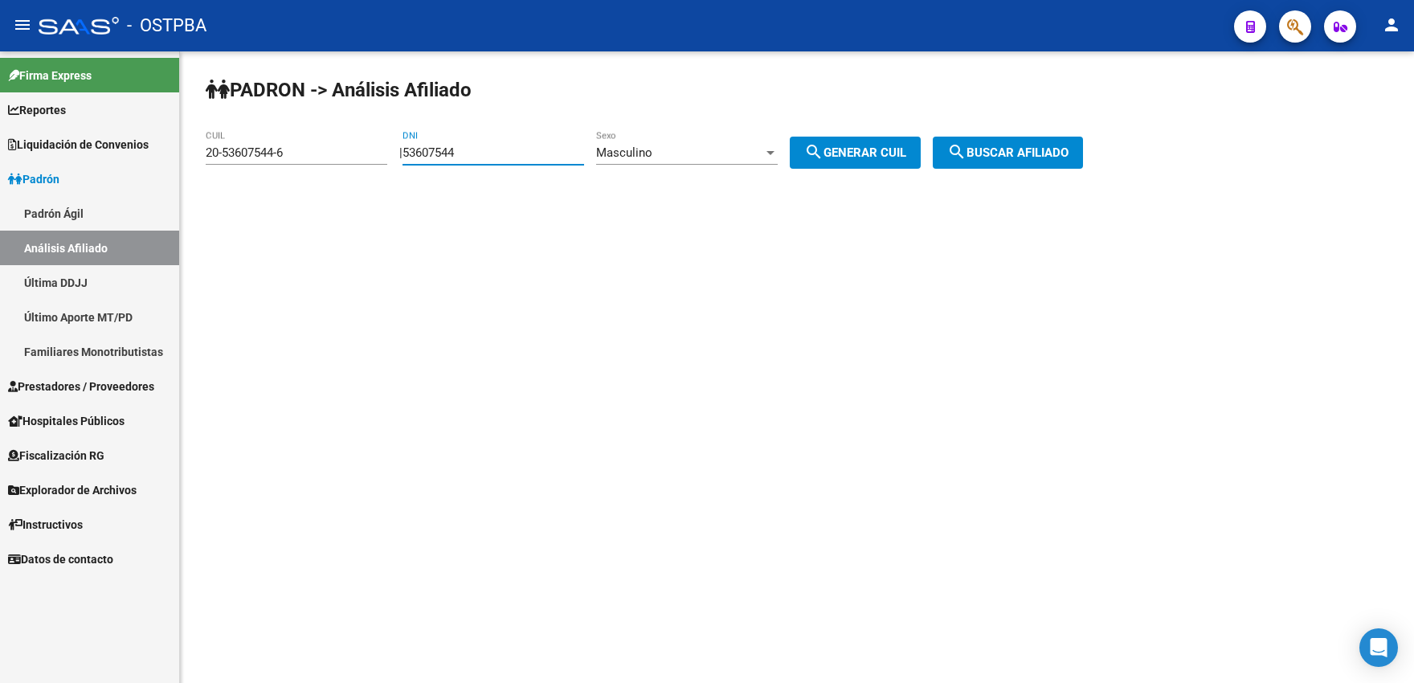
drag, startPoint x: 498, startPoint y: 154, endPoint x: 367, endPoint y: 148, distance: 131.2
click at [403, 148] on input "53607544" at bounding box center [494, 152] width 182 height 14
type input "49359359"
click at [764, 152] on div "Masculino" at bounding box center [679, 152] width 167 height 14
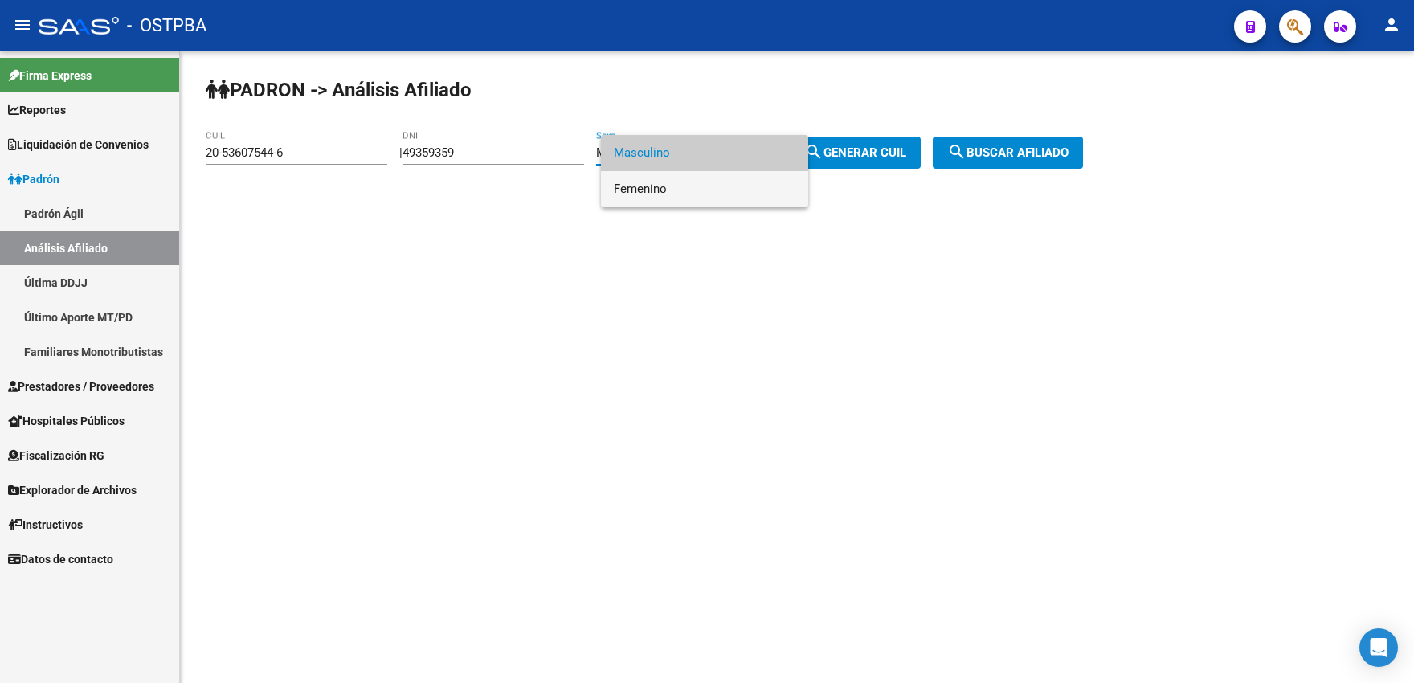
click at [686, 190] on span "Femenino" at bounding box center [705, 189] width 182 height 36
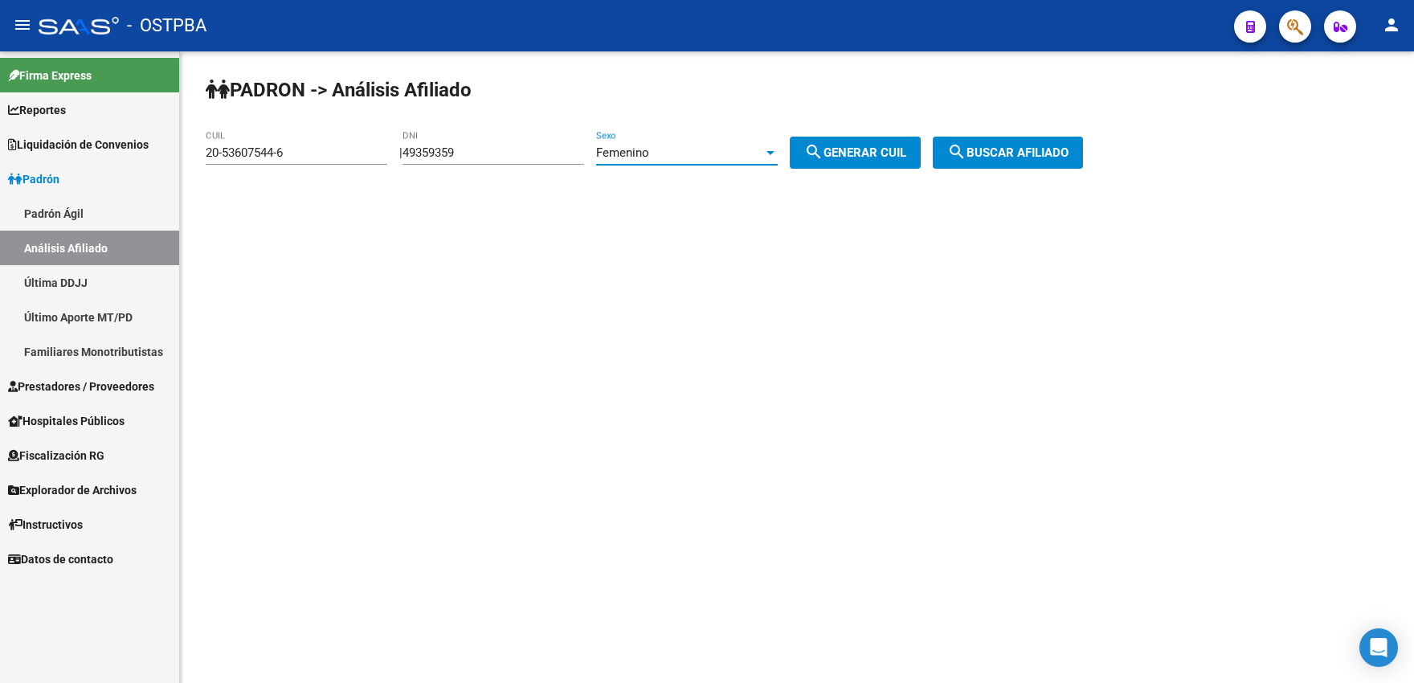
click at [824, 159] on mat-icon "search" at bounding box center [813, 151] width 19 height 19
type input "27-49359359-0"
click at [988, 155] on span "search Buscar afiliado" at bounding box center [1008, 152] width 121 height 14
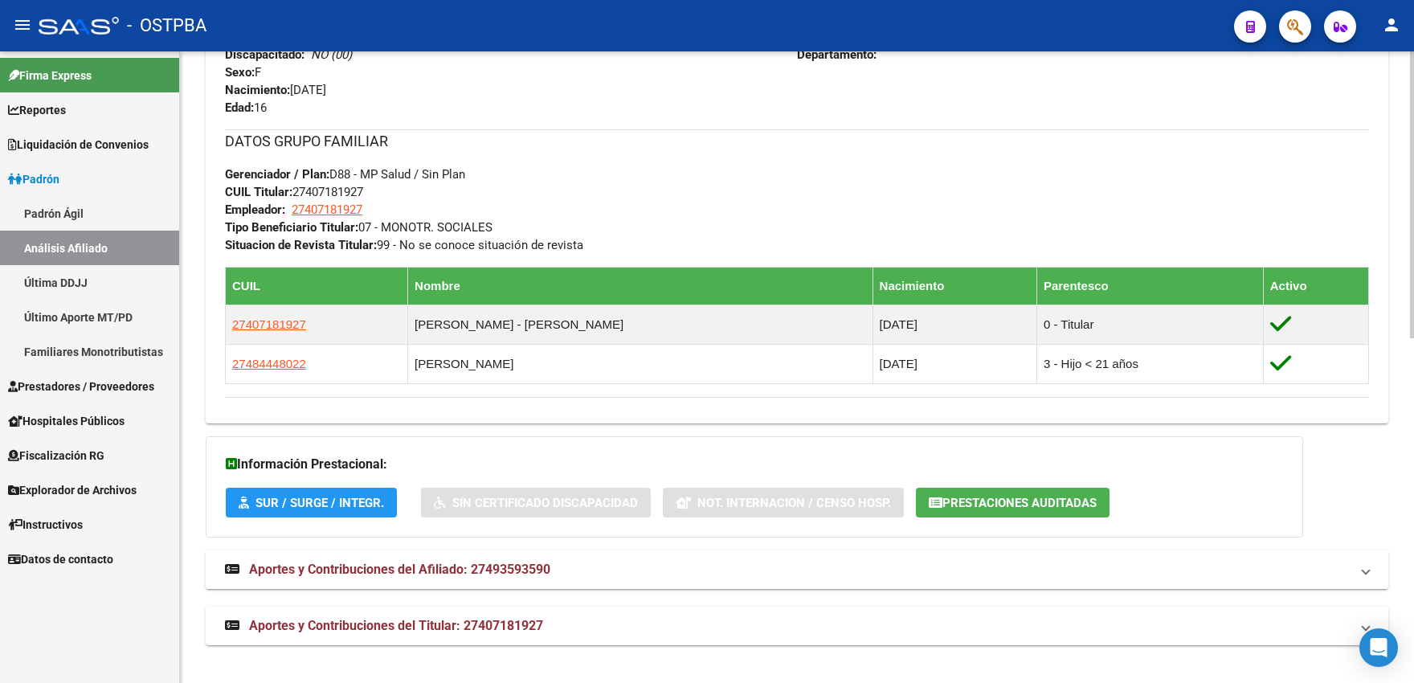
scroll to position [761, 0]
click at [483, 625] on span "Aportes y Contribuciones del Titular: 27407181927" at bounding box center [396, 624] width 294 height 15
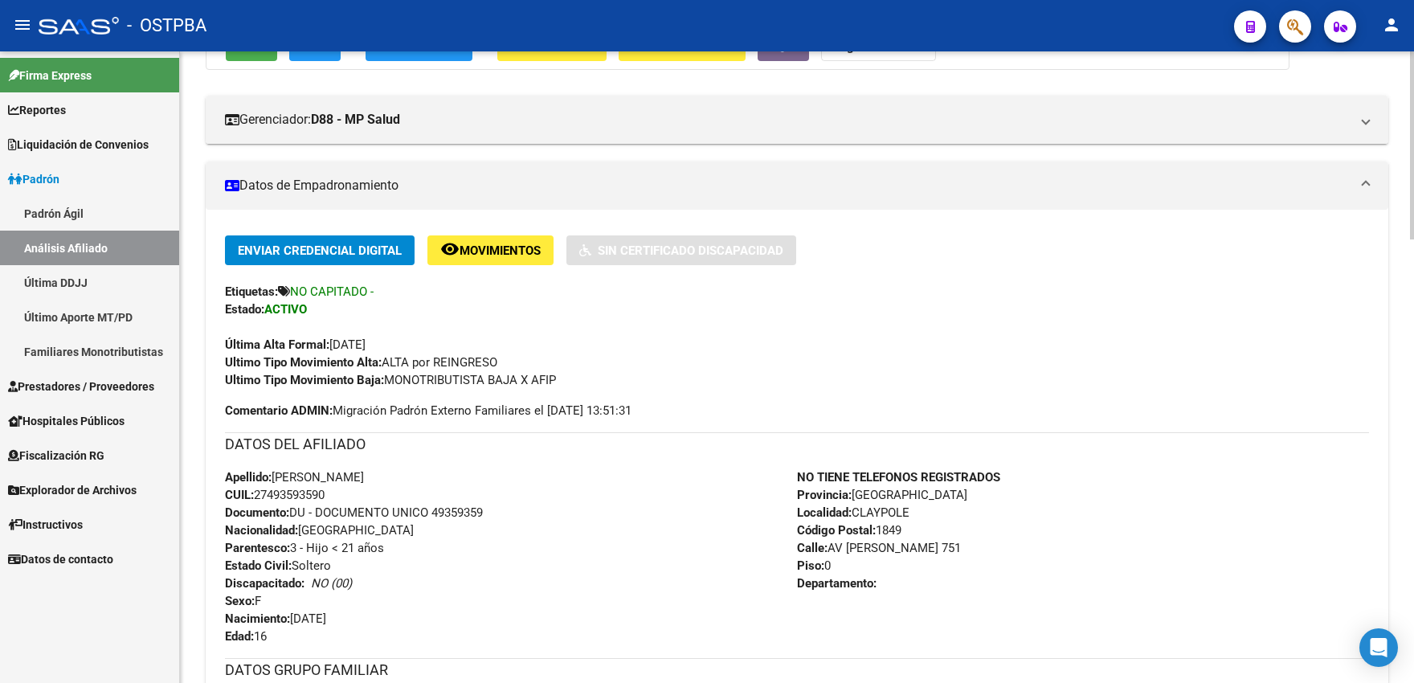
scroll to position [0, 0]
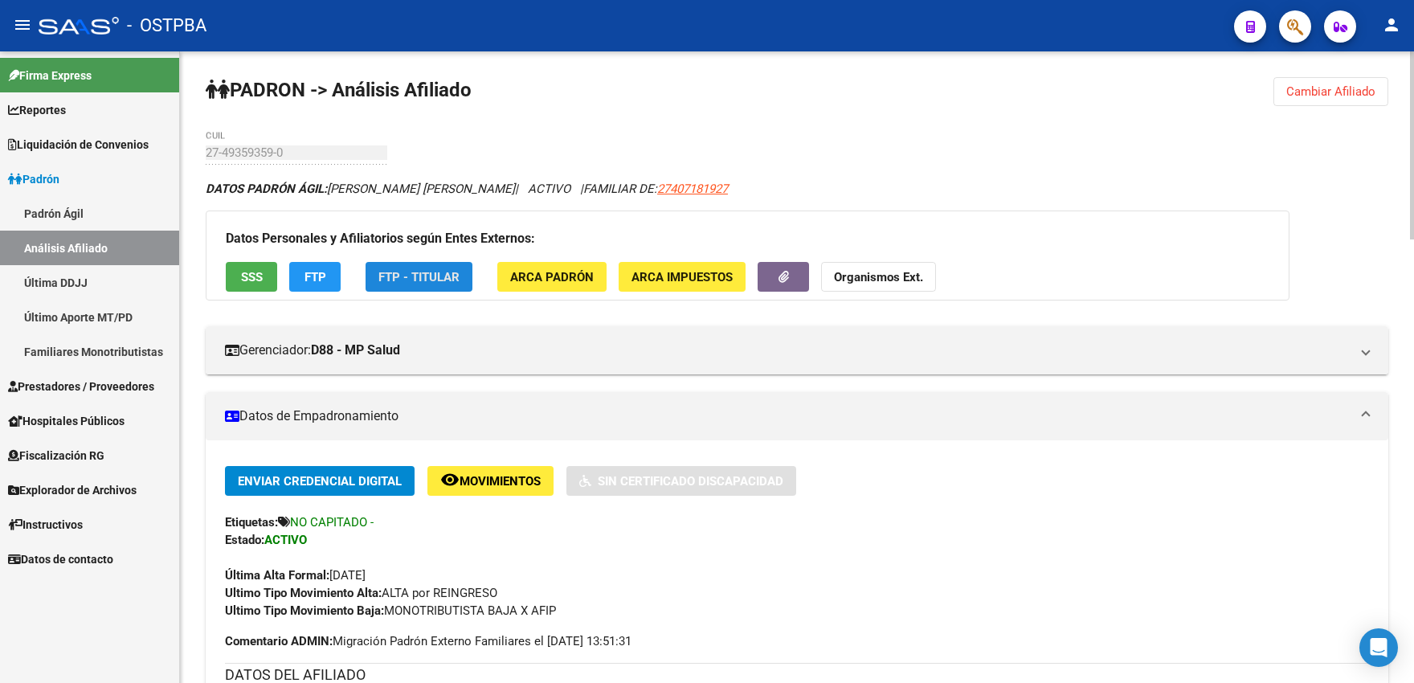
click at [421, 284] on span "FTP - Titular" at bounding box center [419, 277] width 81 height 14
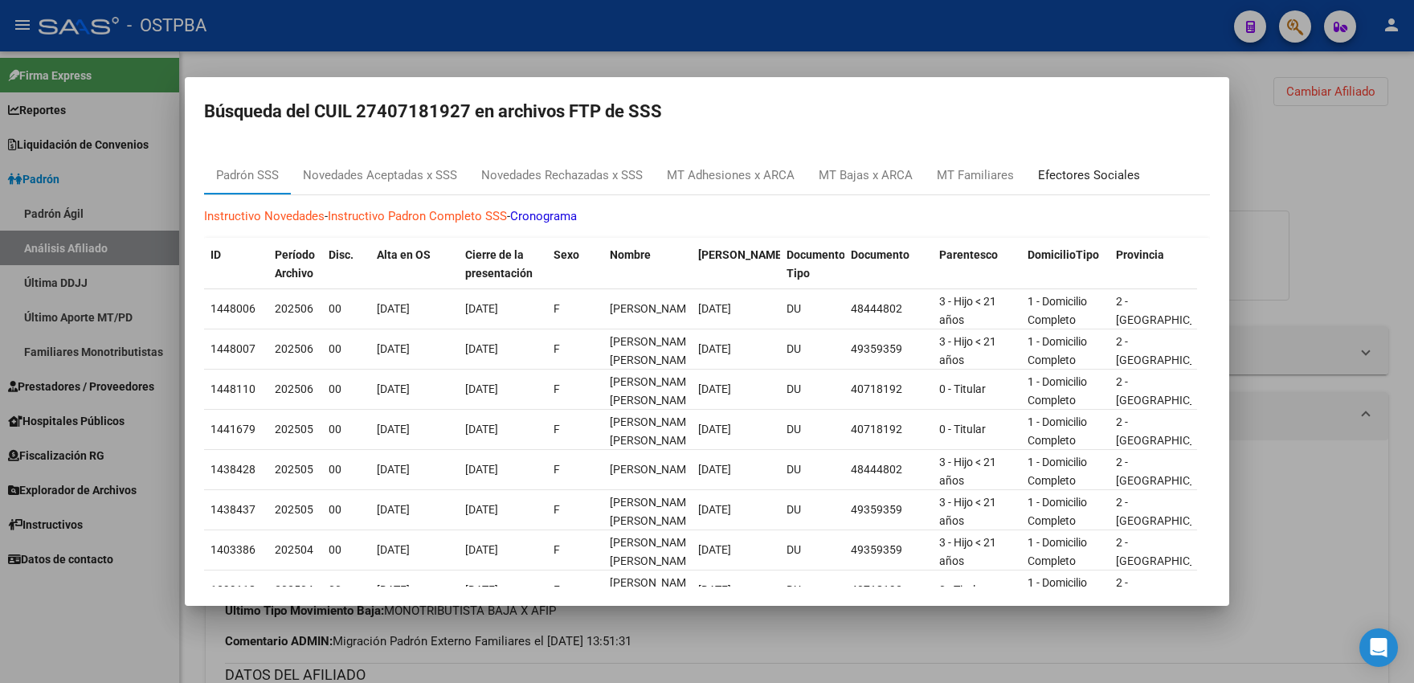
click at [1063, 177] on div "Efectores Sociales" at bounding box center [1089, 175] width 102 height 18
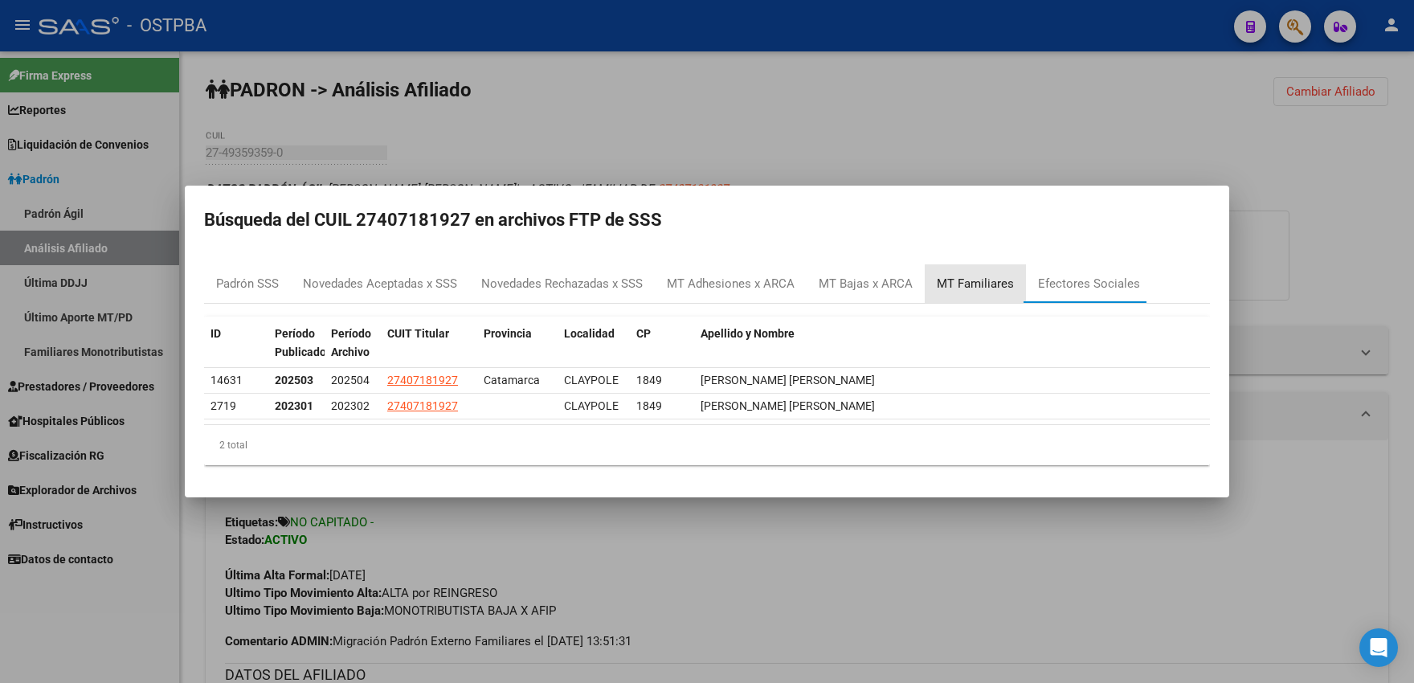
click at [977, 280] on div "MT Familiares" at bounding box center [975, 284] width 77 height 18
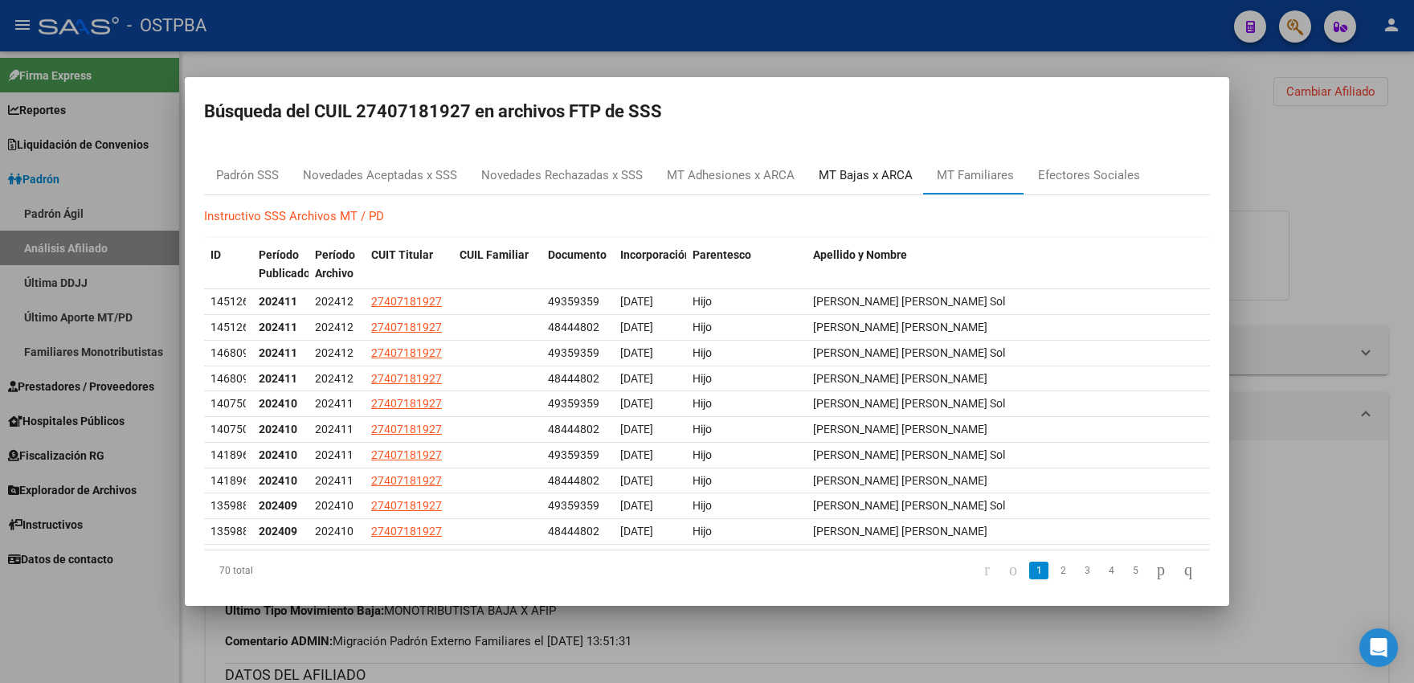
click at [854, 174] on div "MT Bajas x ARCA" at bounding box center [866, 175] width 94 height 18
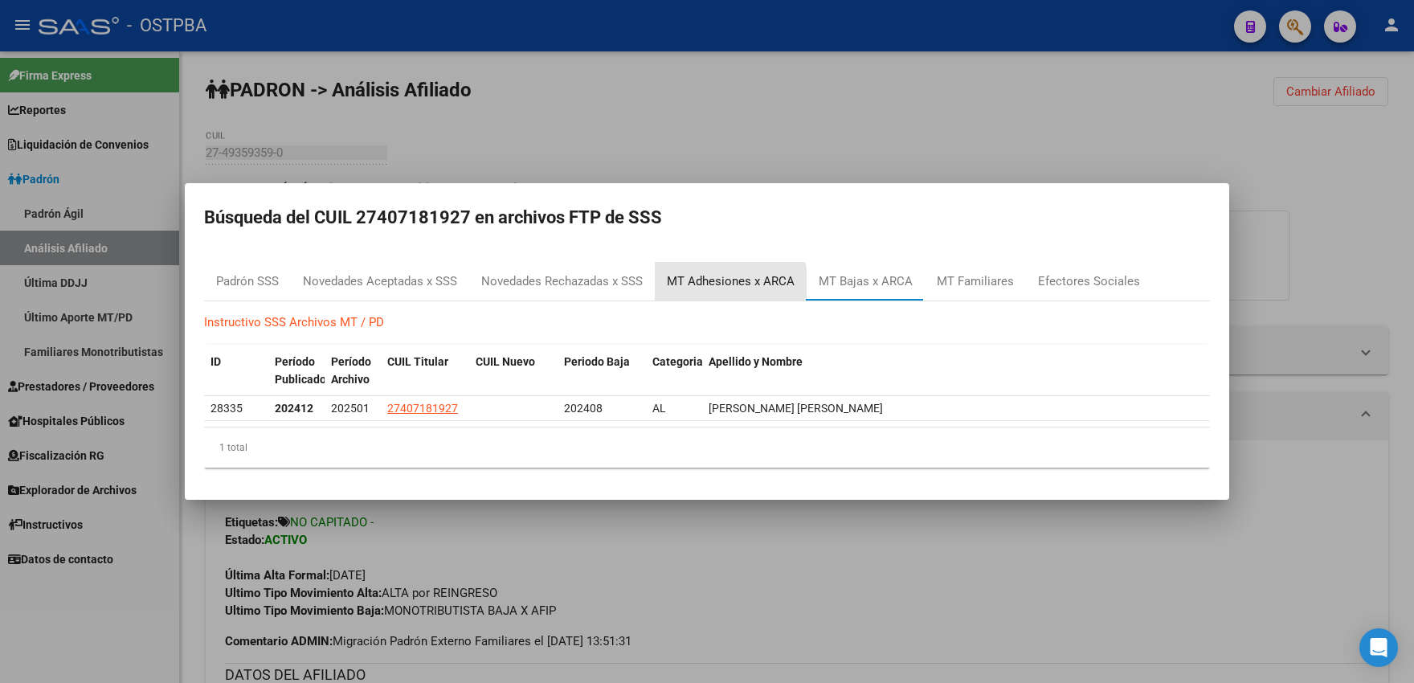
click at [714, 286] on div "MT Adhesiones x ARCA" at bounding box center [731, 281] width 128 height 18
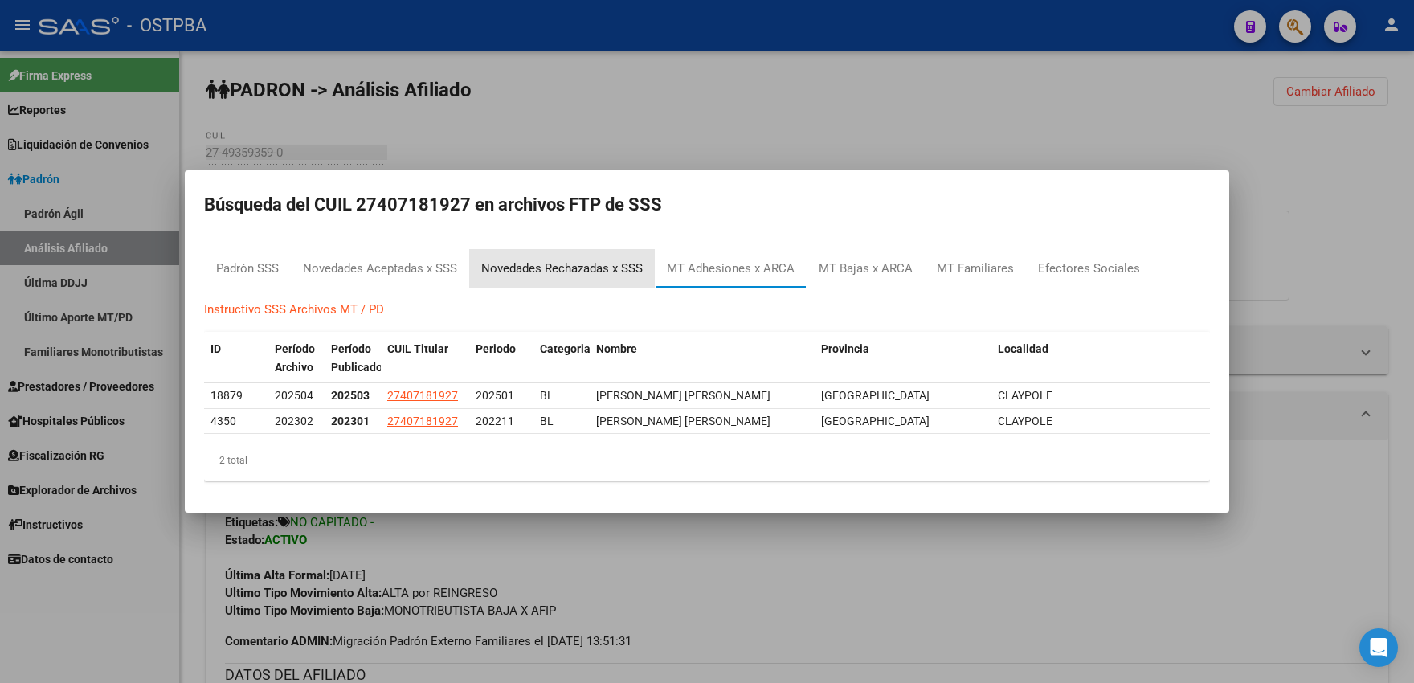
click at [587, 266] on div "Novedades Rechazadas x SSS" at bounding box center [562, 269] width 162 height 18
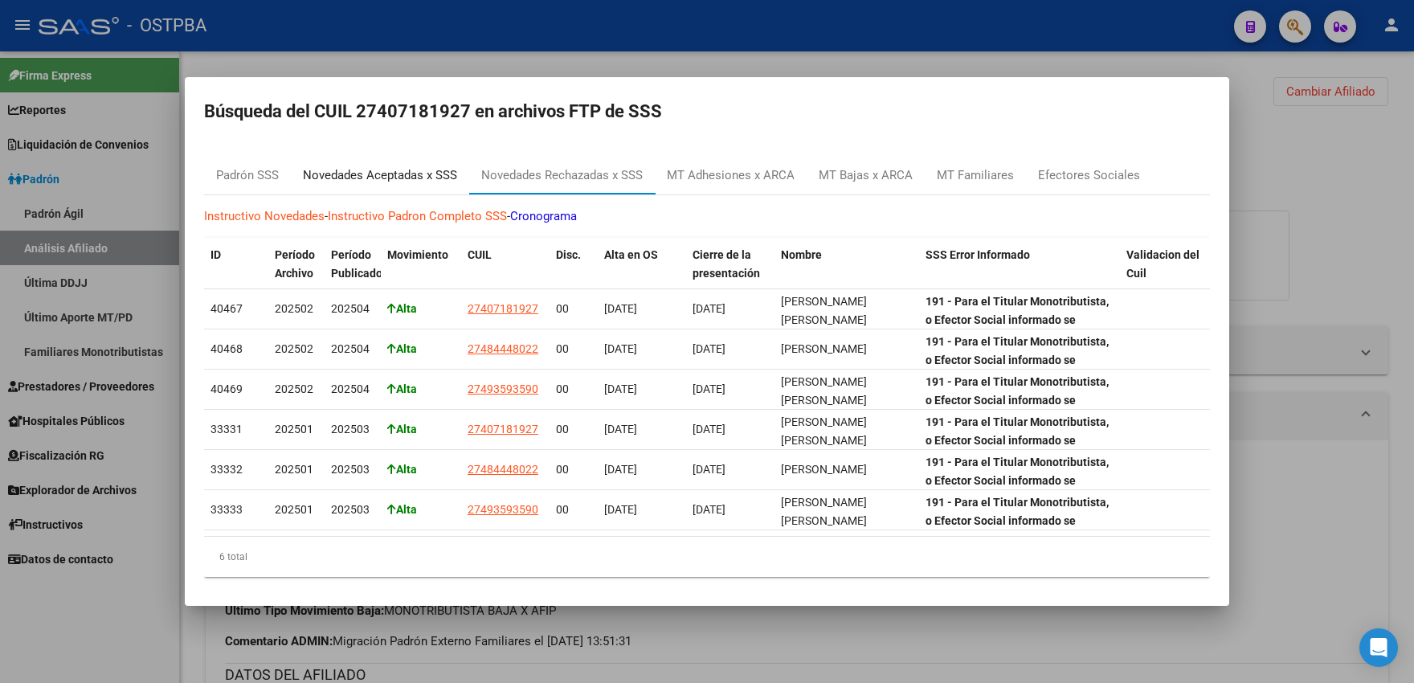
click at [411, 174] on div "Novedades Aceptadas x SSS" at bounding box center [380, 175] width 154 height 18
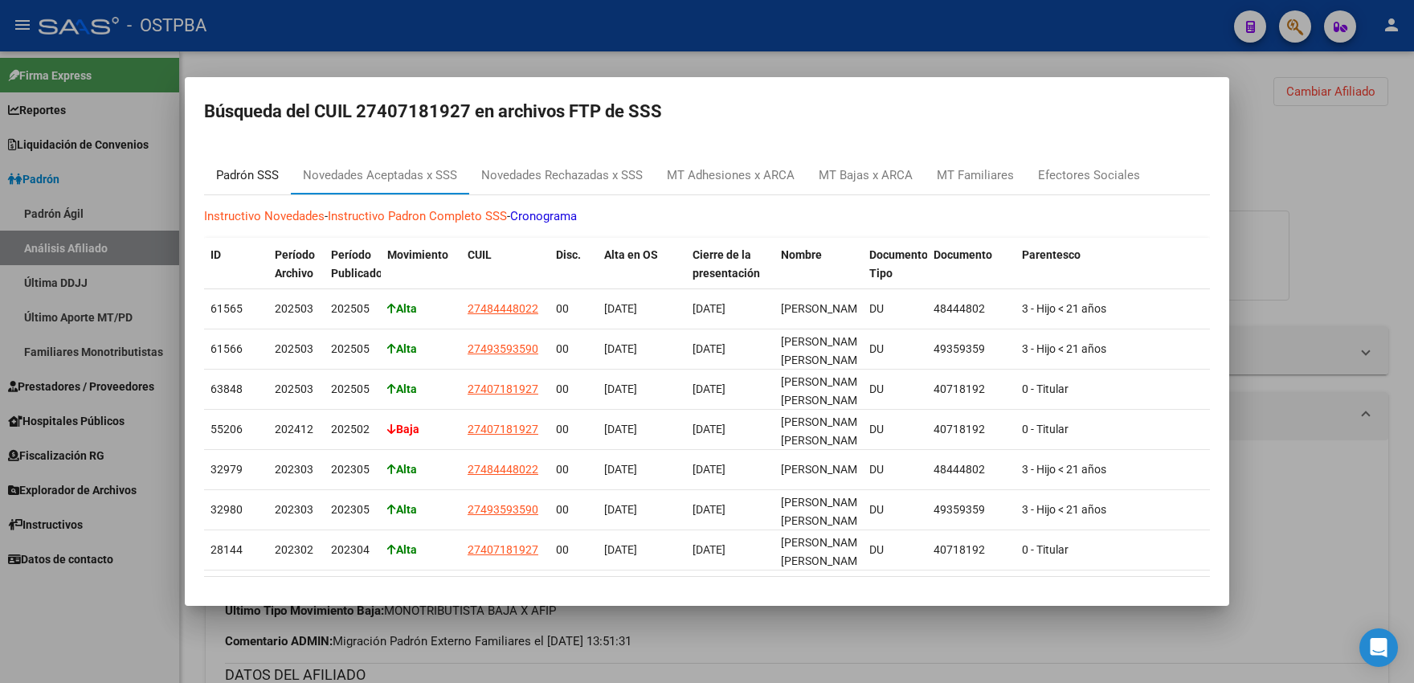
click at [256, 175] on div "Padrón SSS" at bounding box center [247, 175] width 63 height 18
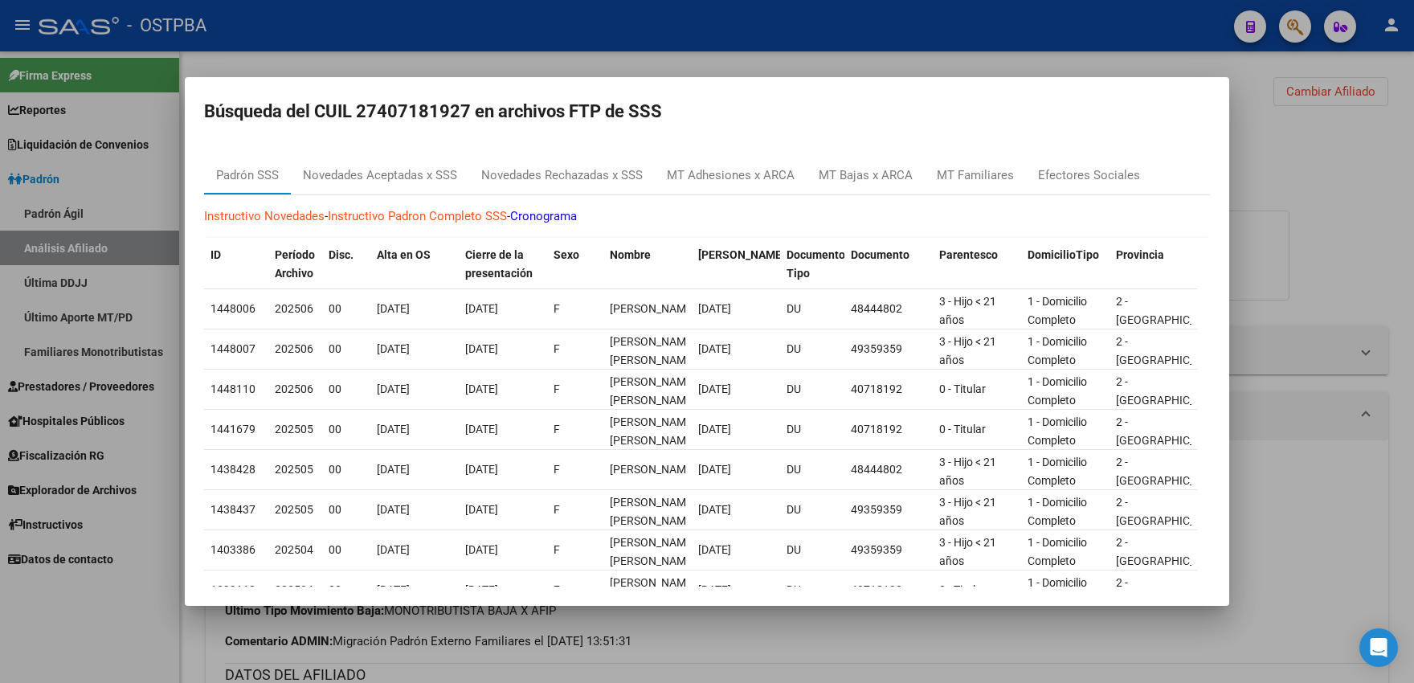
click at [715, 20] on div at bounding box center [707, 341] width 1414 height 683
